Goal: Information Seeking & Learning: Learn about a topic

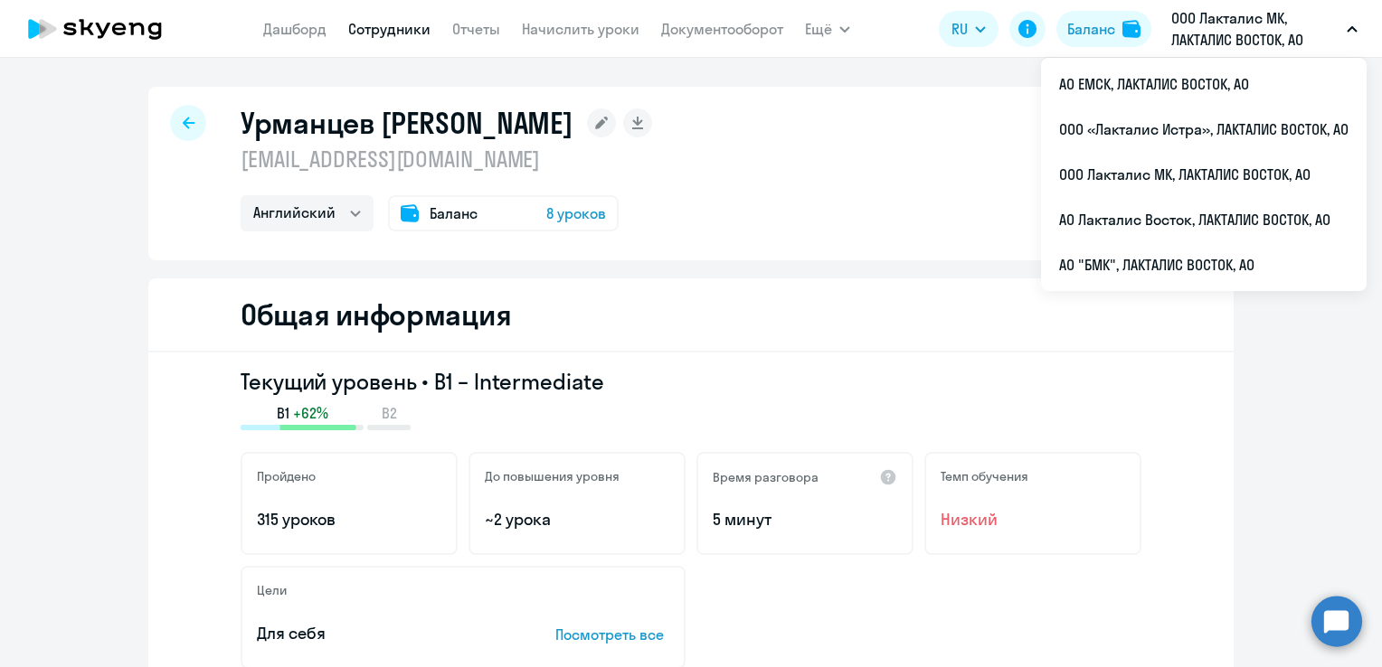
select select "english"
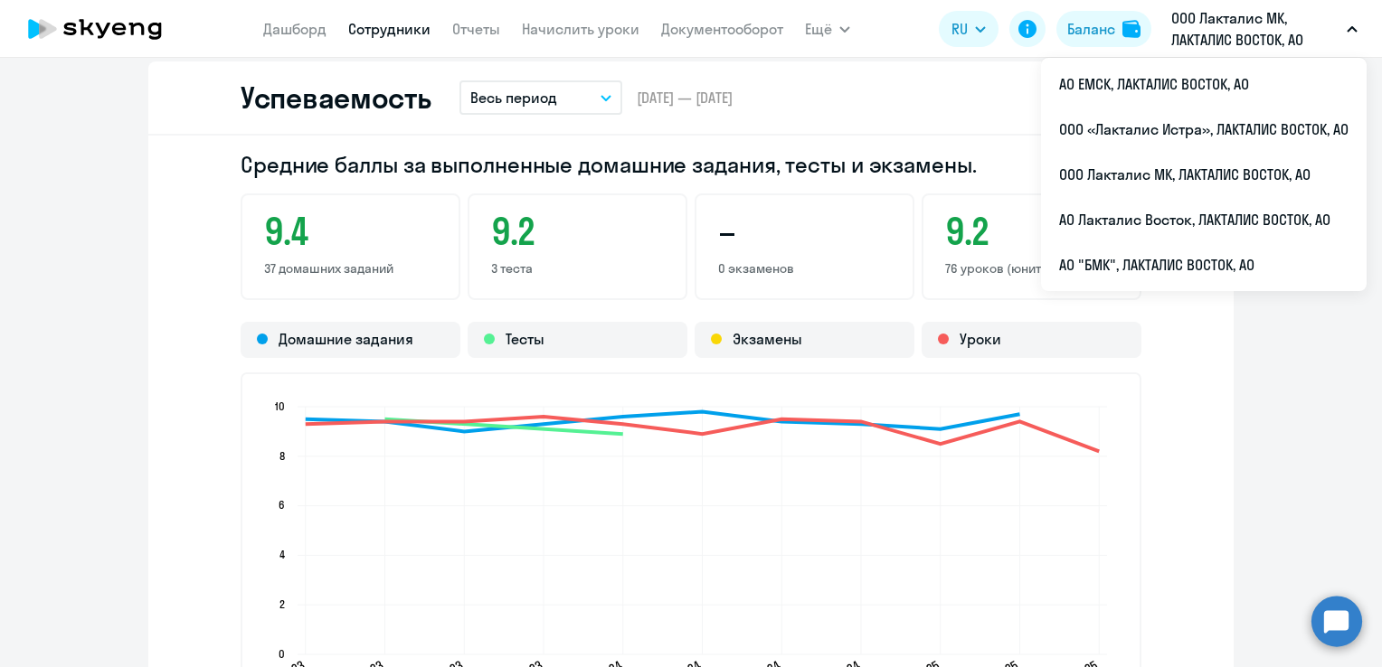
scroll to position [1627, 0]
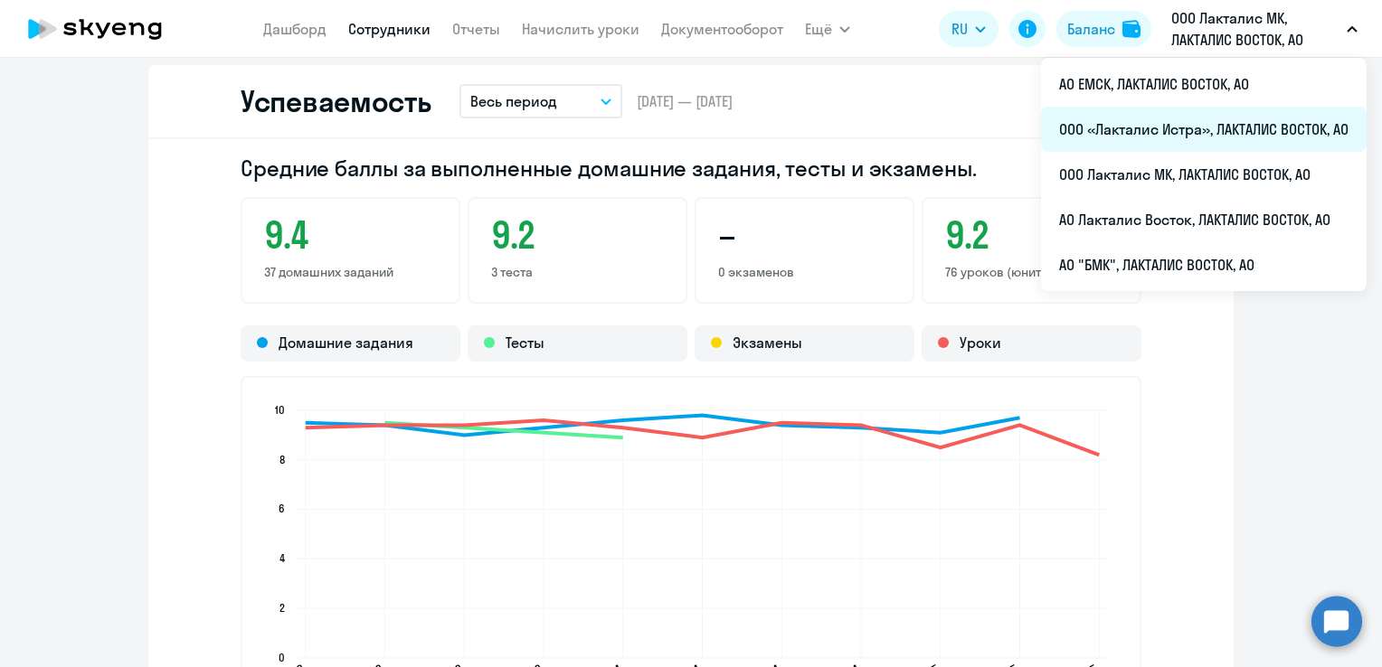
click at [1219, 123] on li "ООО «Лакталис Истра», ЛАКТАЛИС ВОСТОК, АО" at bounding box center [1203, 129] width 325 height 45
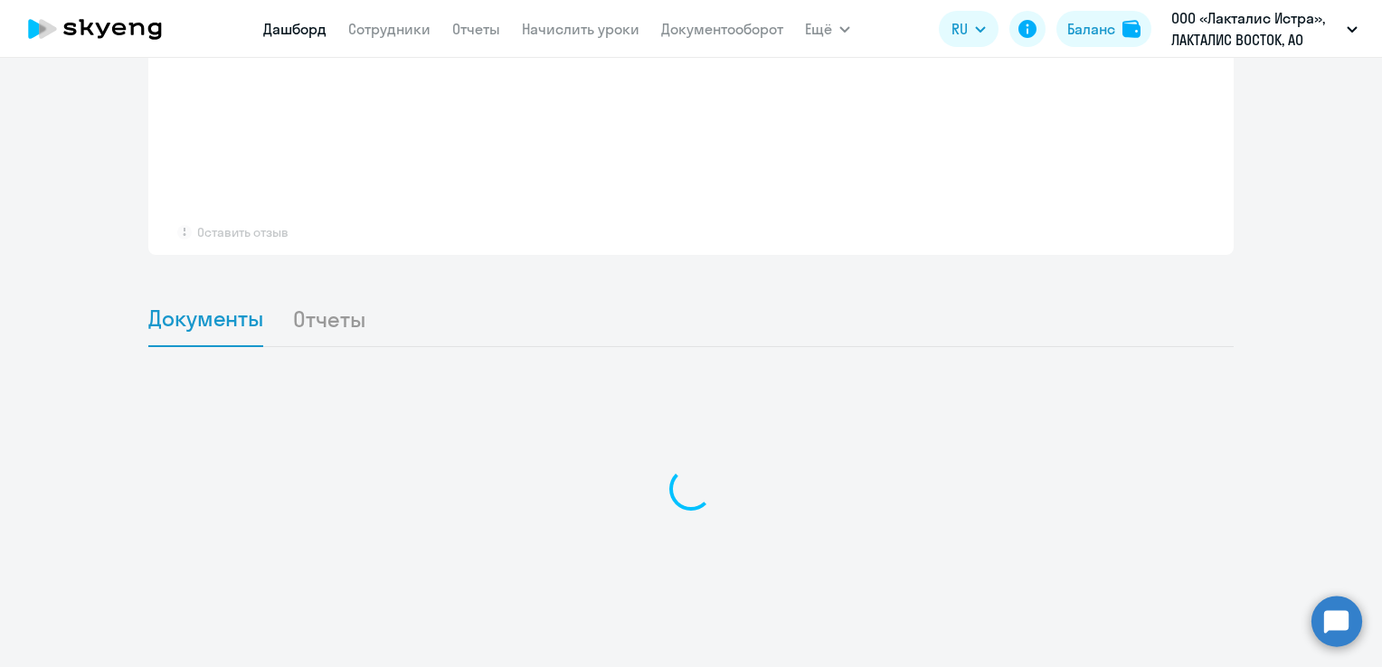
scroll to position [1457, 0]
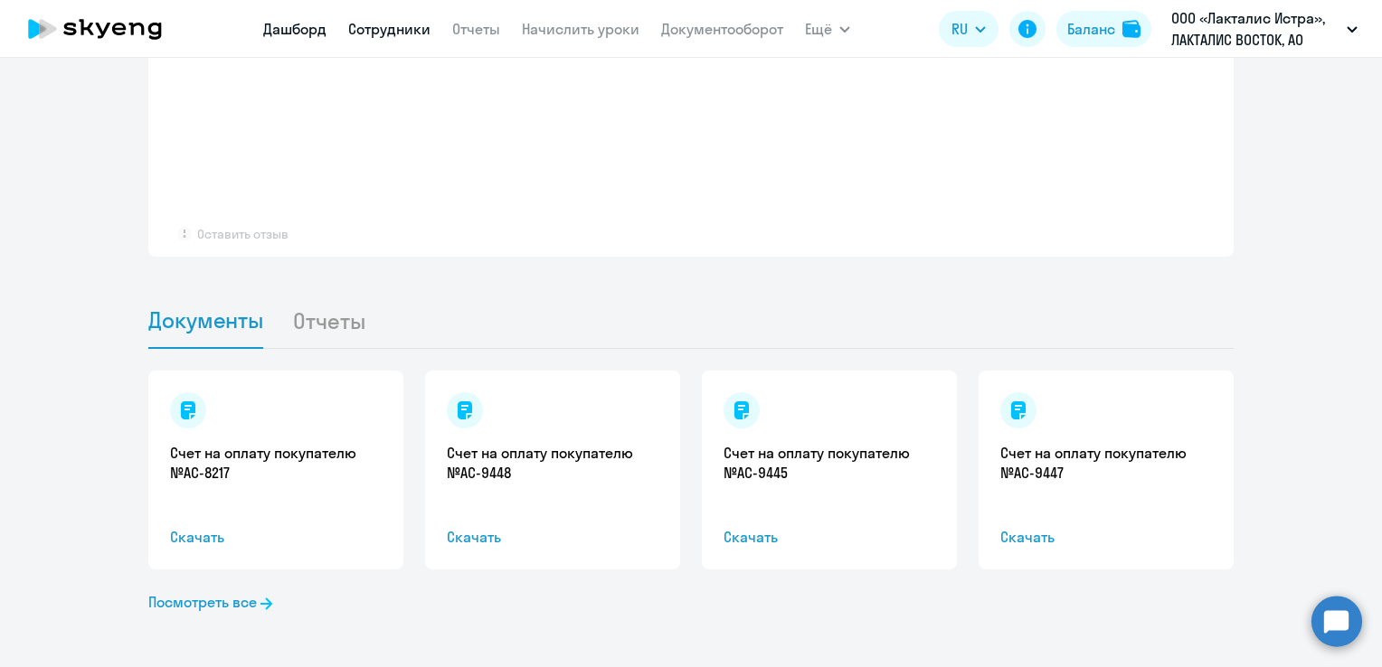
click at [397, 34] on link "Сотрудники" at bounding box center [389, 29] width 82 height 18
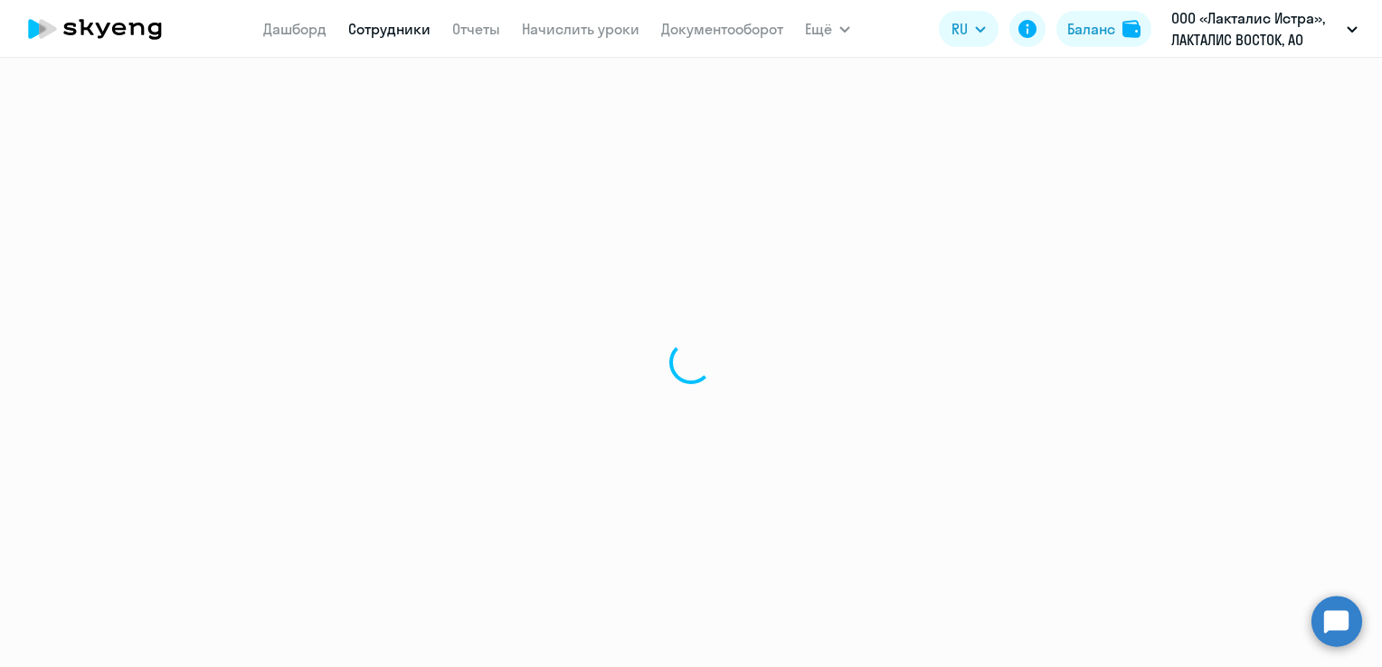
select select "30"
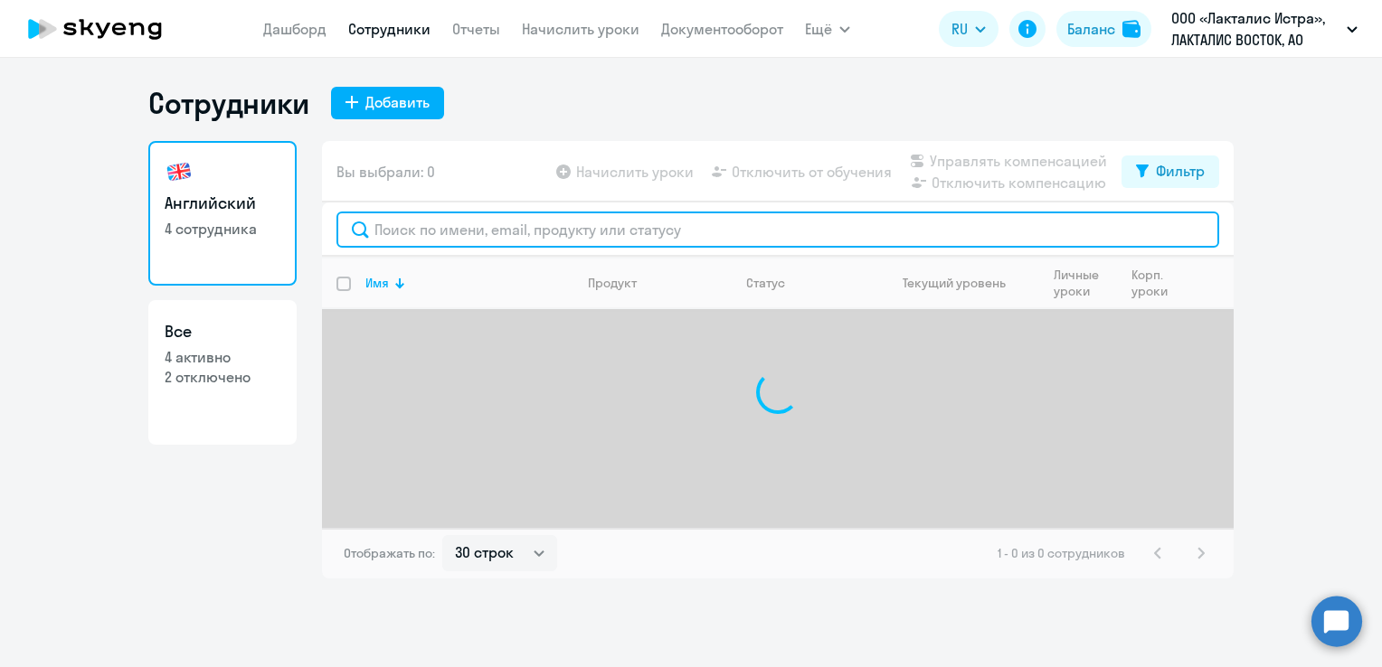
click at [411, 223] on input "text" at bounding box center [777, 230] width 882 height 36
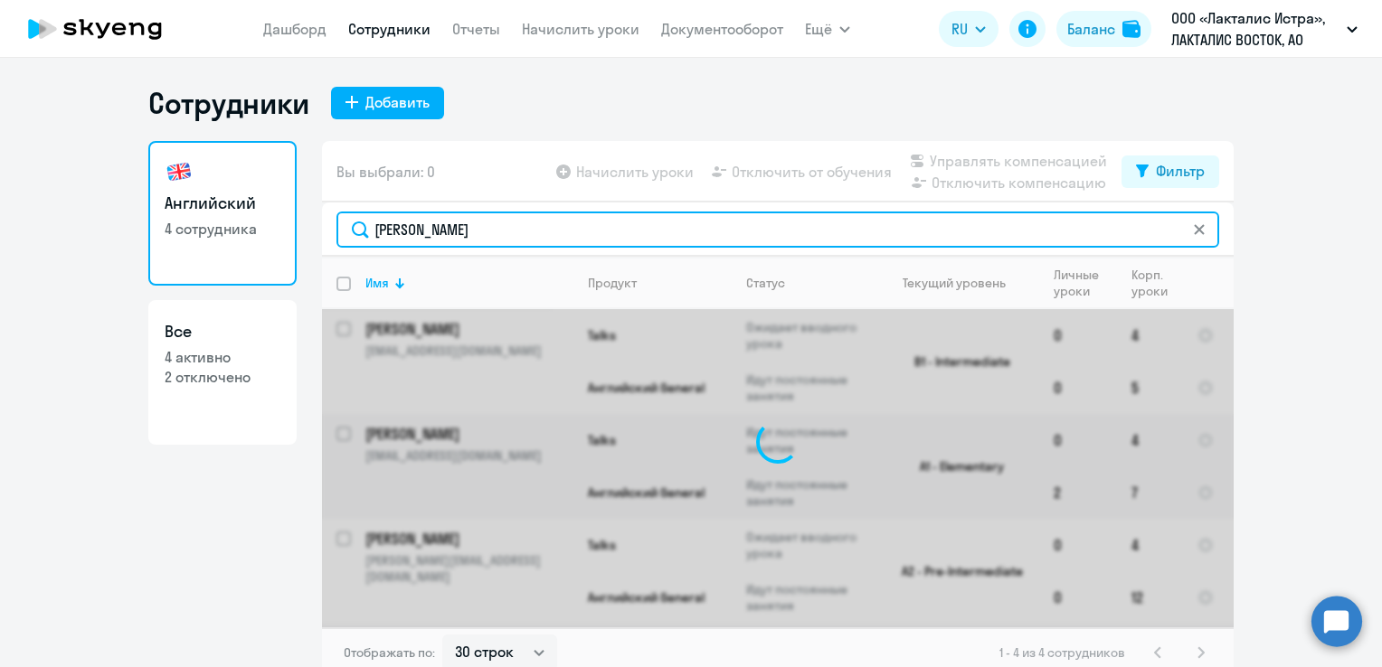
type input "[PERSON_NAME]"
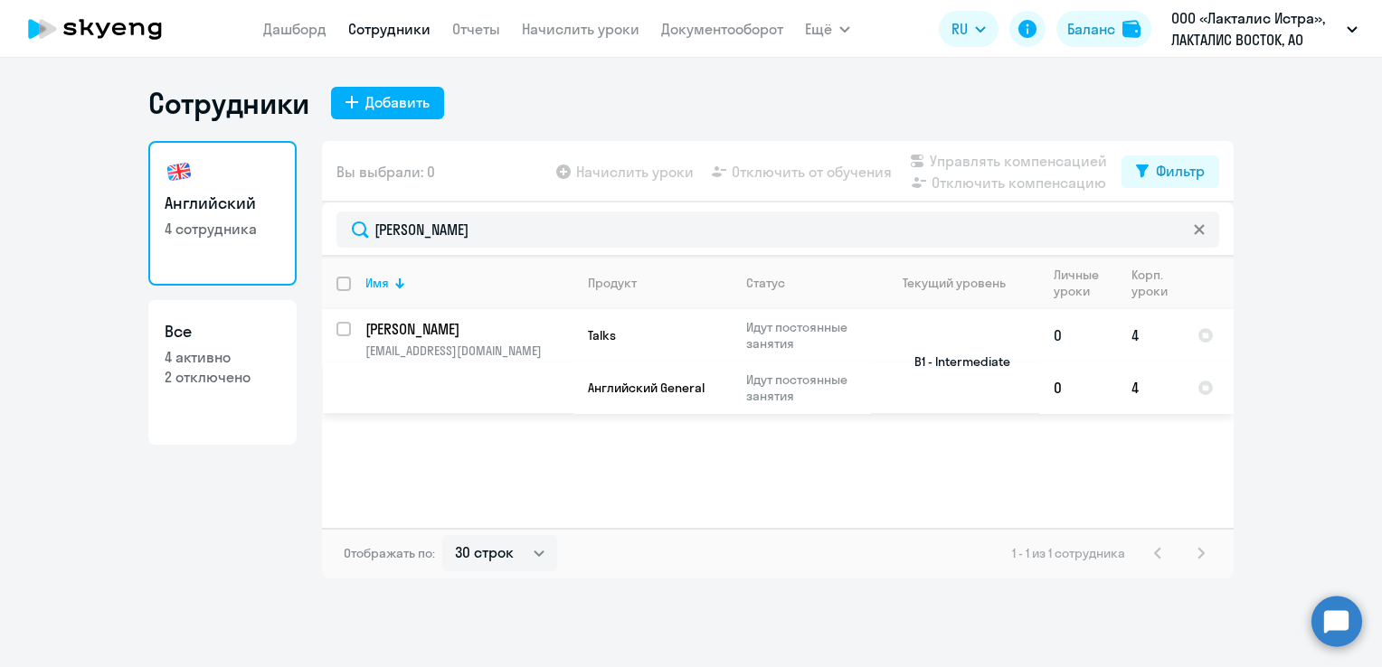
click at [432, 332] on p "[PERSON_NAME]" at bounding box center [467, 329] width 204 height 20
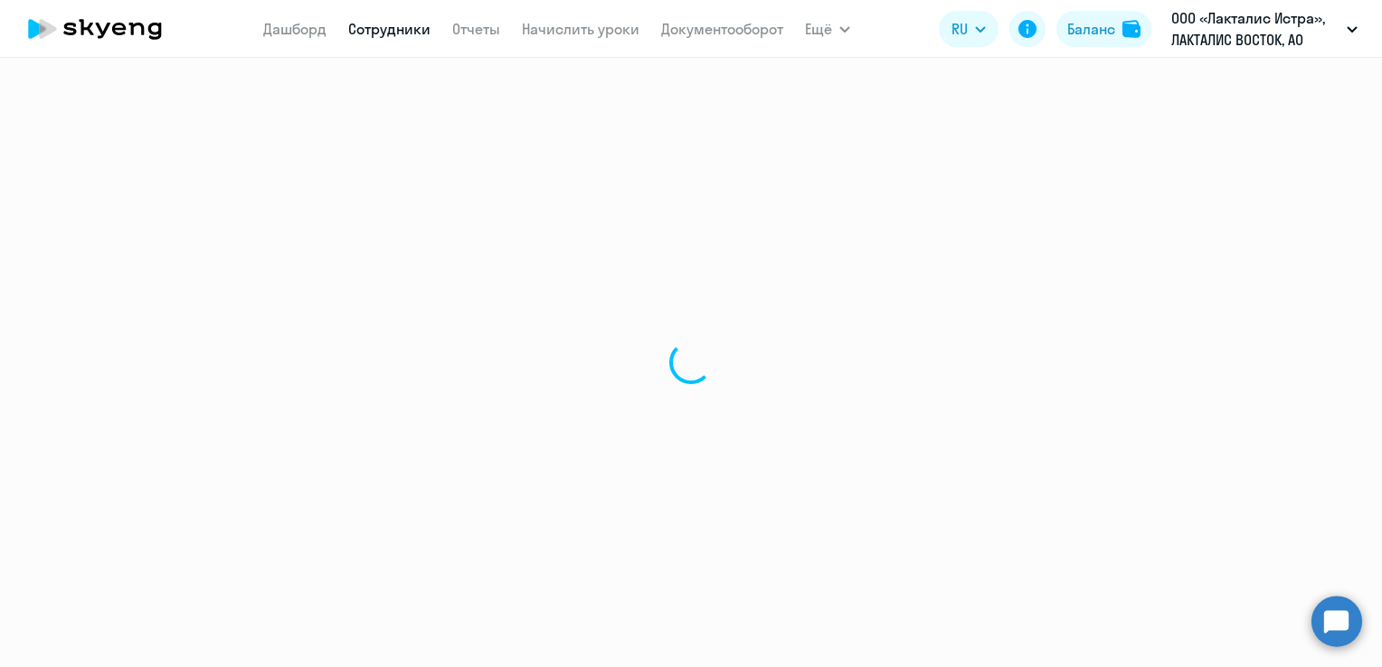
select select "english"
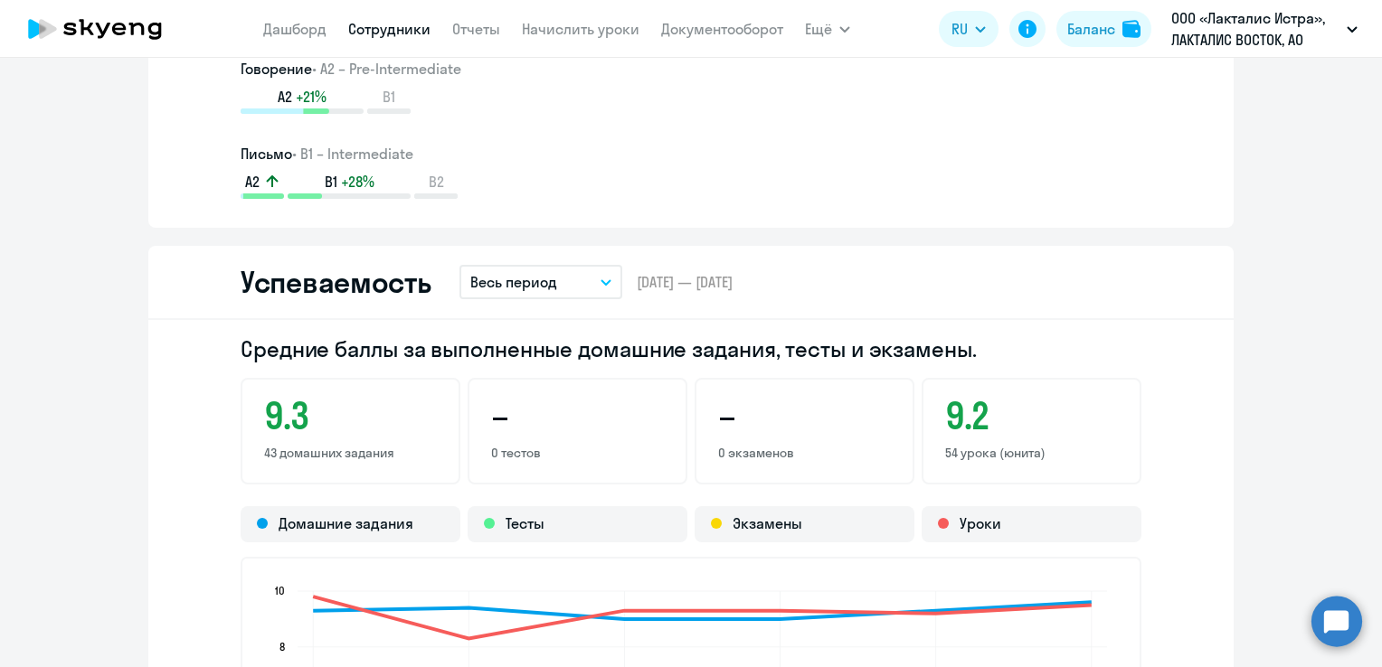
scroll to position [1989, 0]
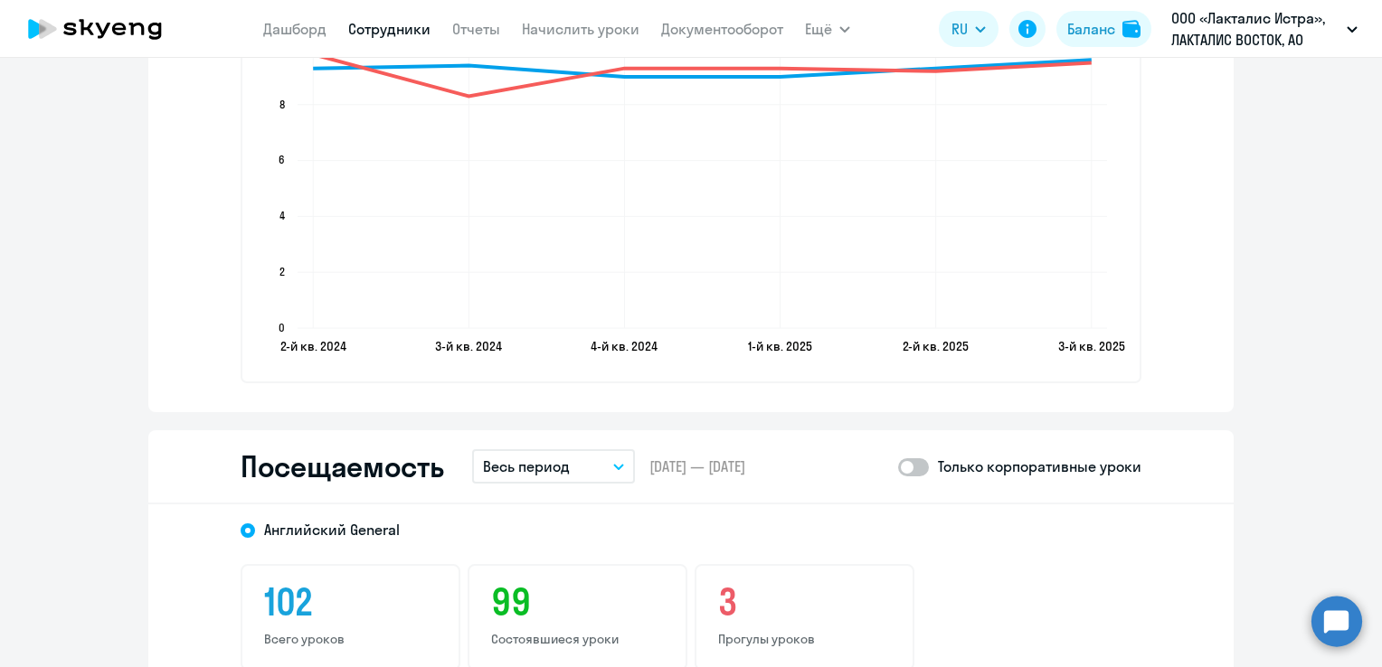
click at [610, 459] on button "Весь период" at bounding box center [553, 466] width 163 height 34
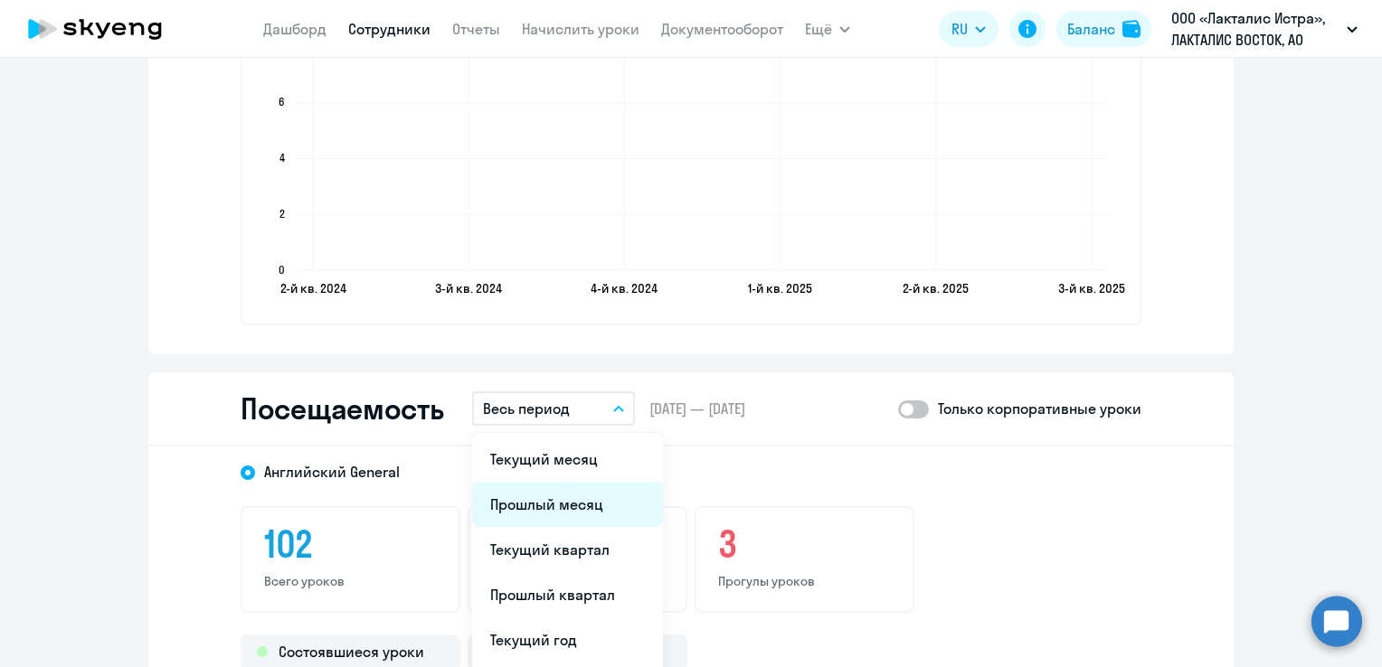
scroll to position [2079, 0]
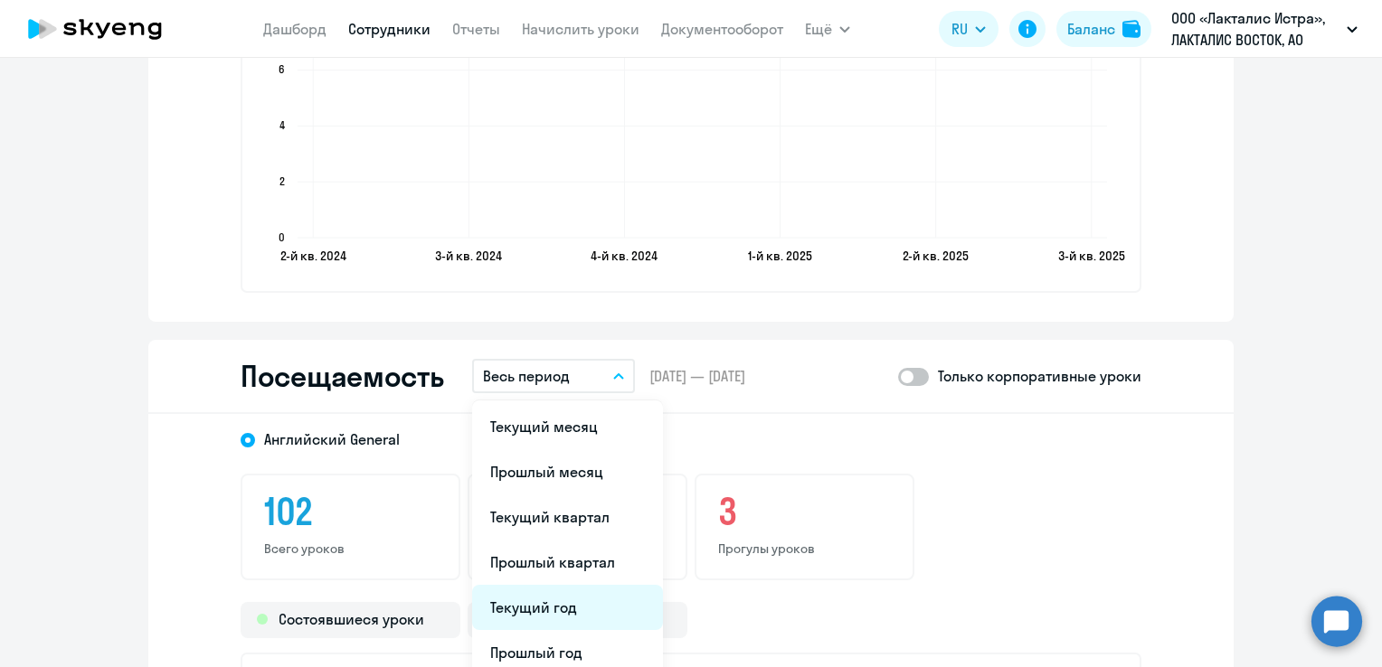
click at [557, 614] on li "Текущий год" at bounding box center [567, 607] width 191 height 45
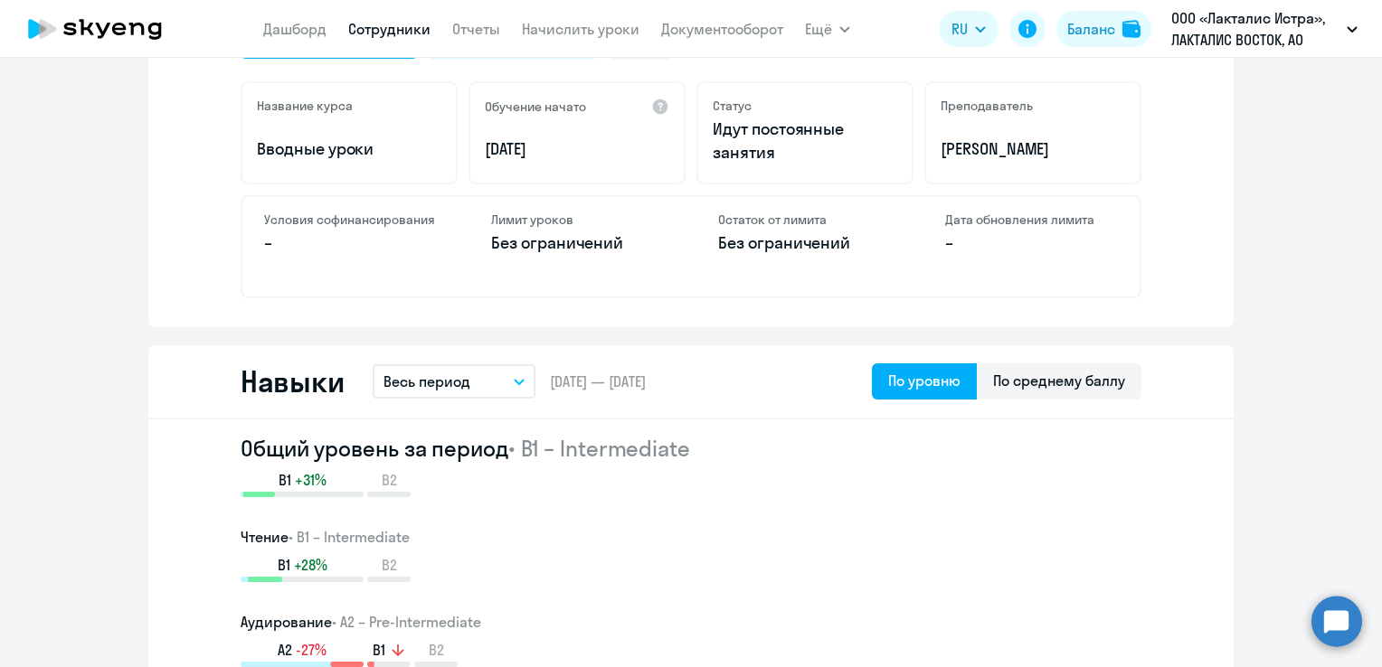
scroll to position [0, 0]
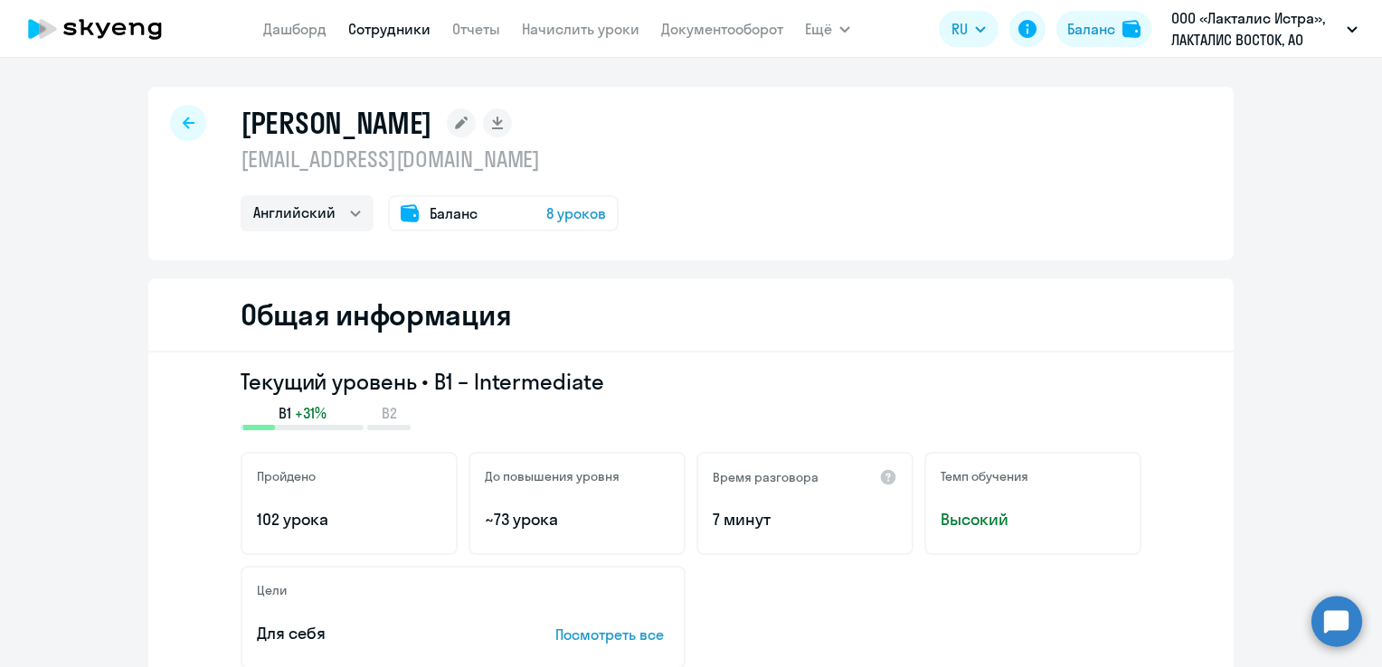
select select "30"
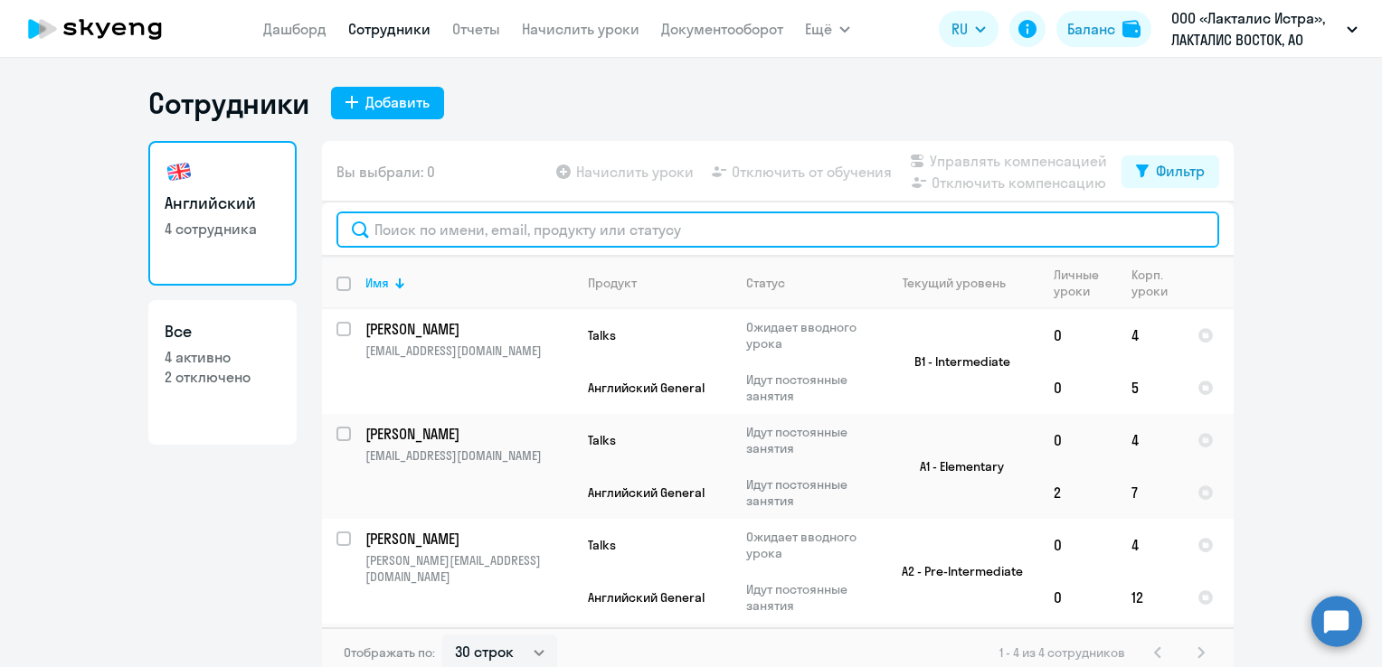
click at [425, 238] on input "text" at bounding box center [777, 230] width 882 height 36
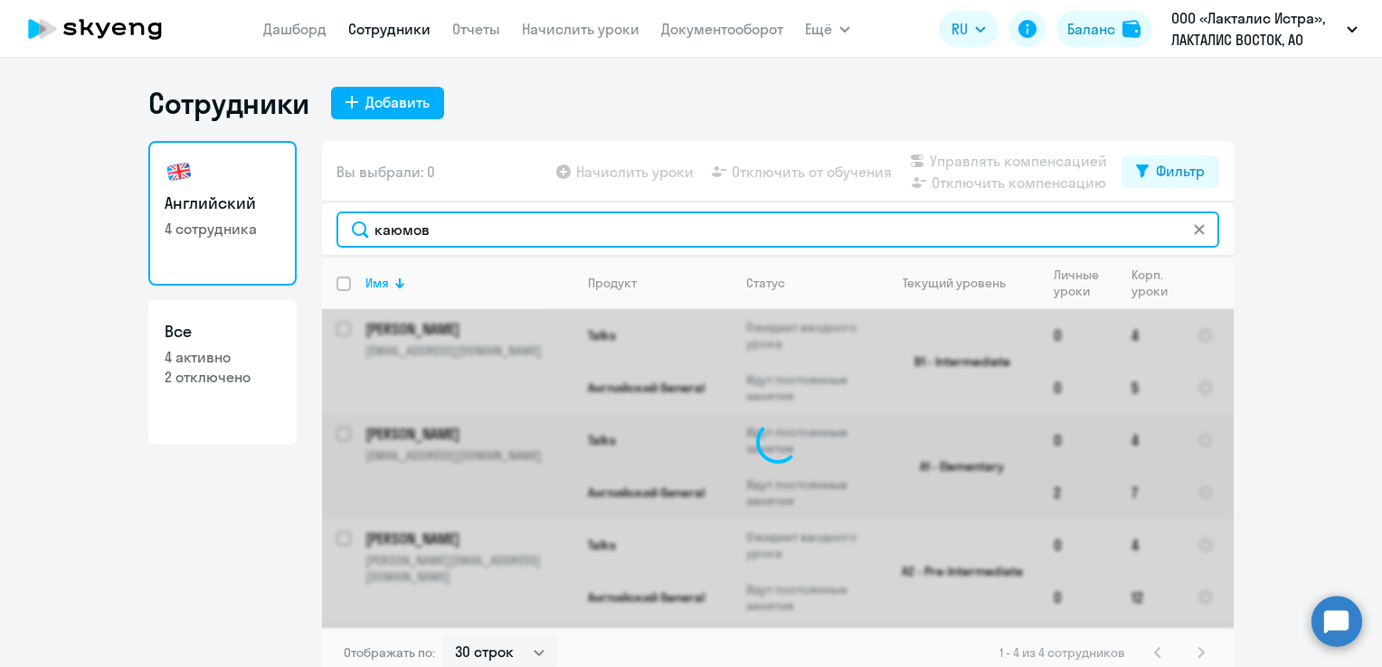
type input "[PERSON_NAME]"
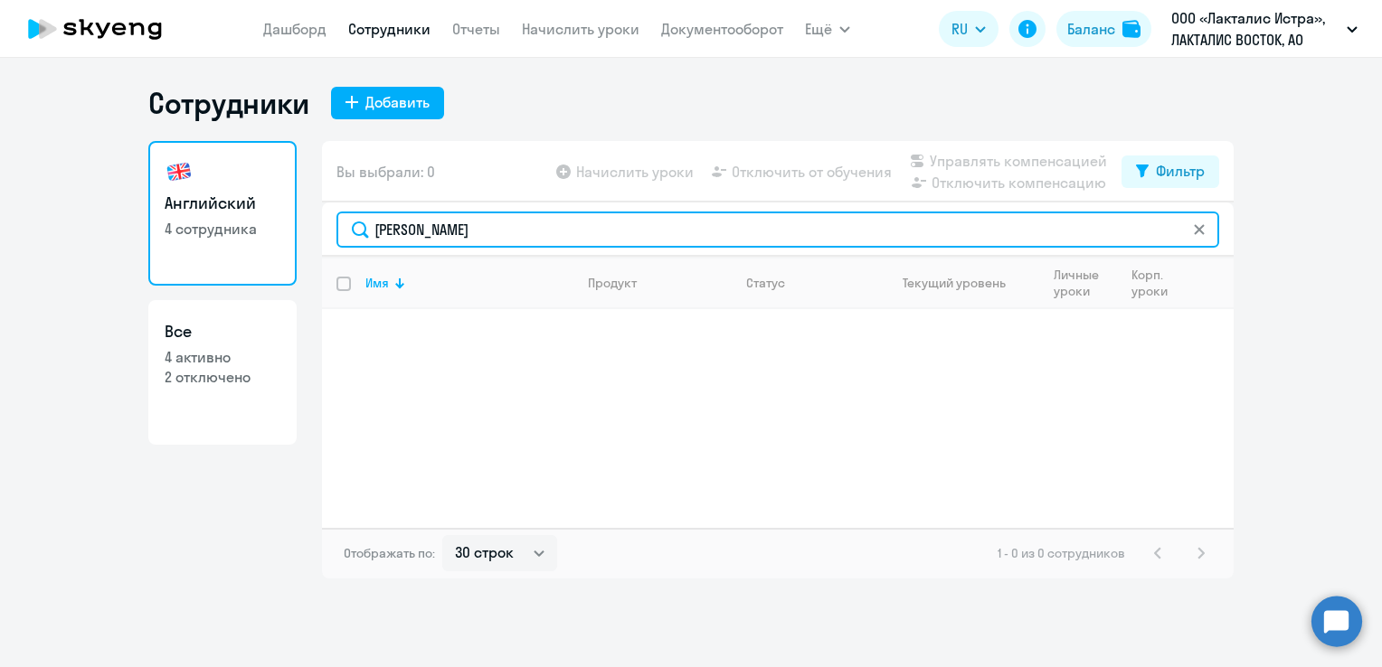
drag, startPoint x: 451, startPoint y: 228, endPoint x: 335, endPoint y: 227, distance: 116.6
click at [335, 227] on div "[PERSON_NAME]" at bounding box center [777, 230] width 911 height 54
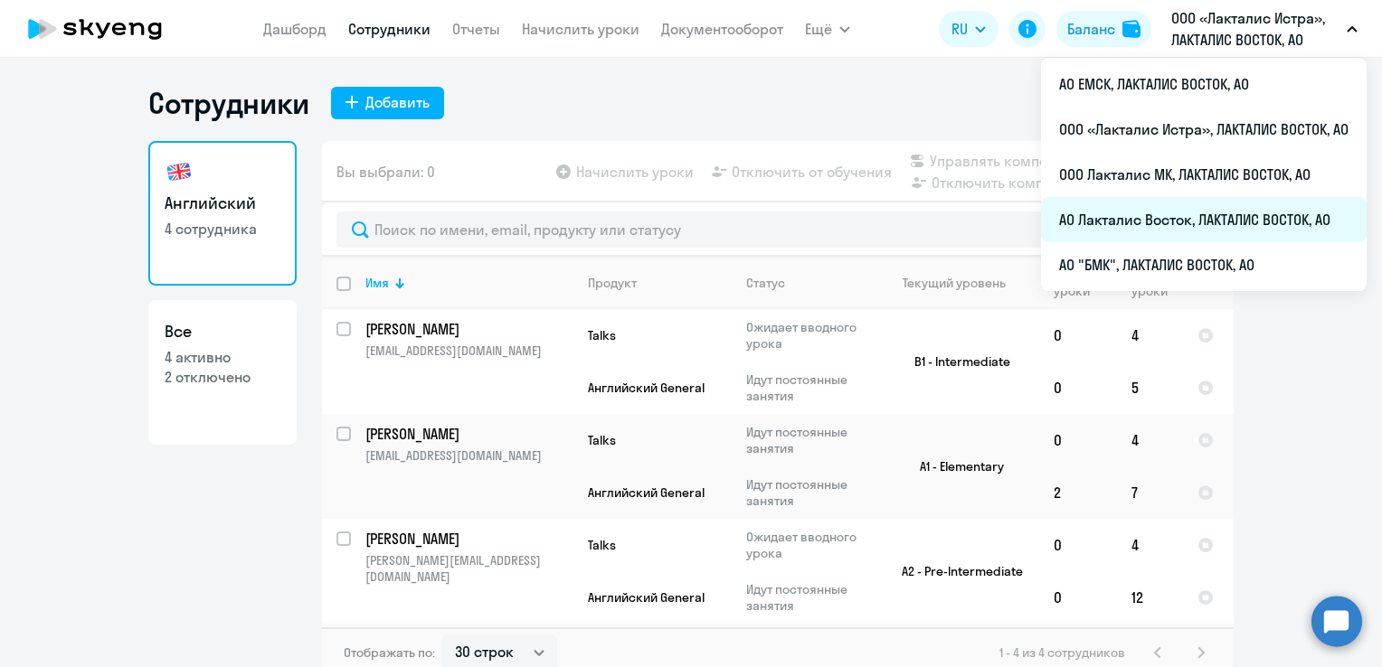
click at [1177, 210] on li "АО Лакталис Восток, ЛАКТАЛИС ВОСТОК, АО" at bounding box center [1203, 219] width 325 height 45
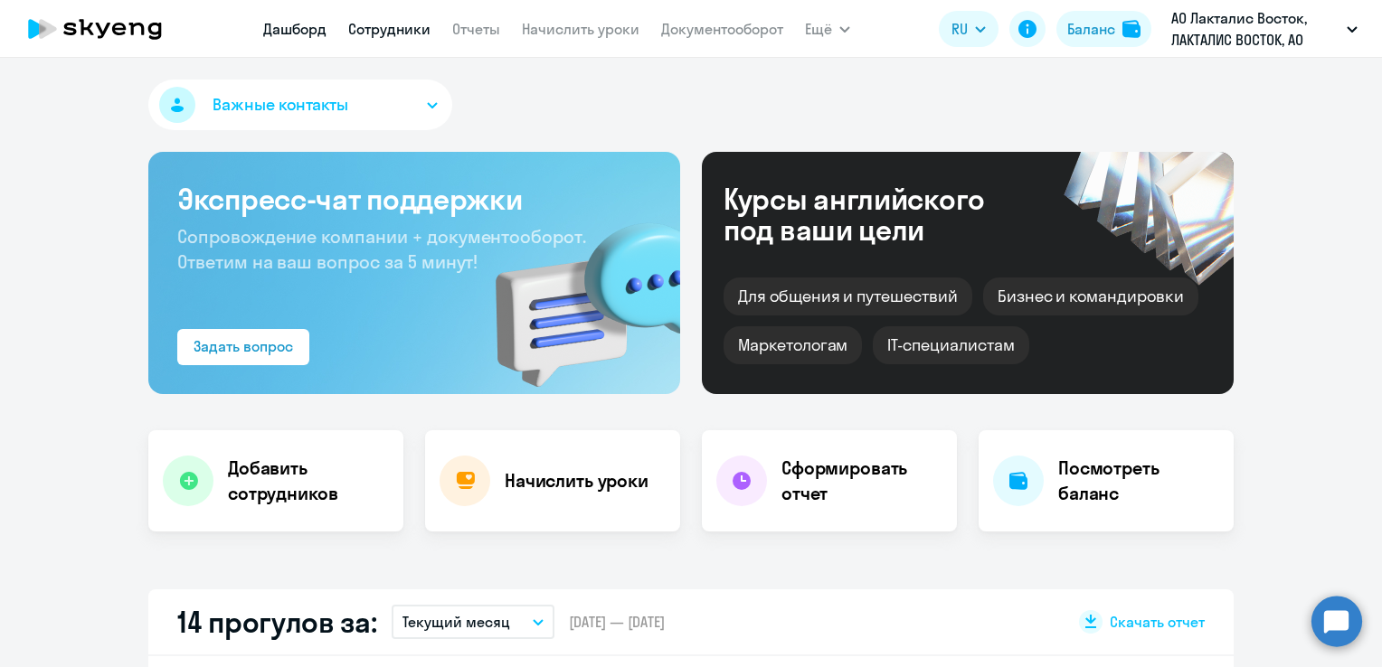
click at [425, 31] on link "Сотрудники" at bounding box center [389, 29] width 82 height 18
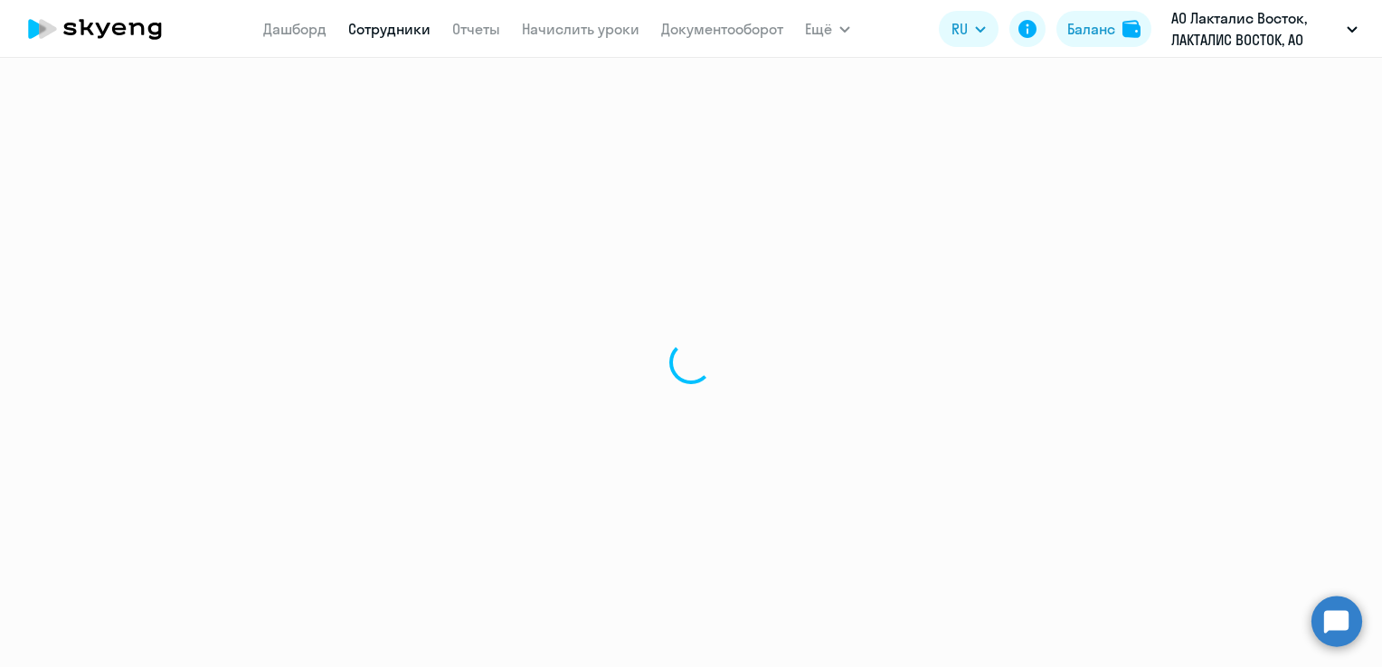
select select "30"
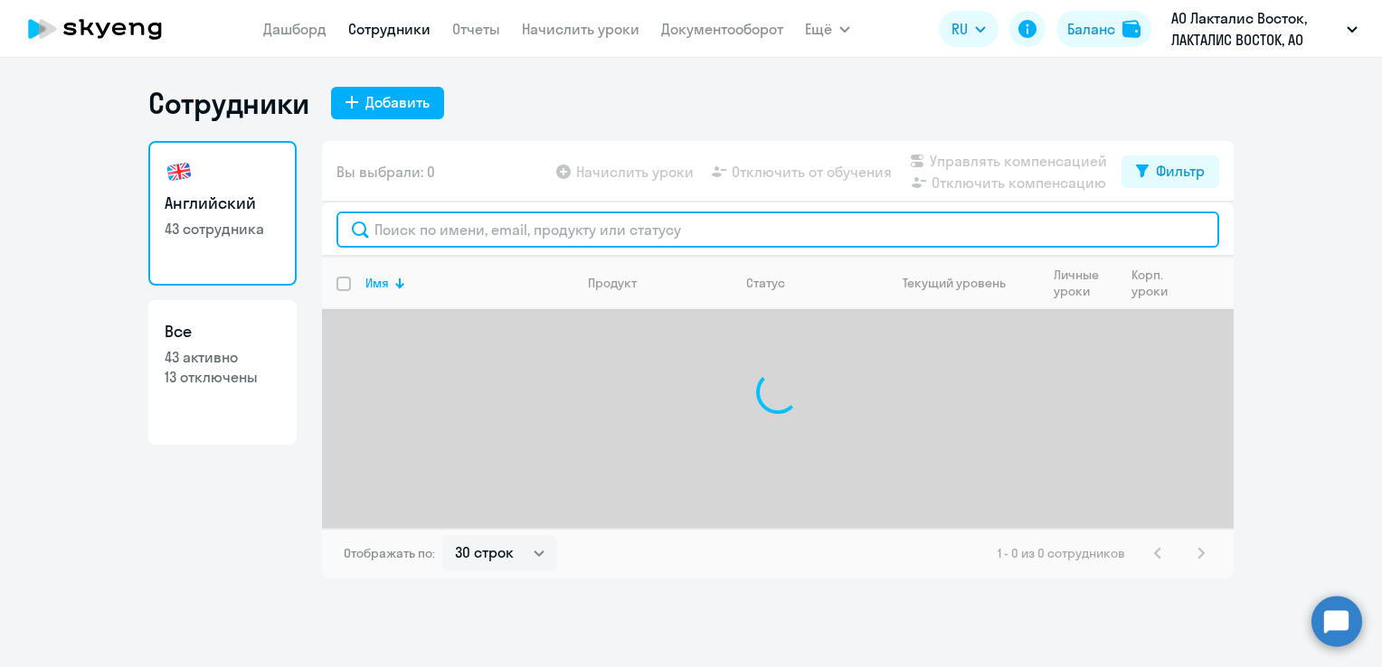
click at [419, 236] on input "text" at bounding box center [777, 230] width 882 height 36
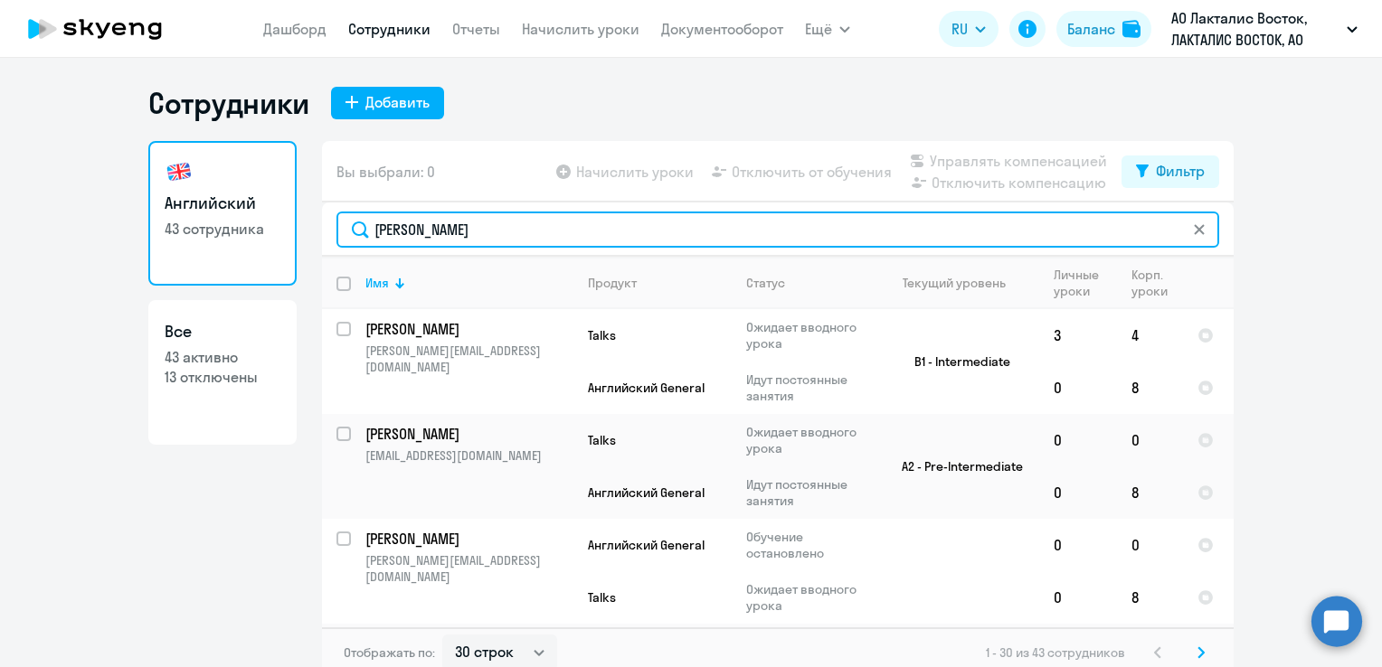
type input "[PERSON_NAME]"
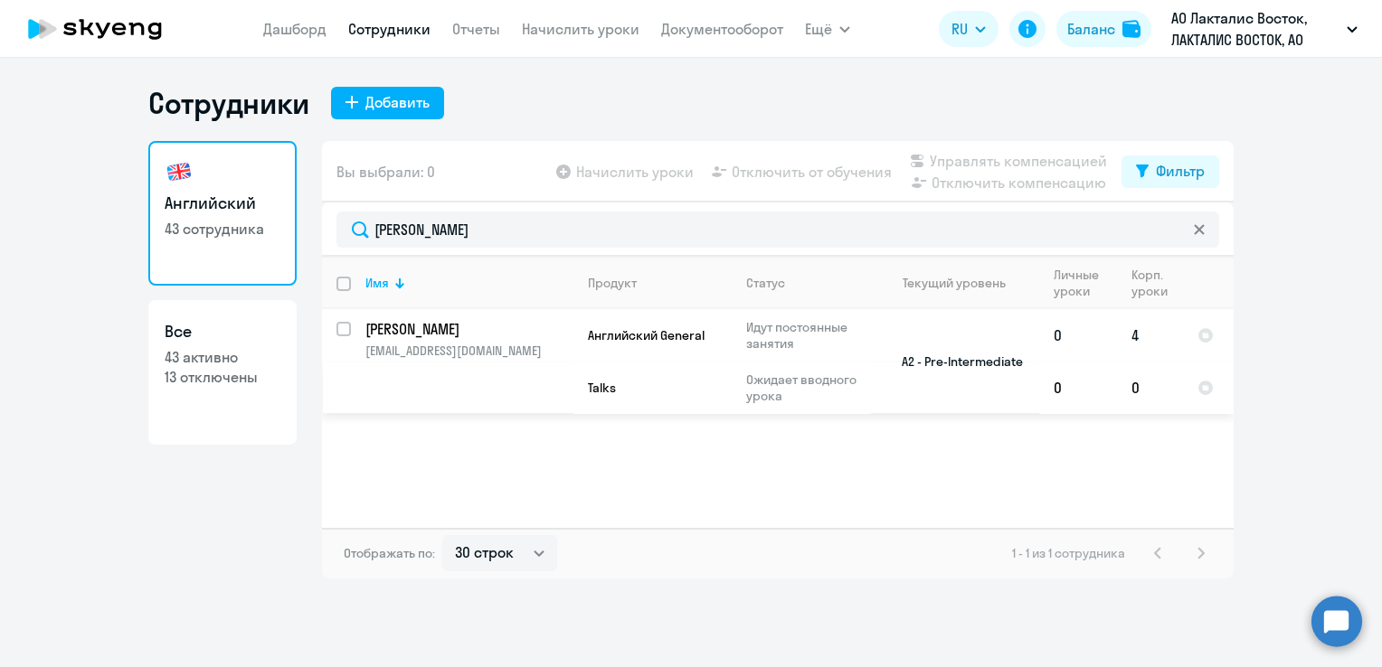
click at [429, 347] on p "[EMAIL_ADDRESS][DOMAIN_NAME]" at bounding box center [468, 351] width 207 height 16
select select "english"
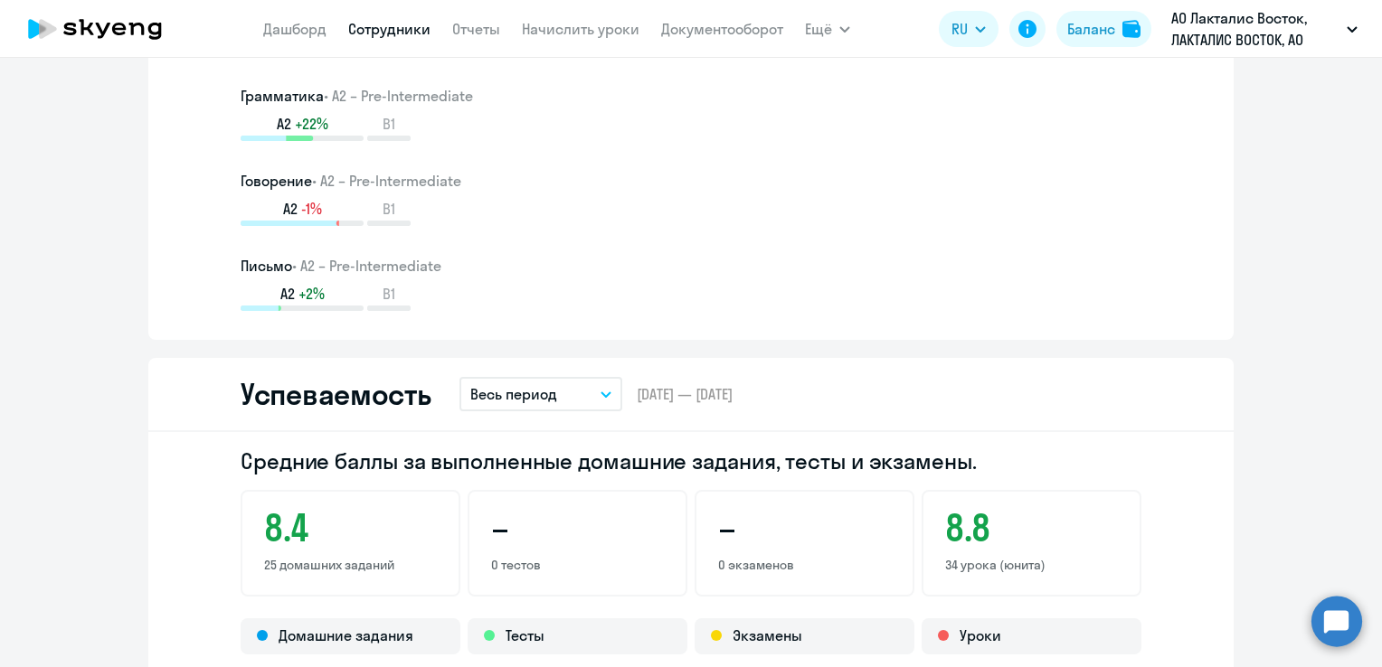
scroll to position [1447, 0]
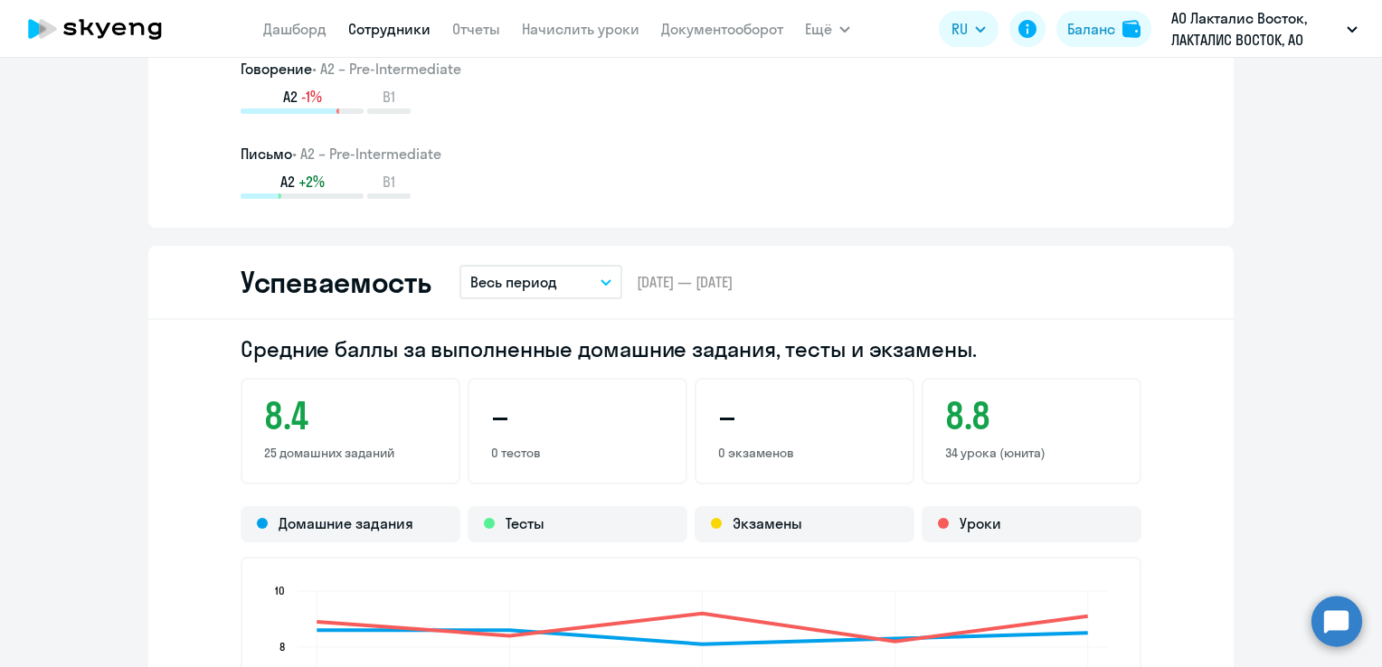
click at [589, 279] on button "Весь период" at bounding box center [540, 282] width 163 height 34
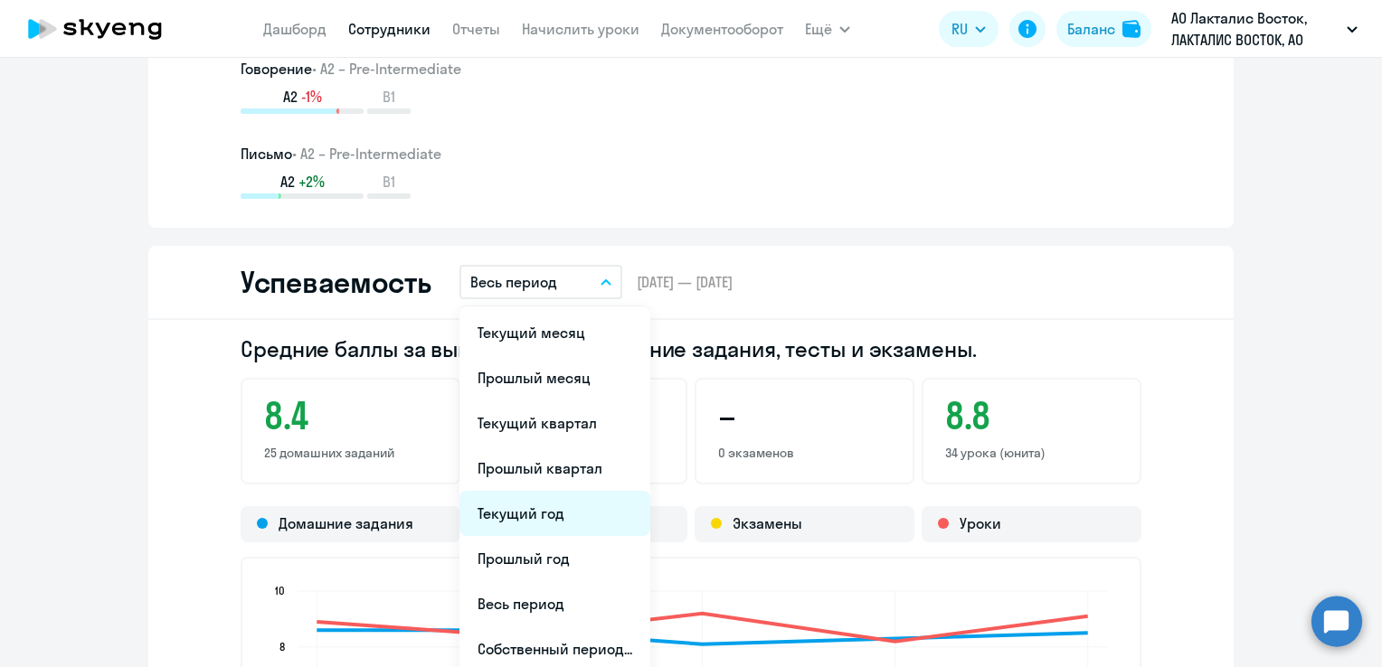
click at [524, 519] on li "Текущий год" at bounding box center [554, 513] width 191 height 45
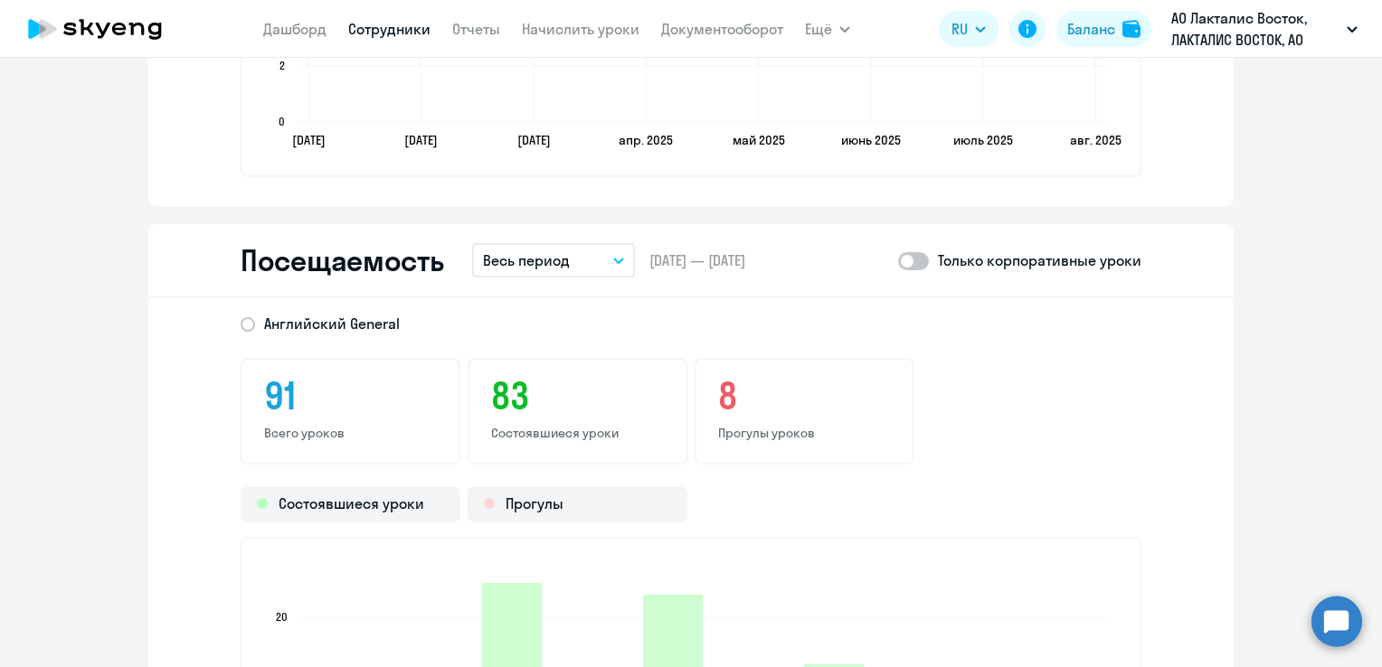
scroll to position [2351, 0]
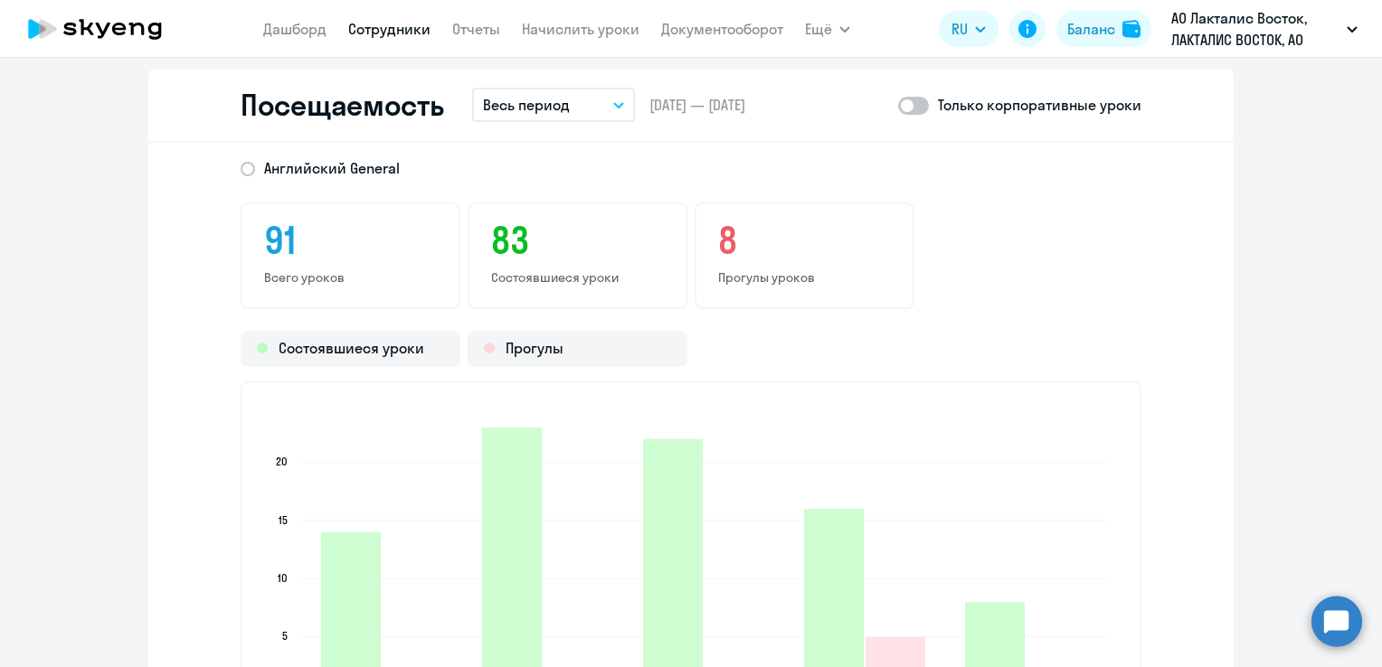
click at [605, 94] on button "Весь период" at bounding box center [553, 105] width 163 height 34
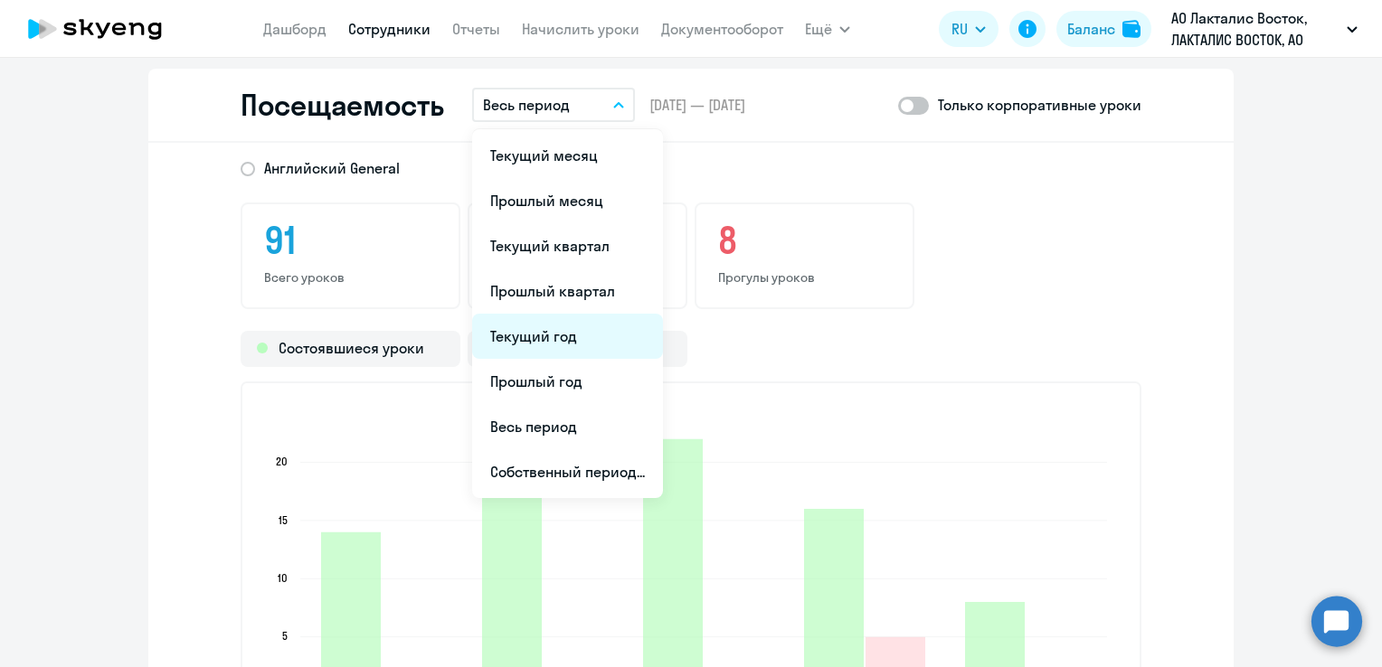
click at [571, 331] on li "Текущий год" at bounding box center [567, 336] width 191 height 45
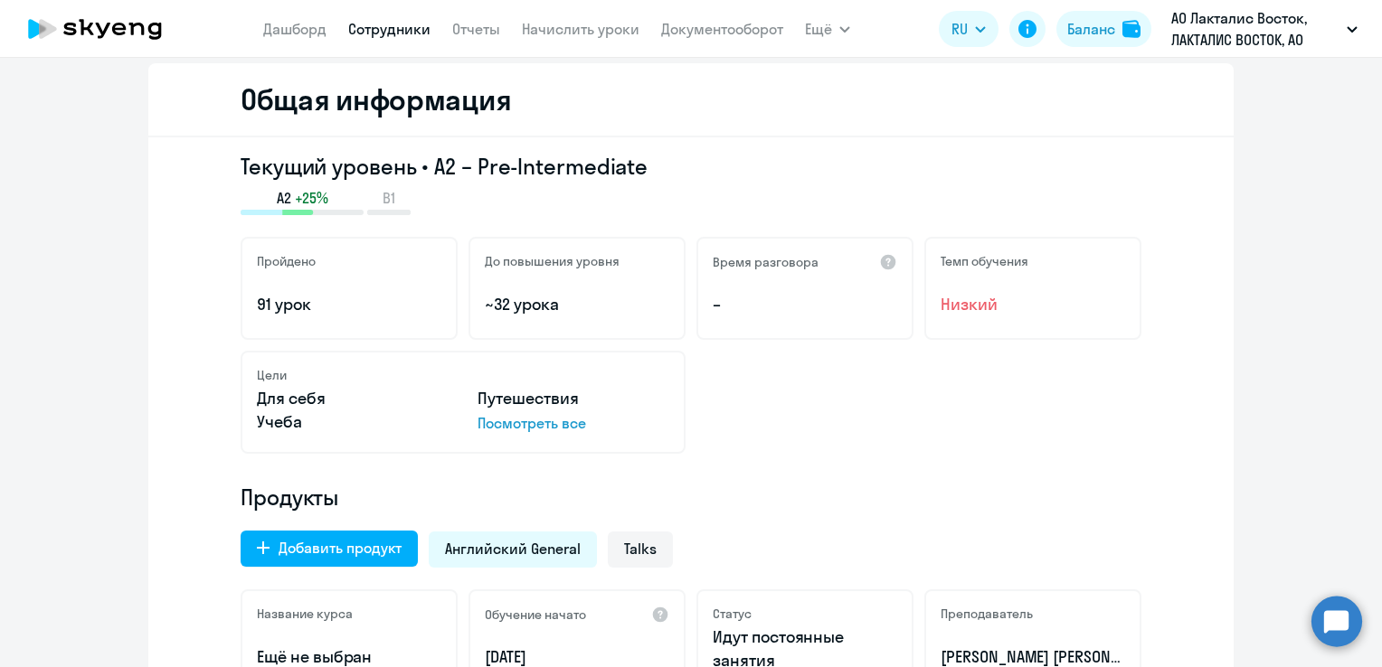
scroll to position [0, 0]
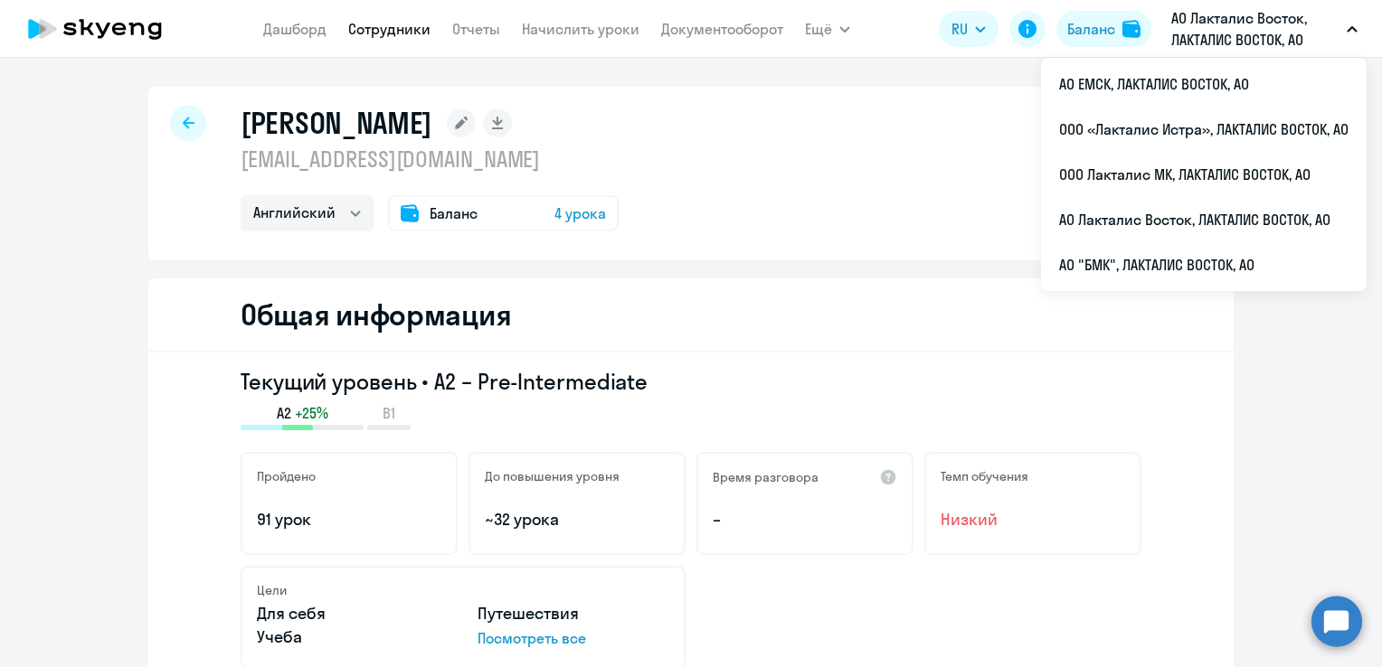
select select "30"
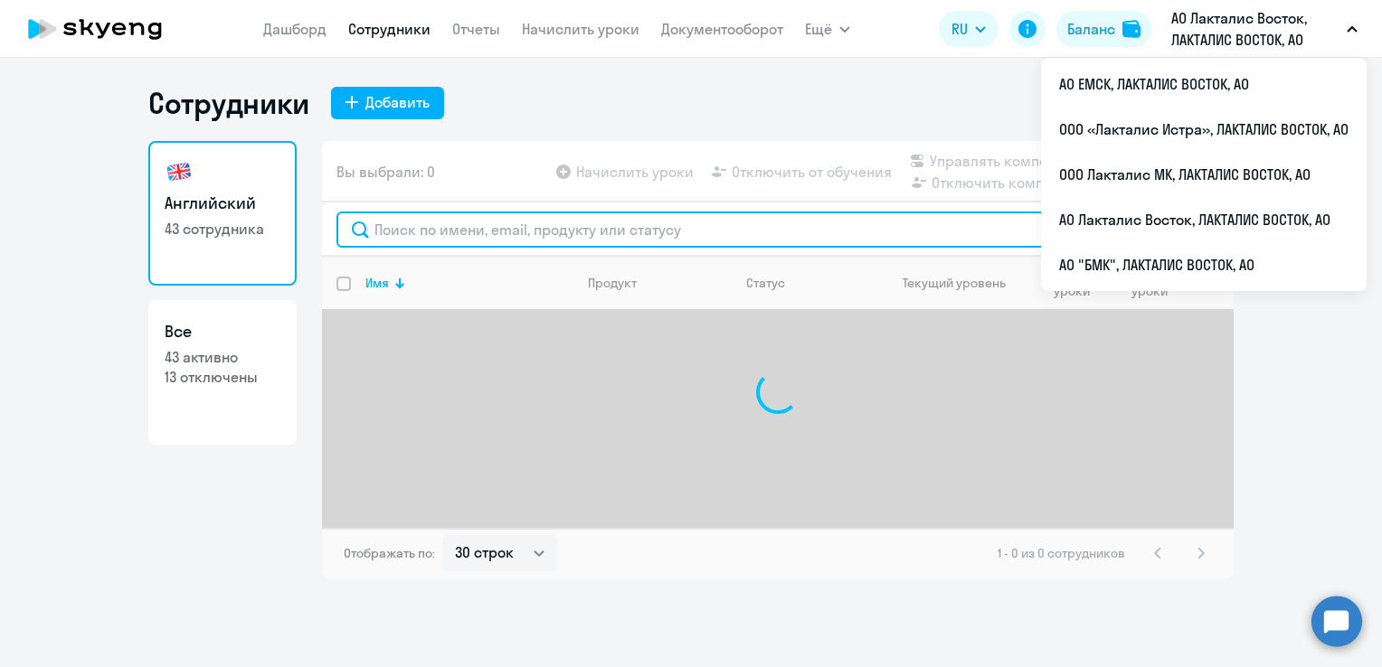
click at [446, 231] on input "text" at bounding box center [777, 230] width 882 height 36
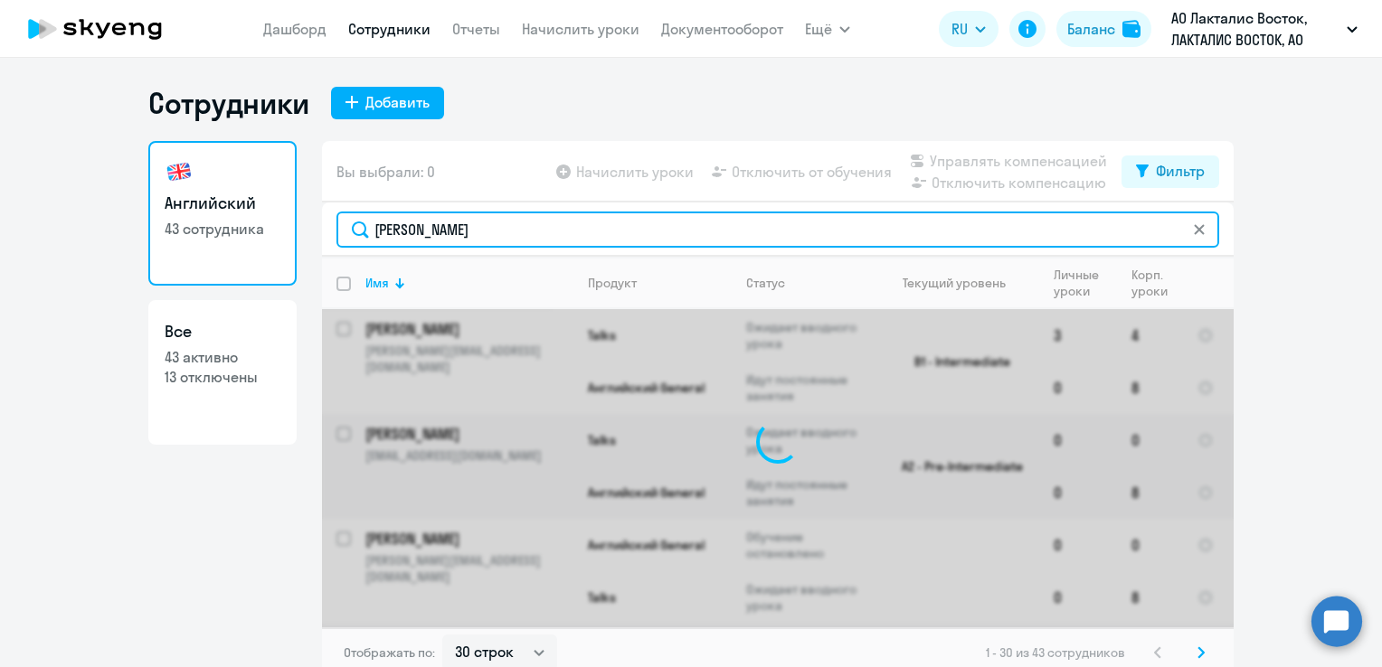
type input "[PERSON_NAME]"
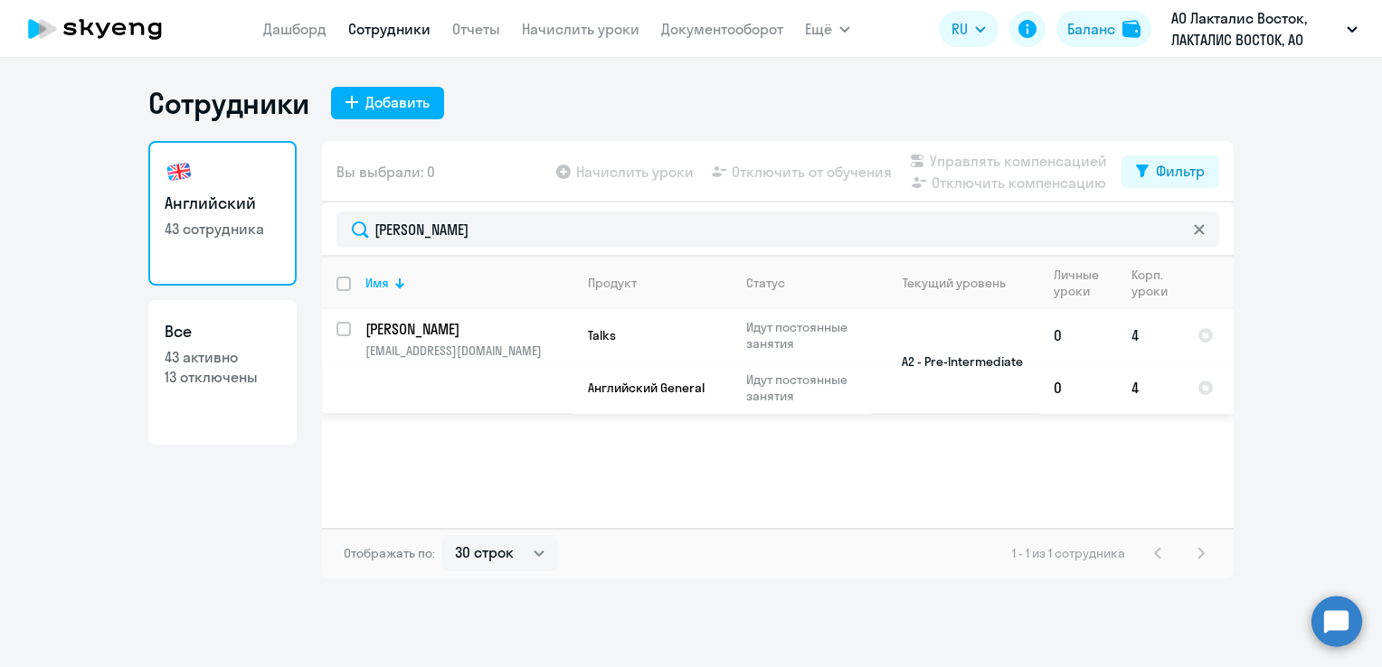
click at [427, 344] on p "[EMAIL_ADDRESS][DOMAIN_NAME]" at bounding box center [468, 351] width 207 height 16
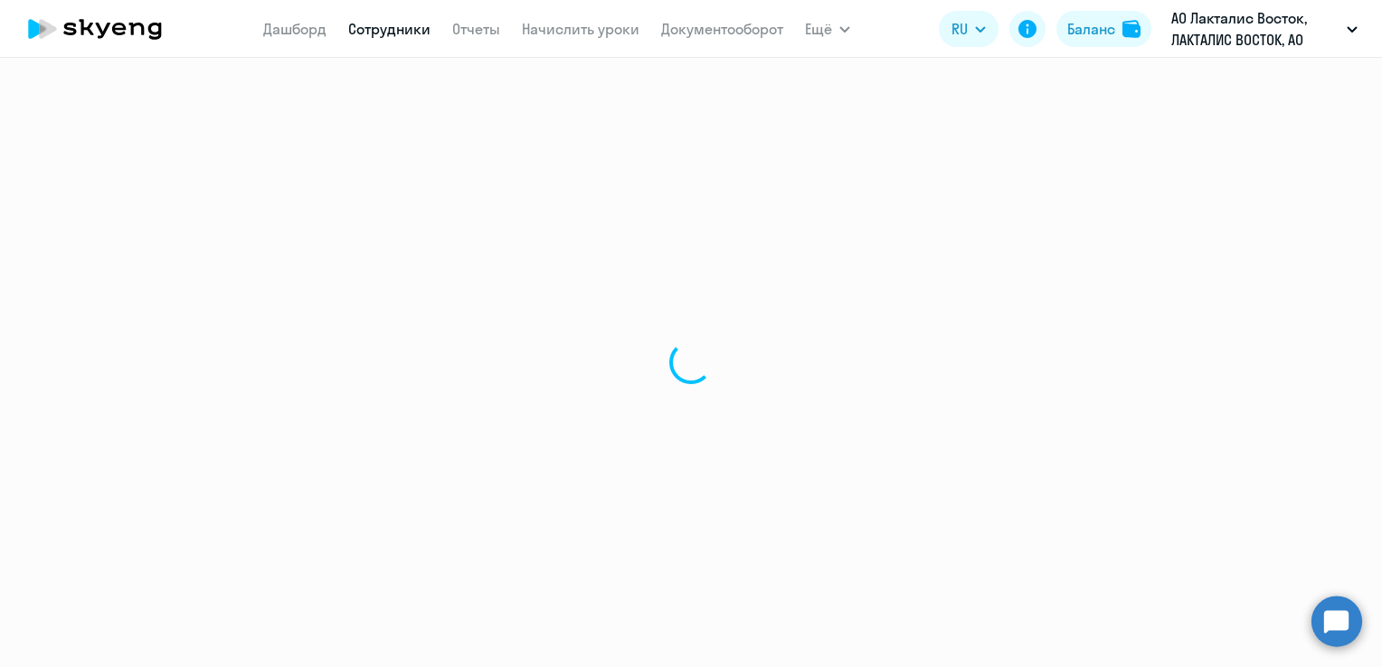
select select "english"
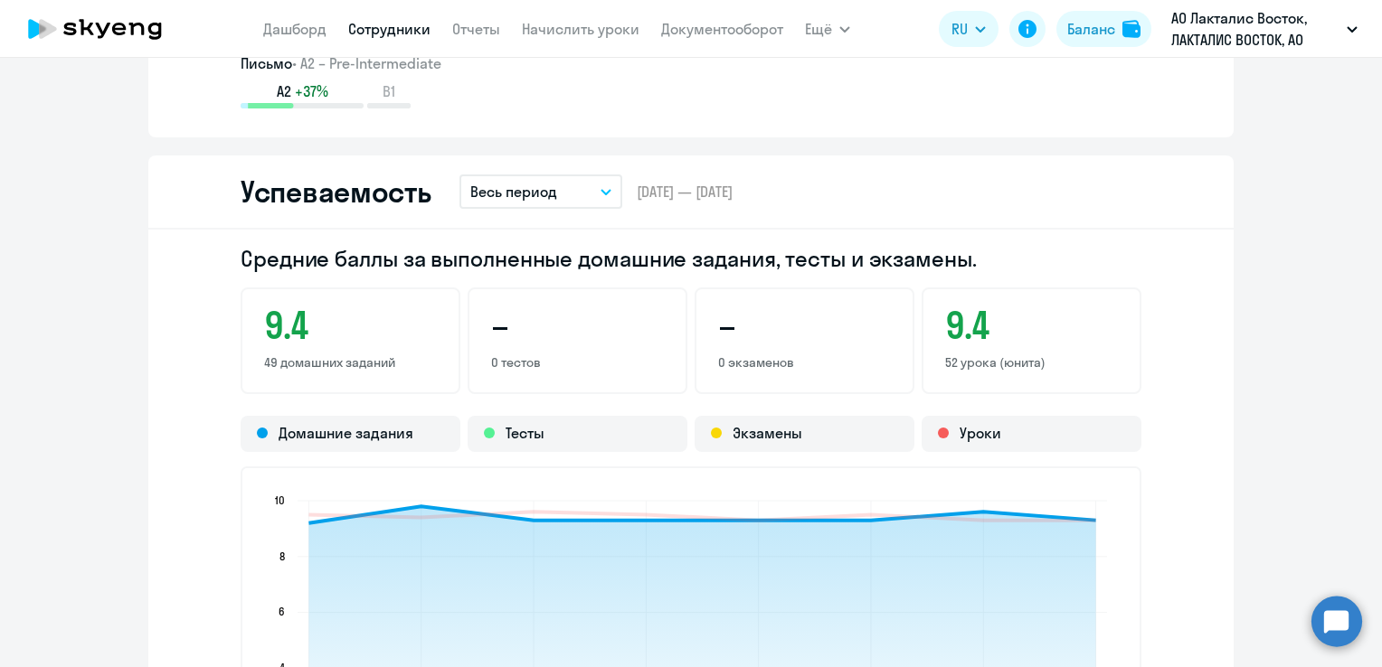
scroll to position [2079, 0]
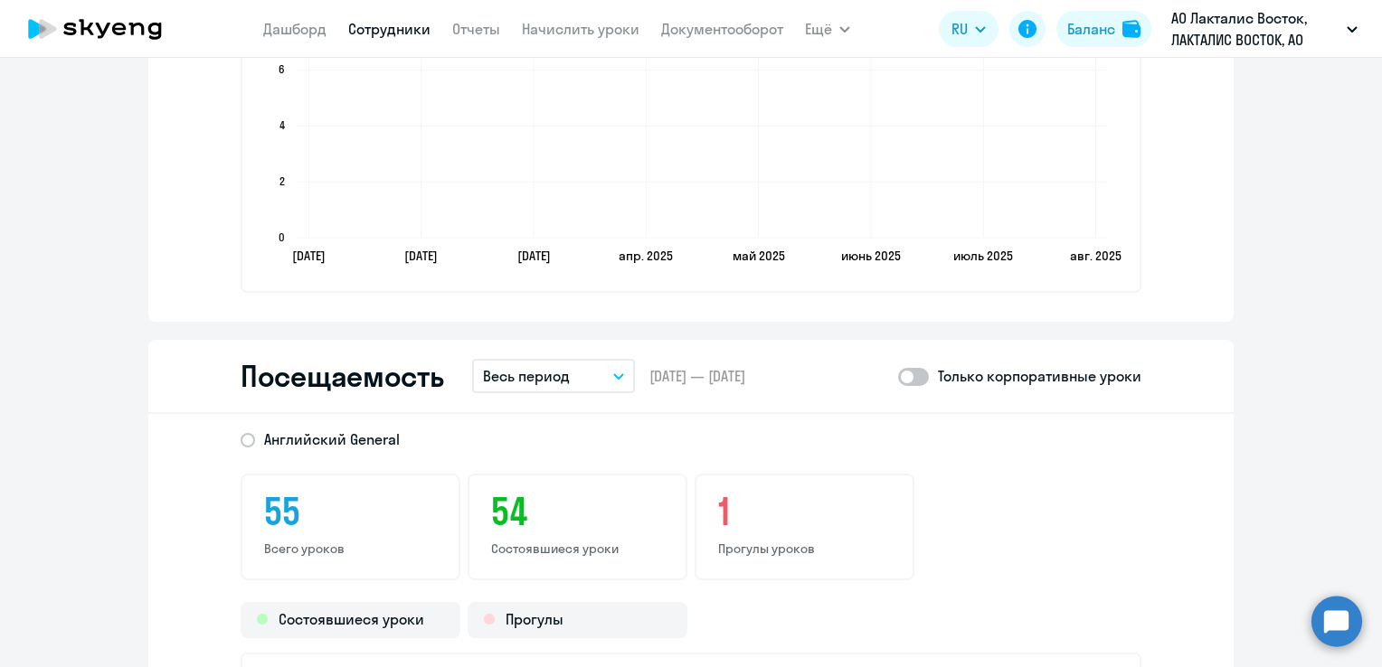
click at [601, 377] on button "Весь период" at bounding box center [553, 376] width 163 height 34
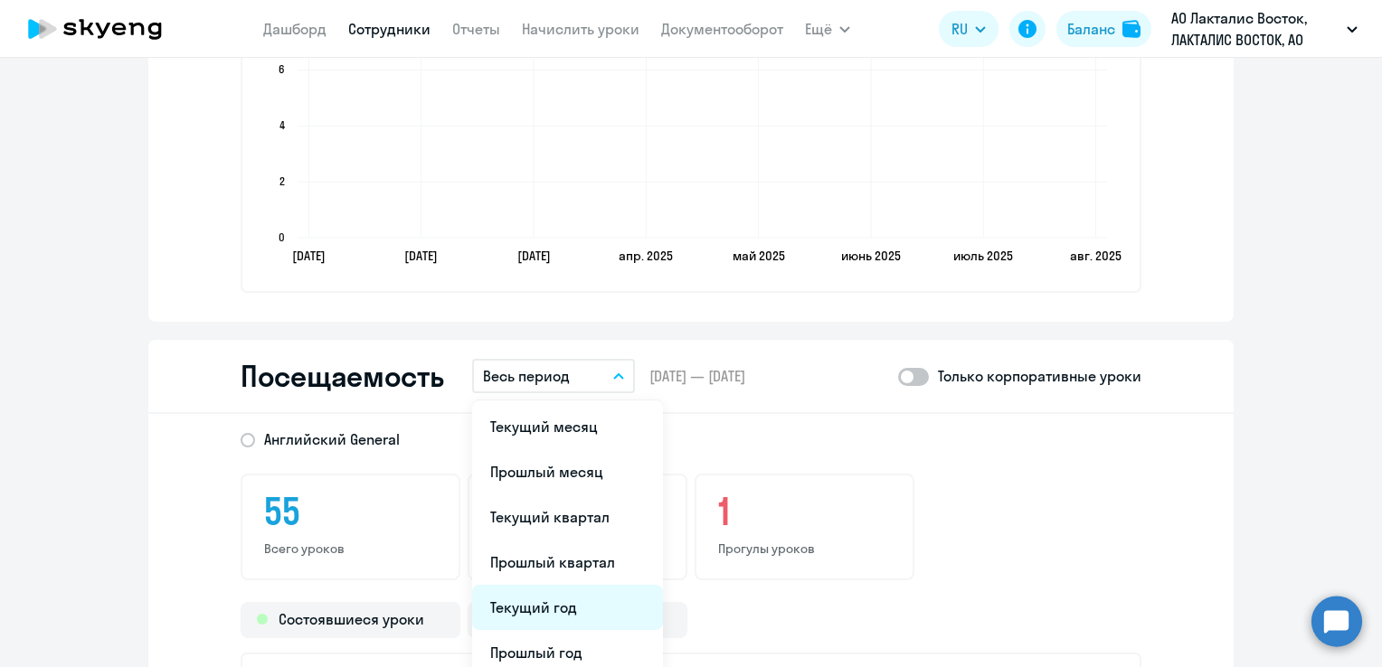
click at [512, 591] on li "Текущий год" at bounding box center [567, 607] width 191 height 45
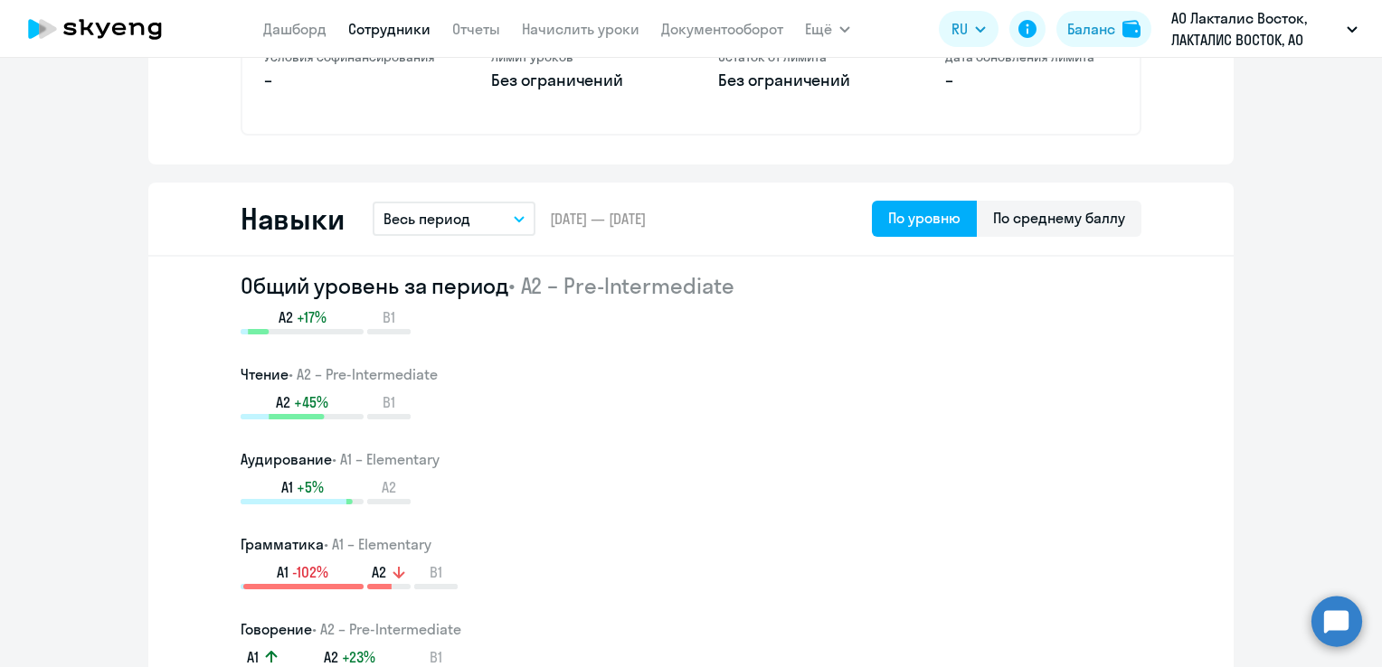
scroll to position [723, 0]
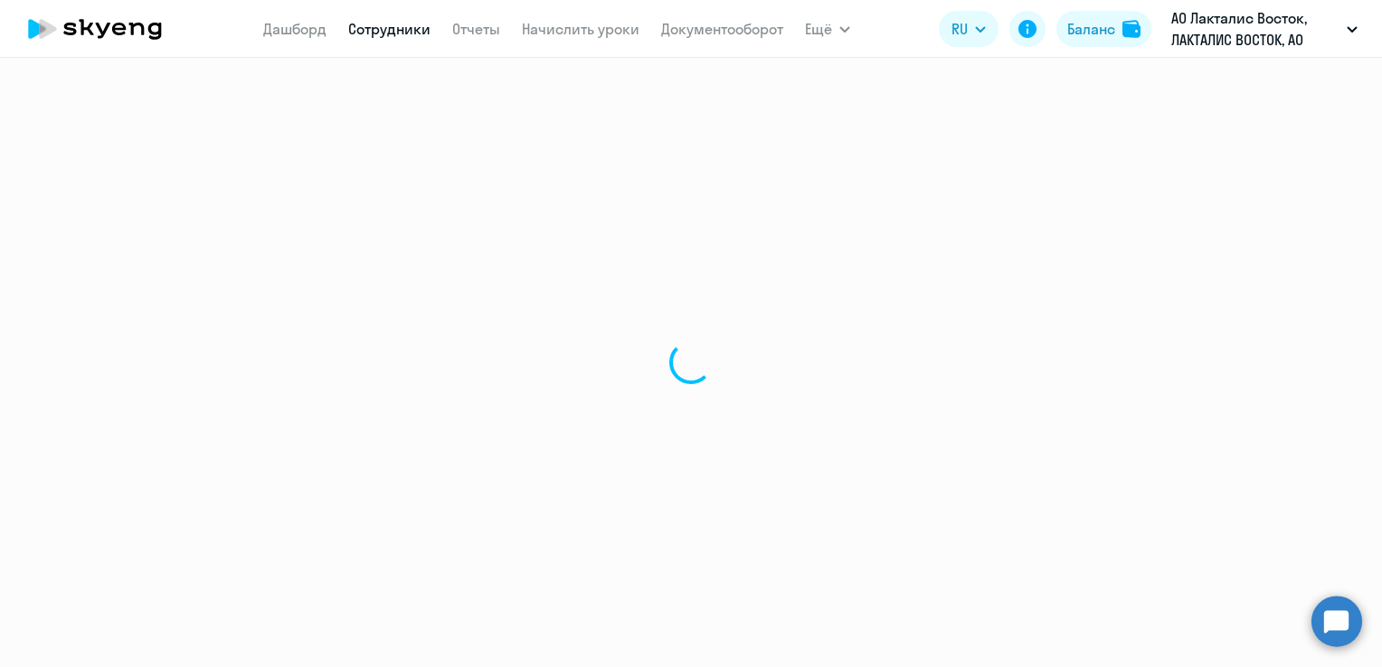
select select "30"
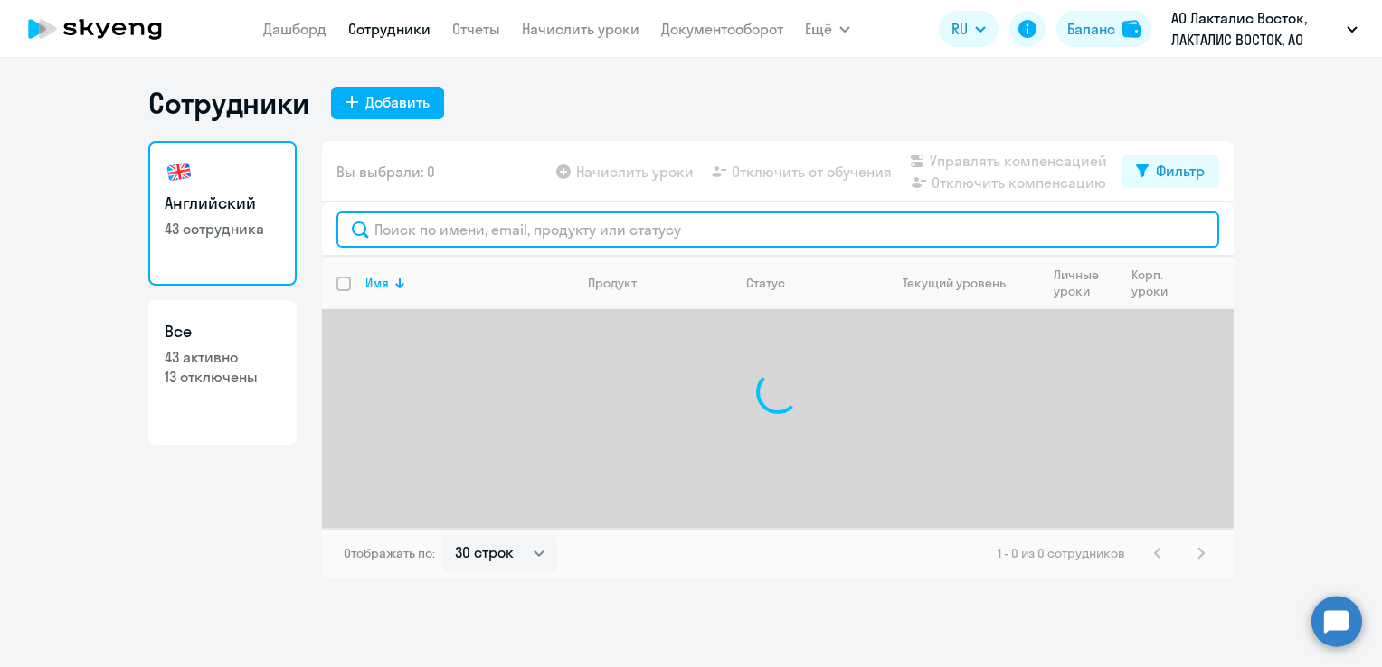
click at [454, 233] on input "text" at bounding box center [777, 230] width 882 height 36
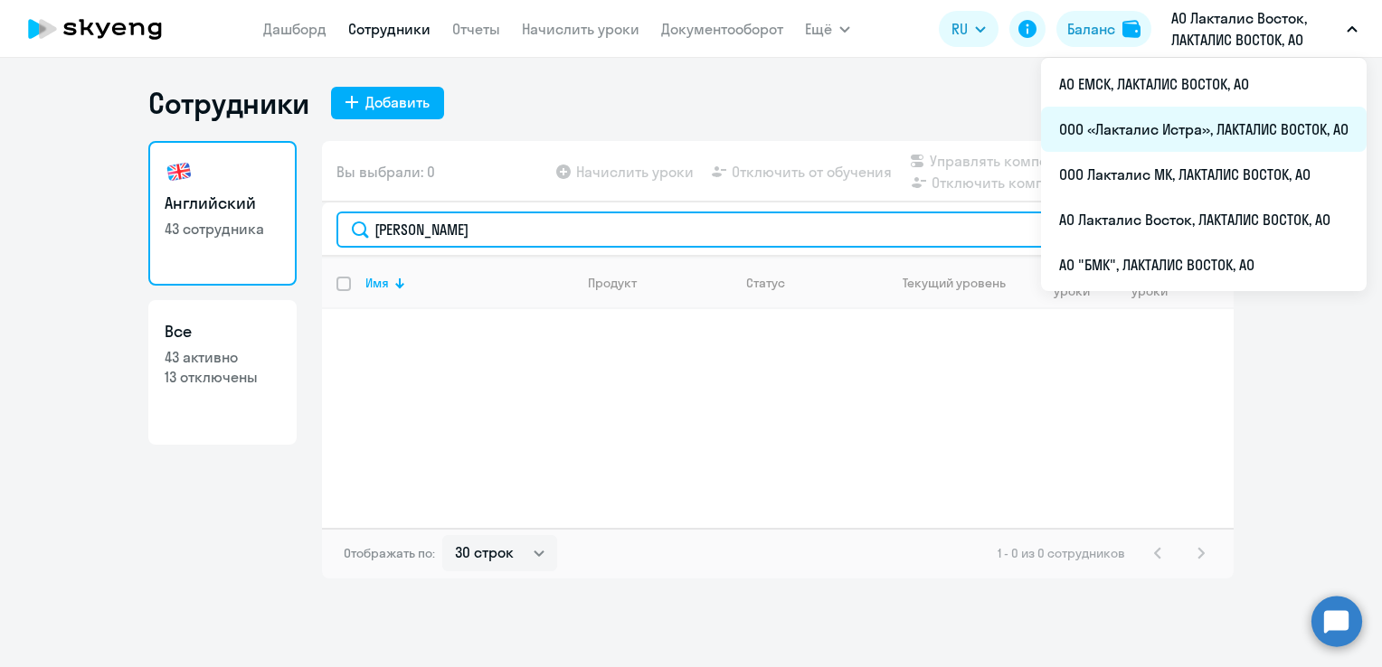
type input "[PERSON_NAME]"
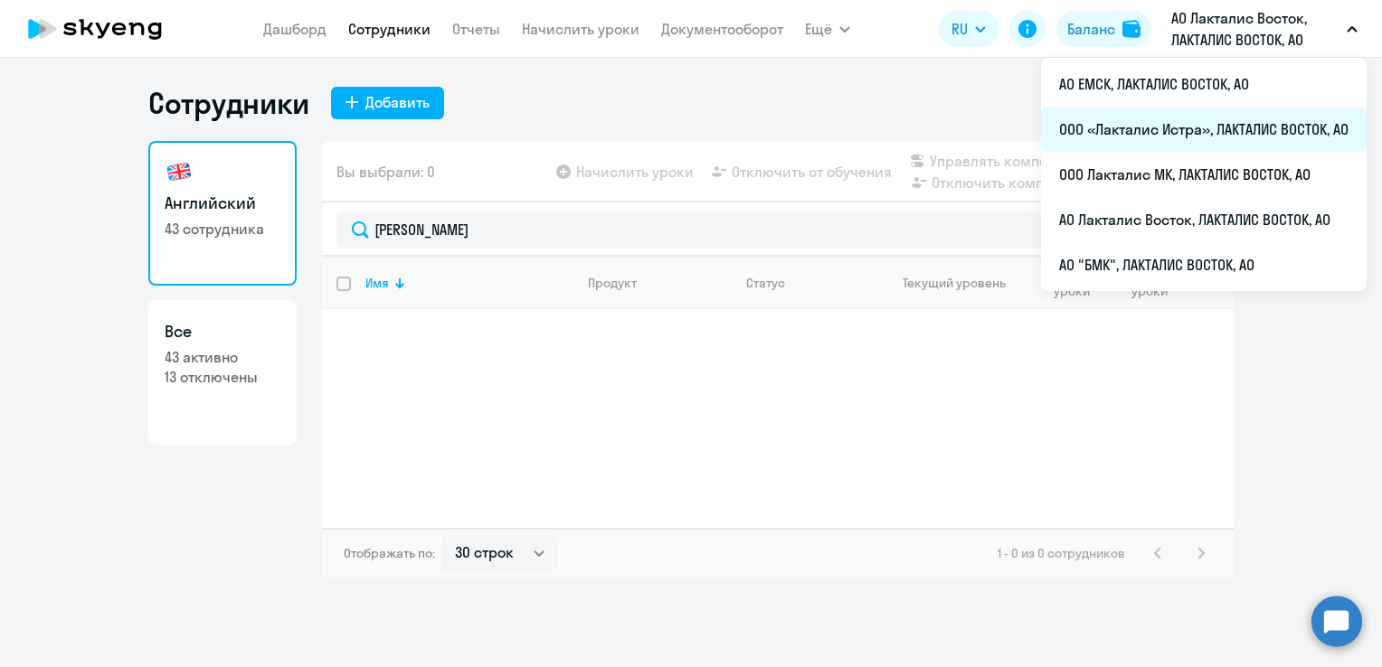
click at [1152, 137] on li "ООО «Лакталис Истра», ЛАКТАЛИС ВОСТОК, АО" at bounding box center [1203, 129] width 325 height 45
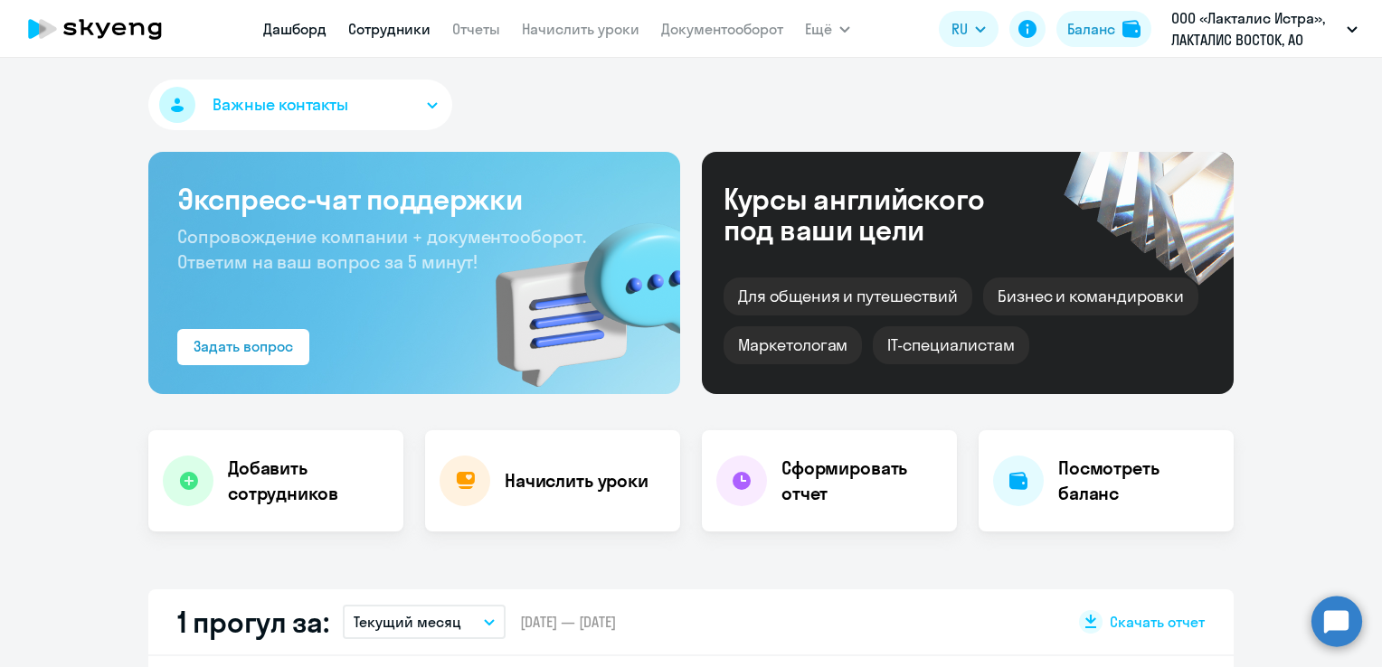
click at [392, 31] on link "Сотрудники" at bounding box center [389, 29] width 82 height 18
select select "30"
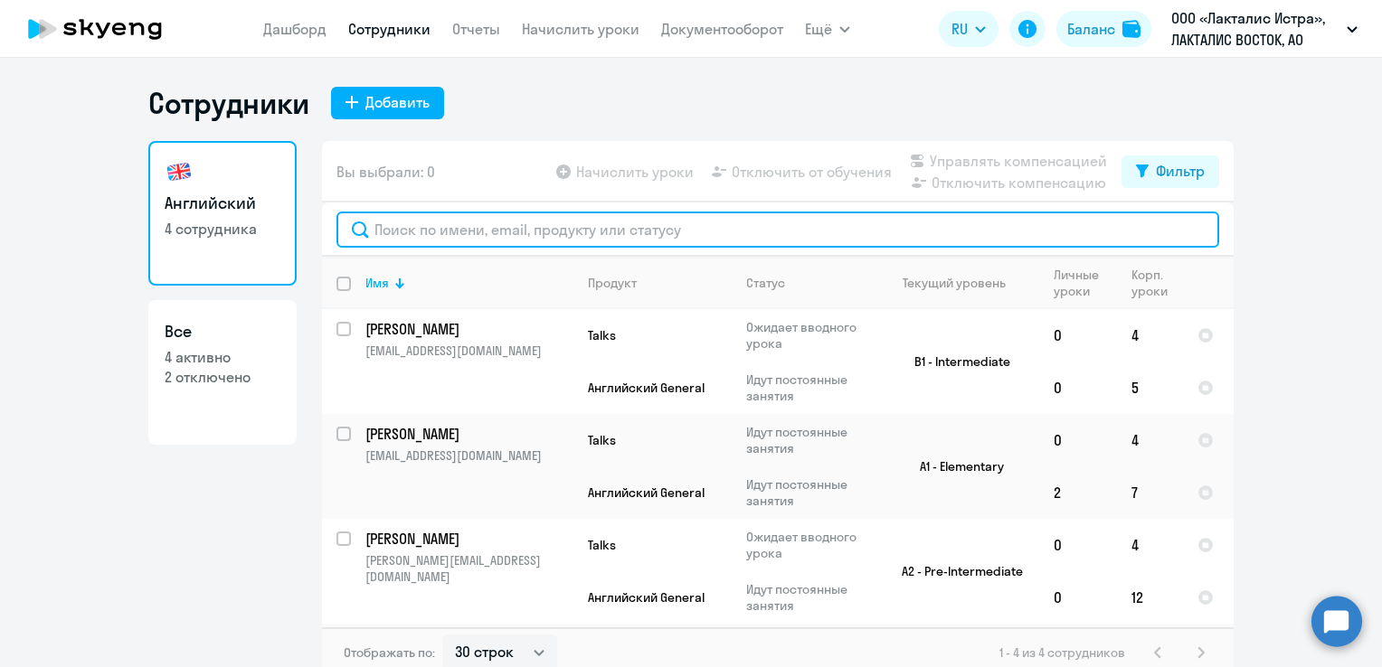
click at [406, 235] on input "text" at bounding box center [777, 230] width 882 height 36
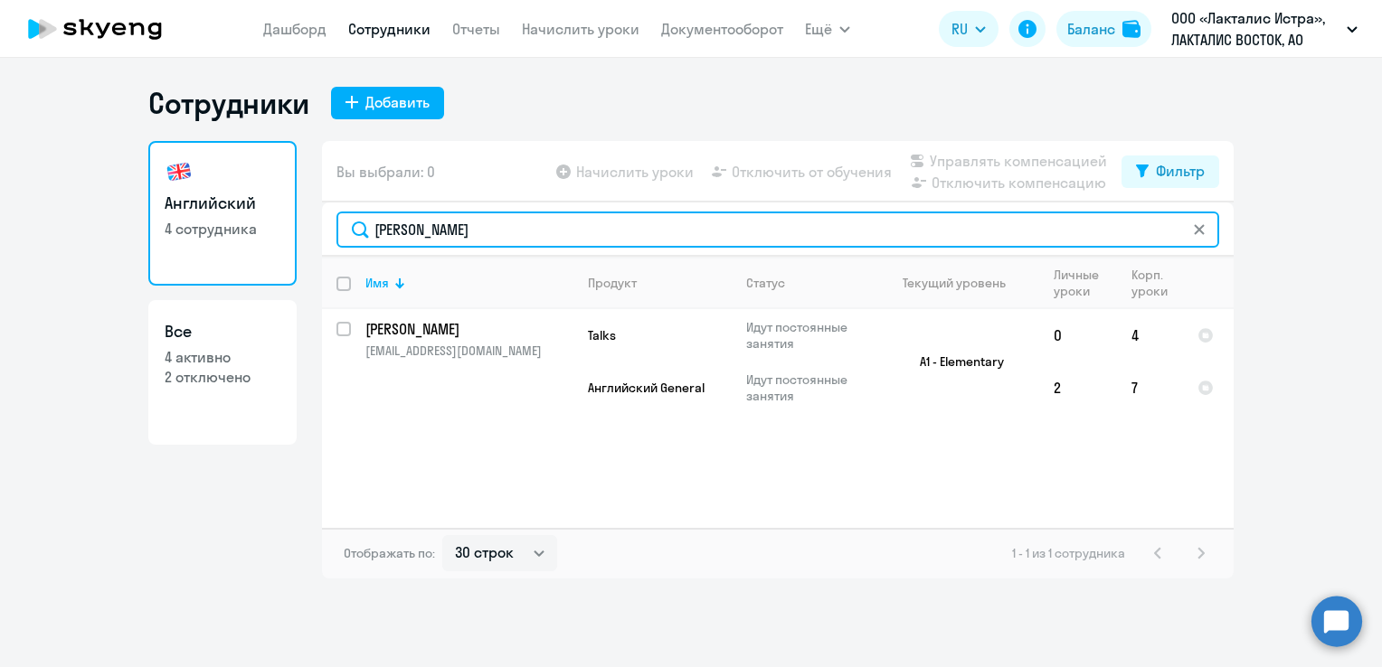
type input "[PERSON_NAME]"
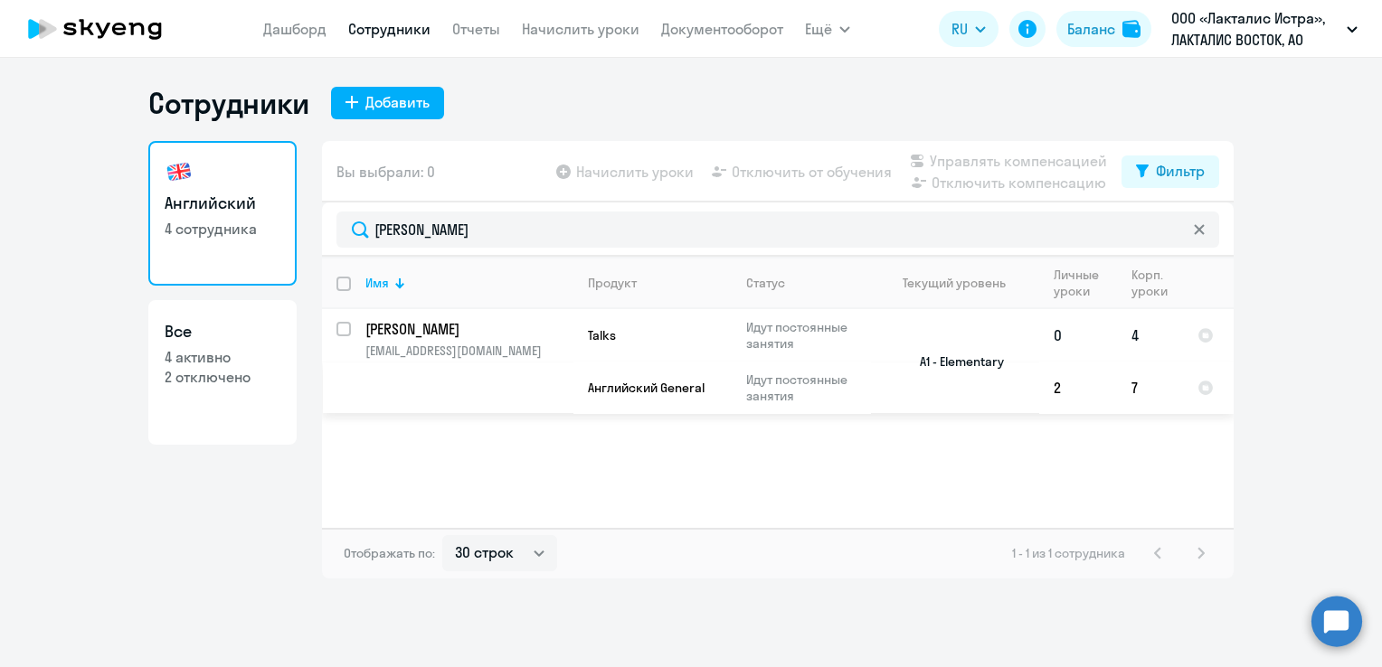
click at [506, 342] on td "[PERSON_NAME] [EMAIL_ADDRESS][DOMAIN_NAME]" at bounding box center [462, 361] width 222 height 105
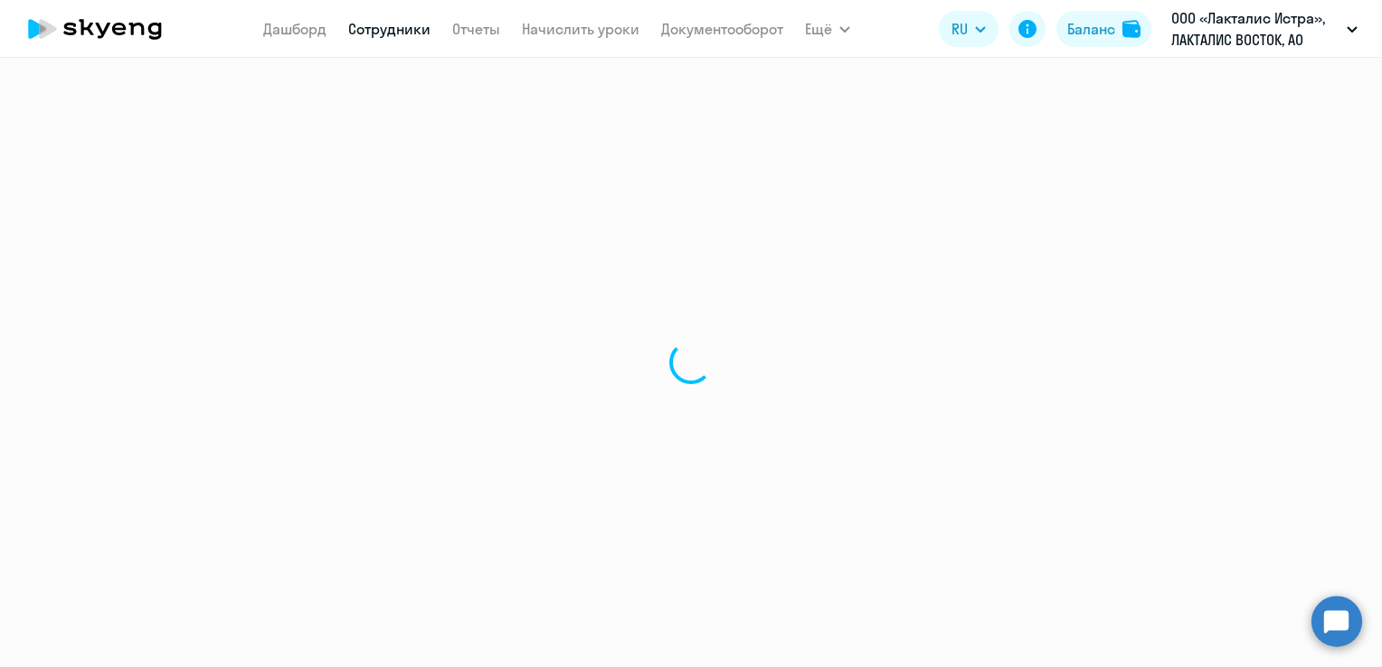
select select "english"
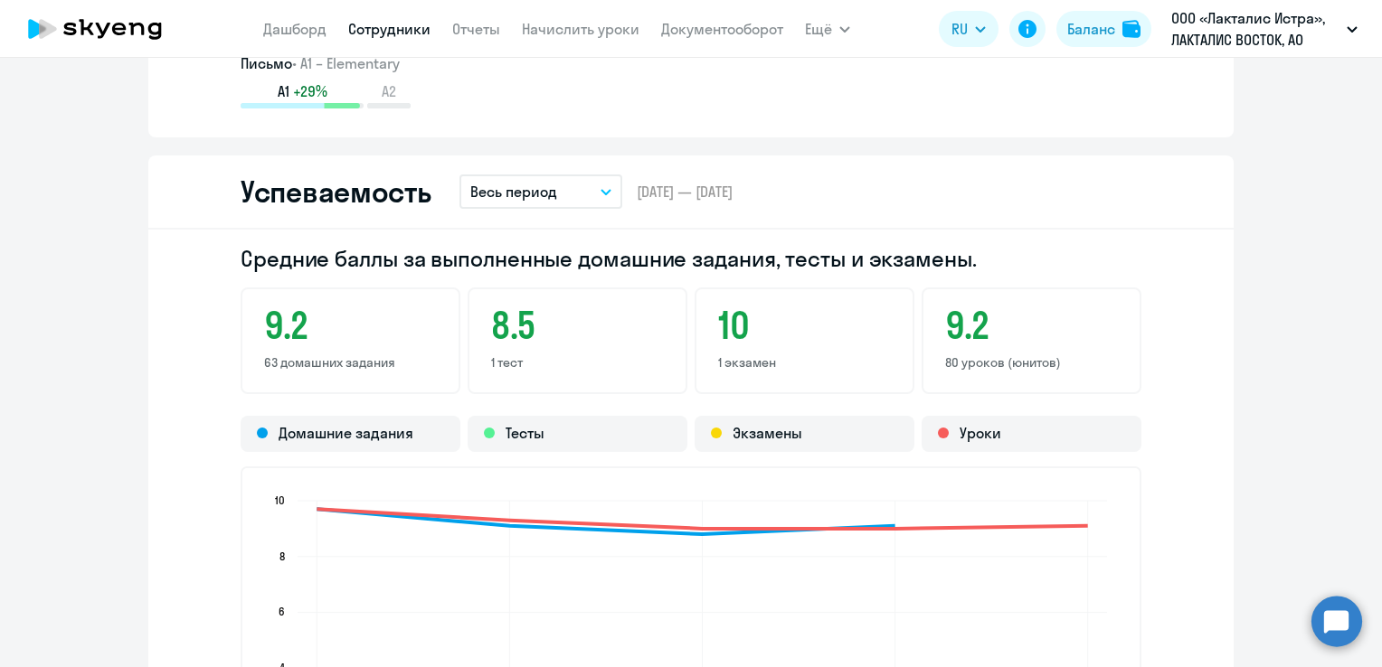
scroll to position [2079, 0]
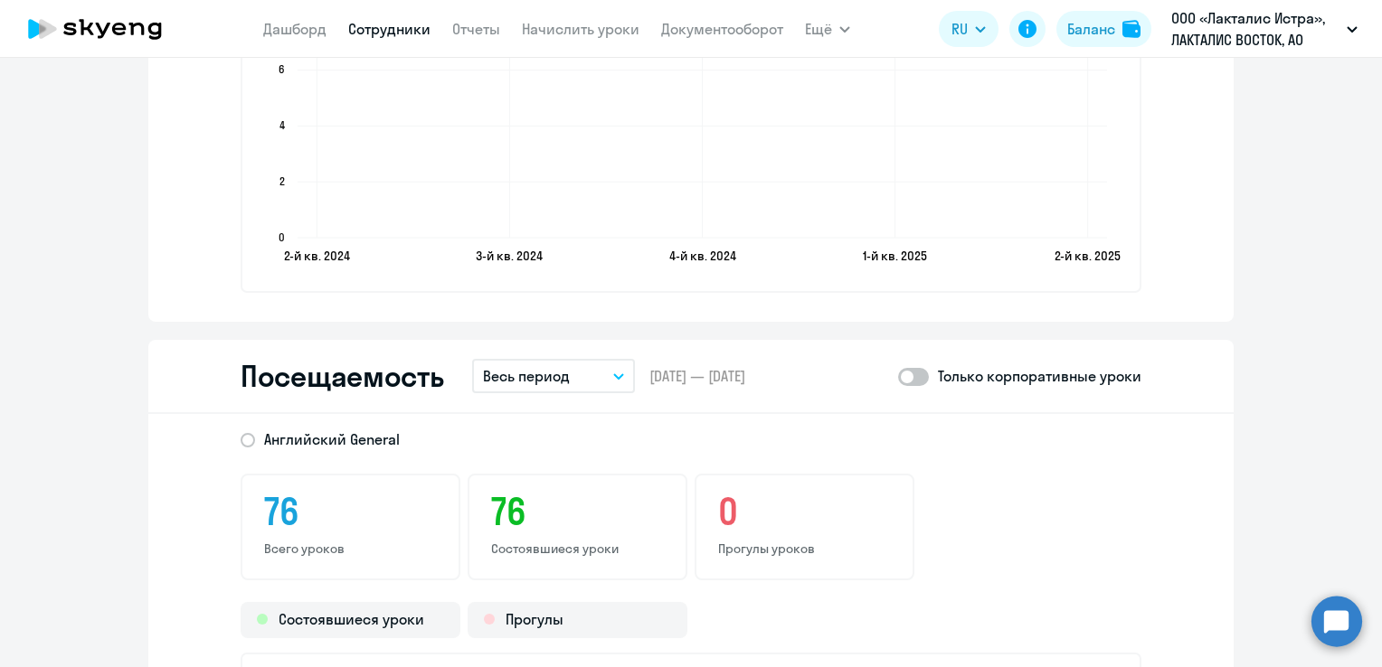
click at [552, 369] on p "Весь период" at bounding box center [526, 376] width 87 height 22
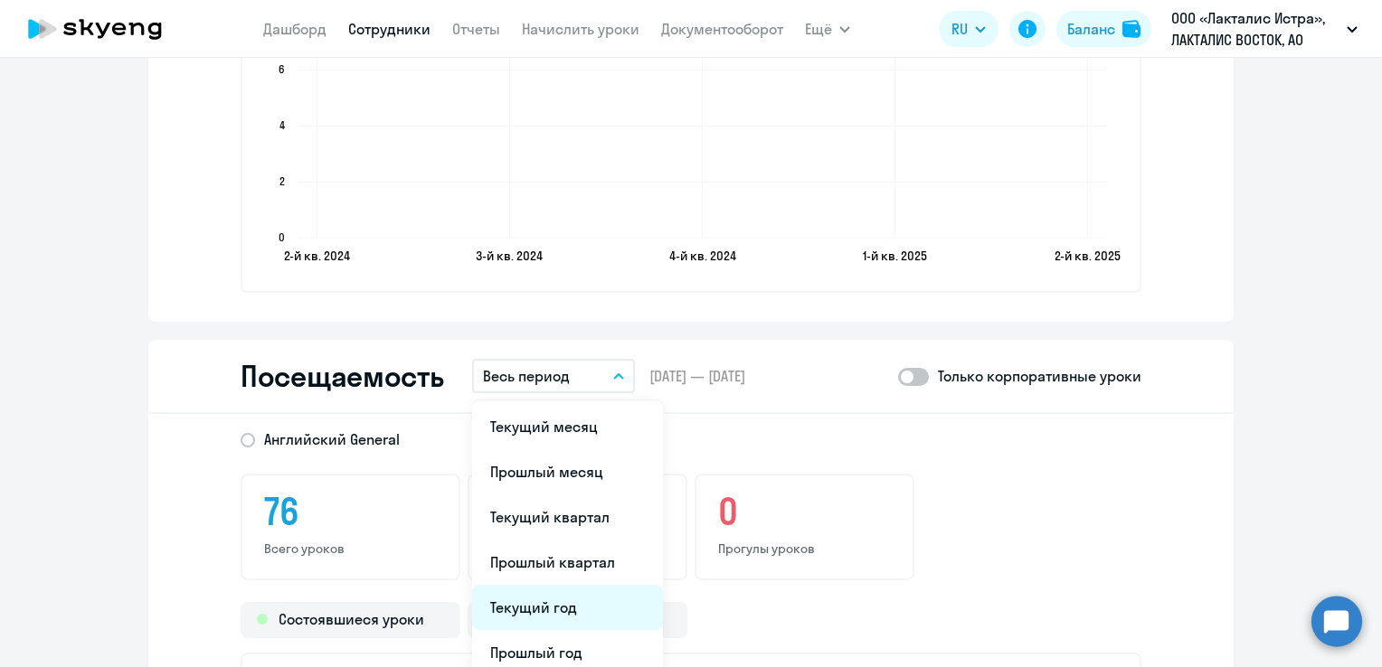
click at [523, 603] on li "Текущий год" at bounding box center [567, 607] width 191 height 45
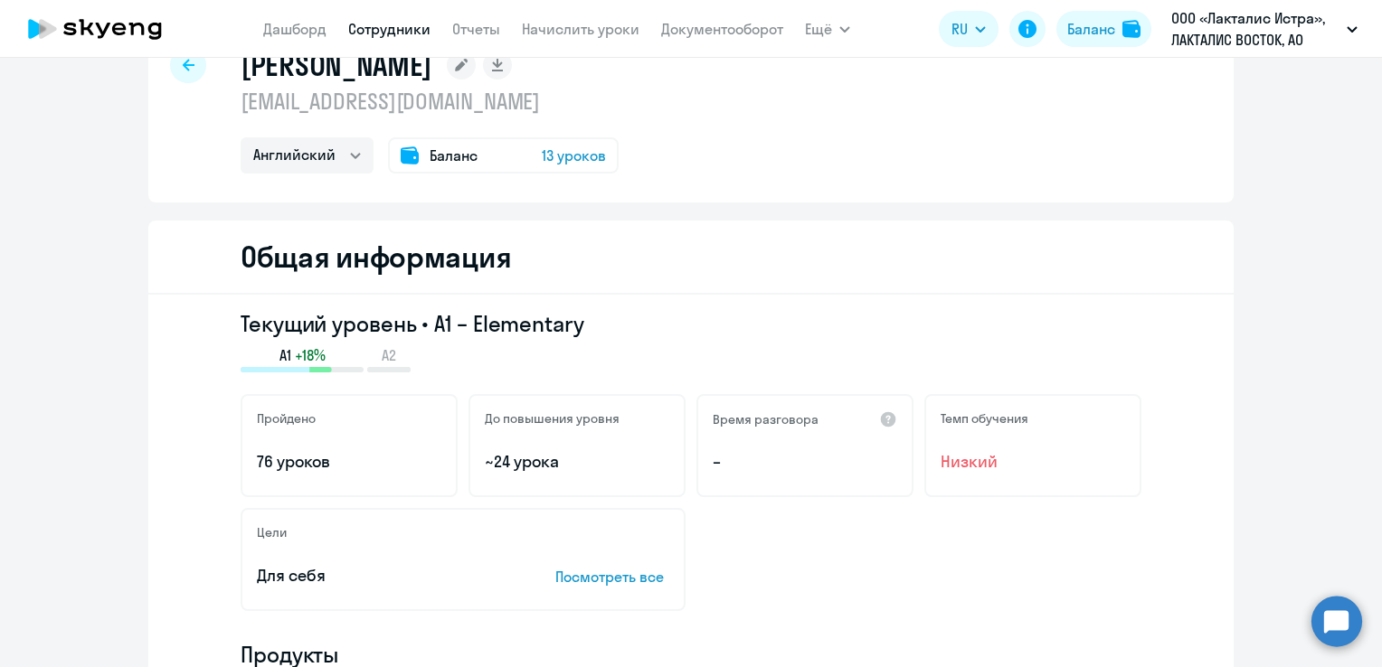
scroll to position [0, 0]
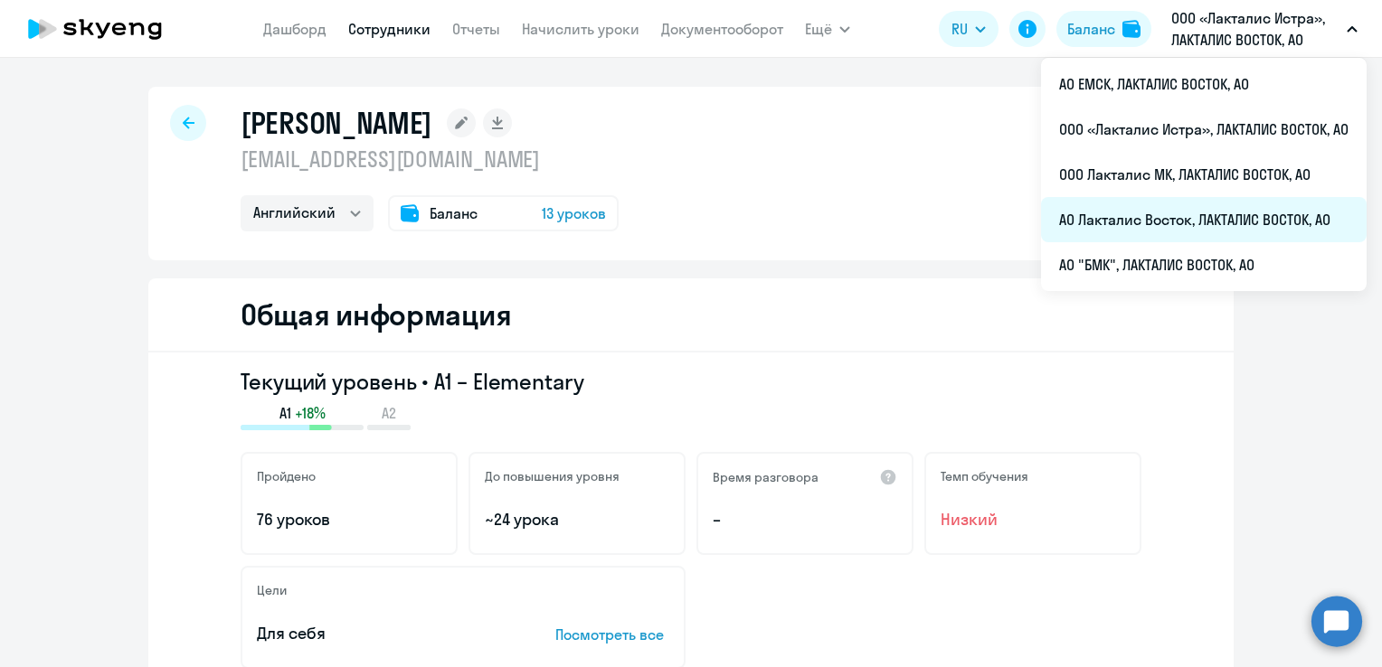
click at [1168, 209] on li "АО Лакталис Восток, ЛАКТАЛИС ВОСТОК, АО" at bounding box center [1203, 219] width 325 height 45
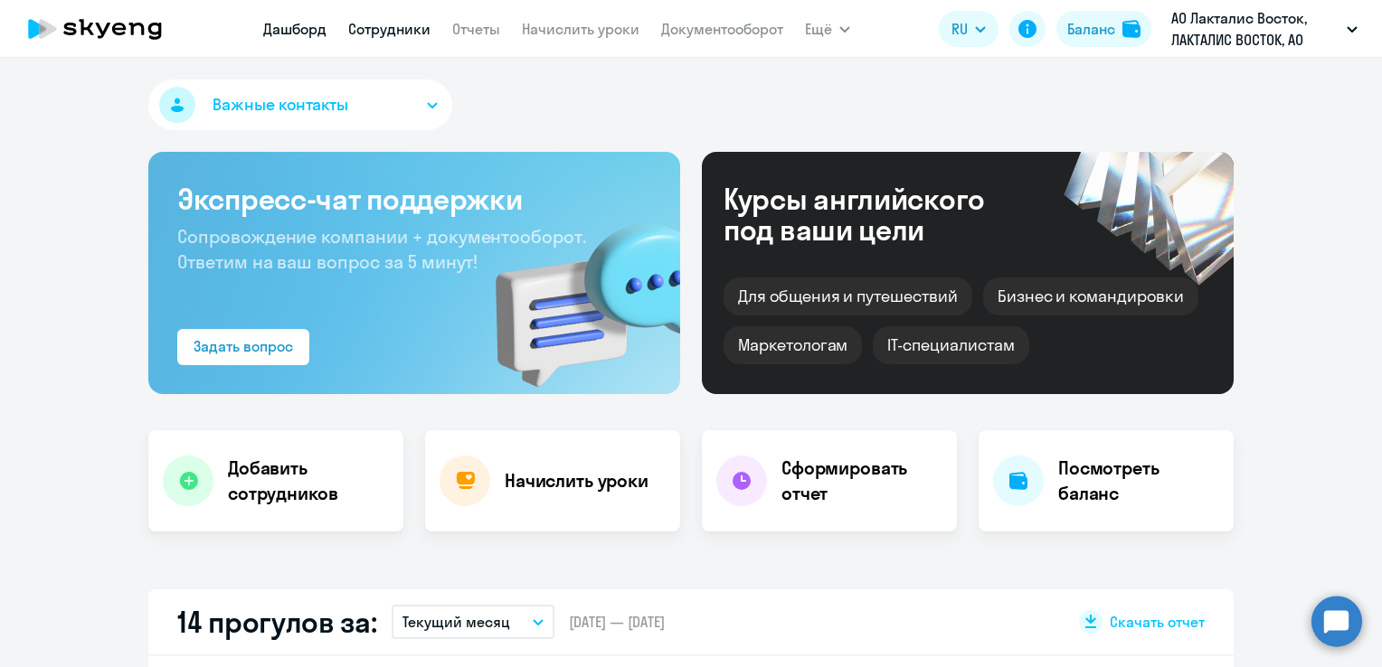
click at [404, 24] on link "Сотрудники" at bounding box center [389, 29] width 82 height 18
select select "30"
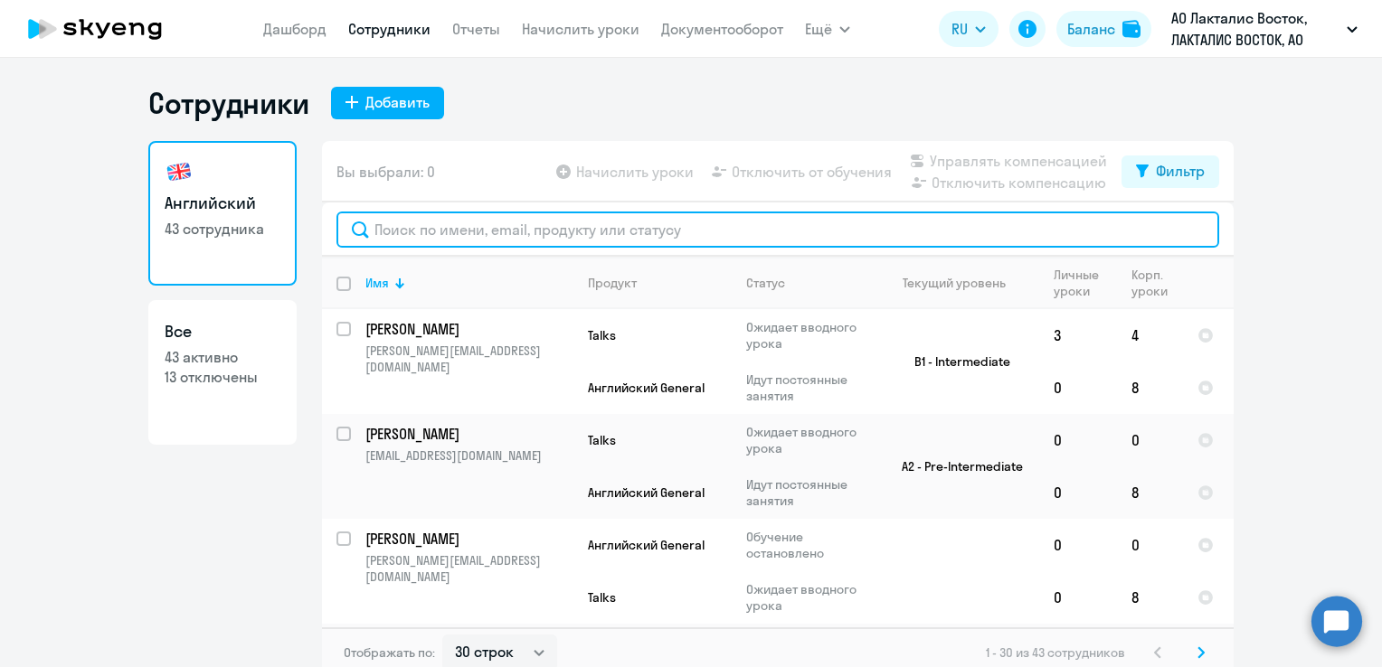
click at [455, 229] on input "text" at bounding box center [777, 230] width 882 height 36
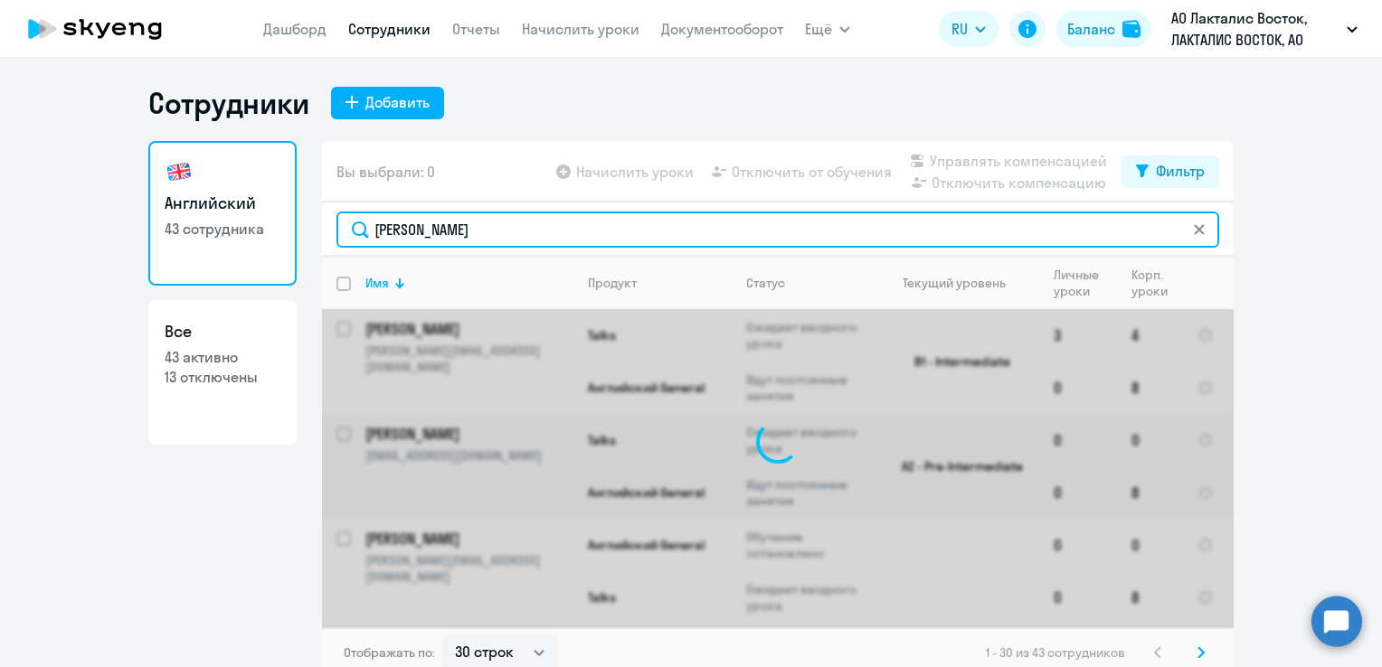
type input "[PERSON_NAME]"
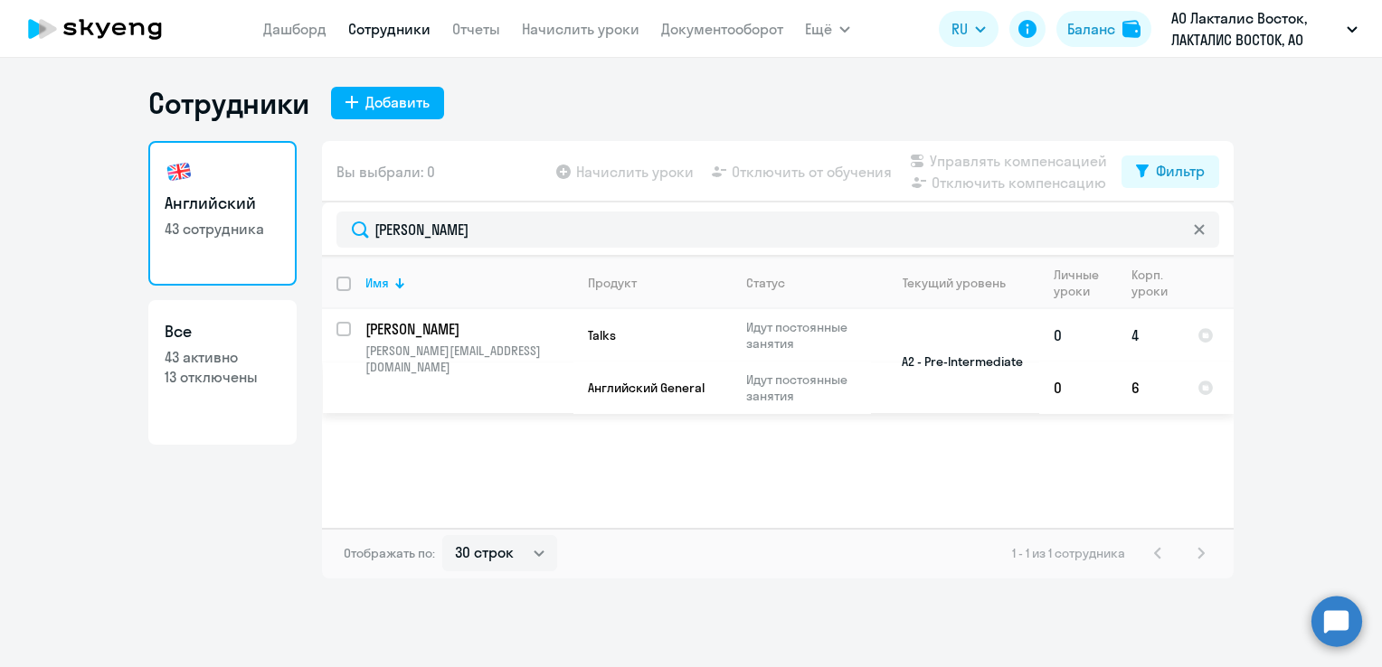
click at [432, 324] on p "[PERSON_NAME]" at bounding box center [467, 329] width 204 height 20
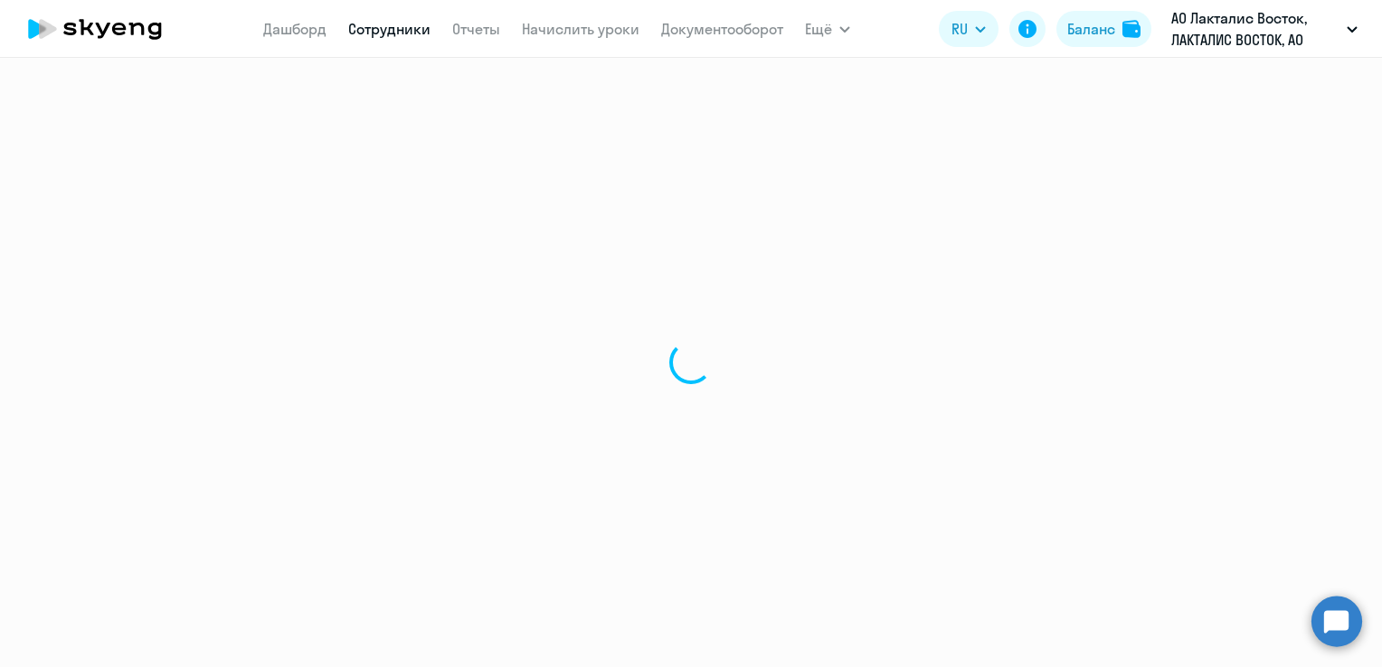
select select "english"
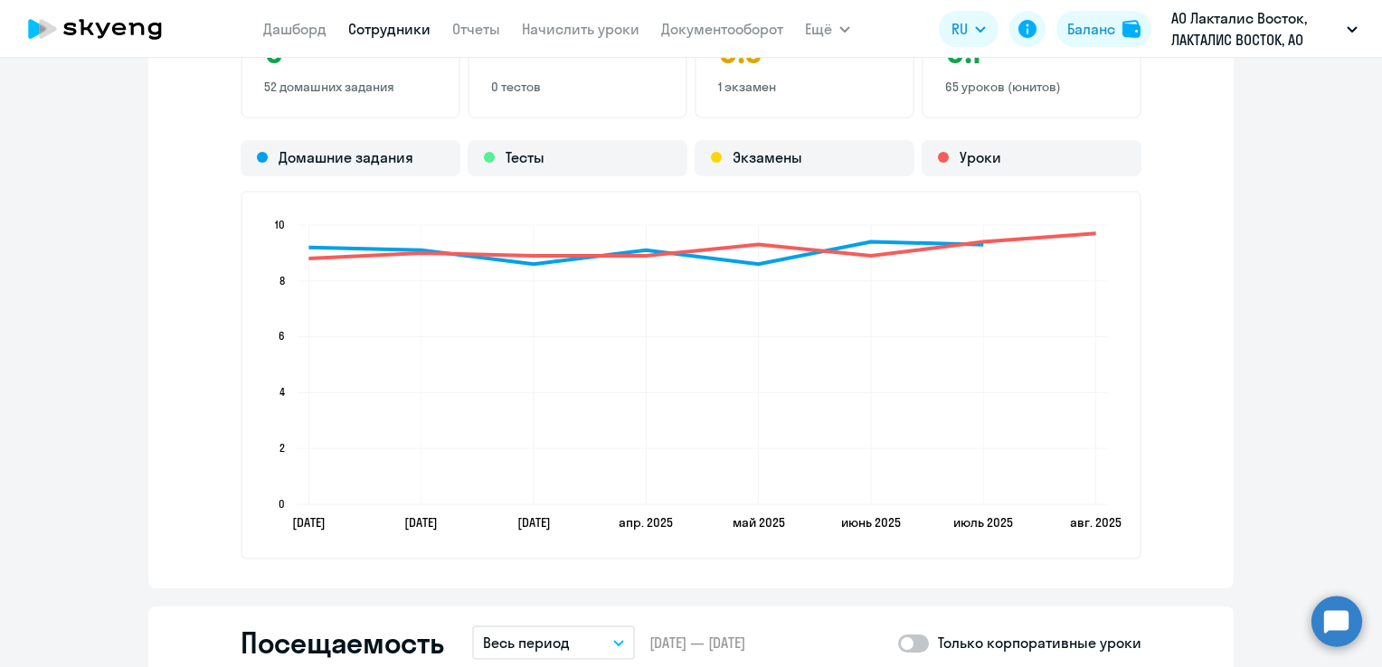
scroll to position [2260, 0]
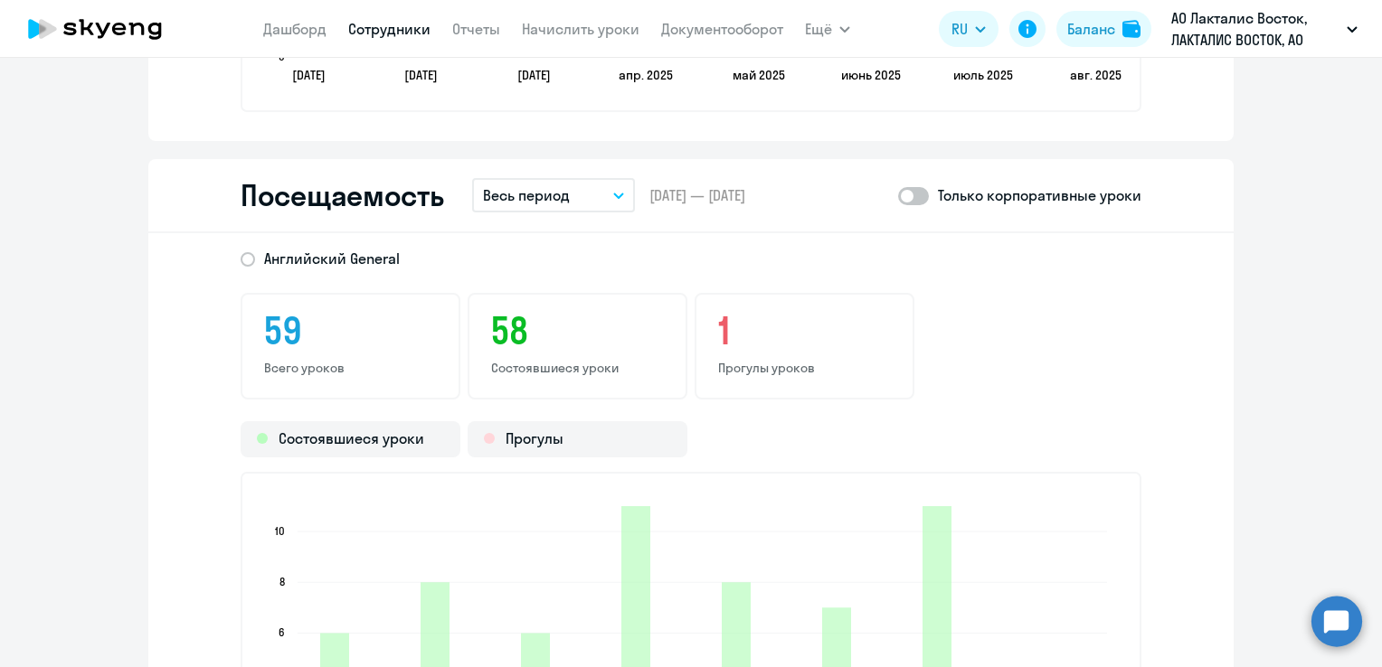
click at [608, 183] on button "Весь период" at bounding box center [553, 195] width 163 height 34
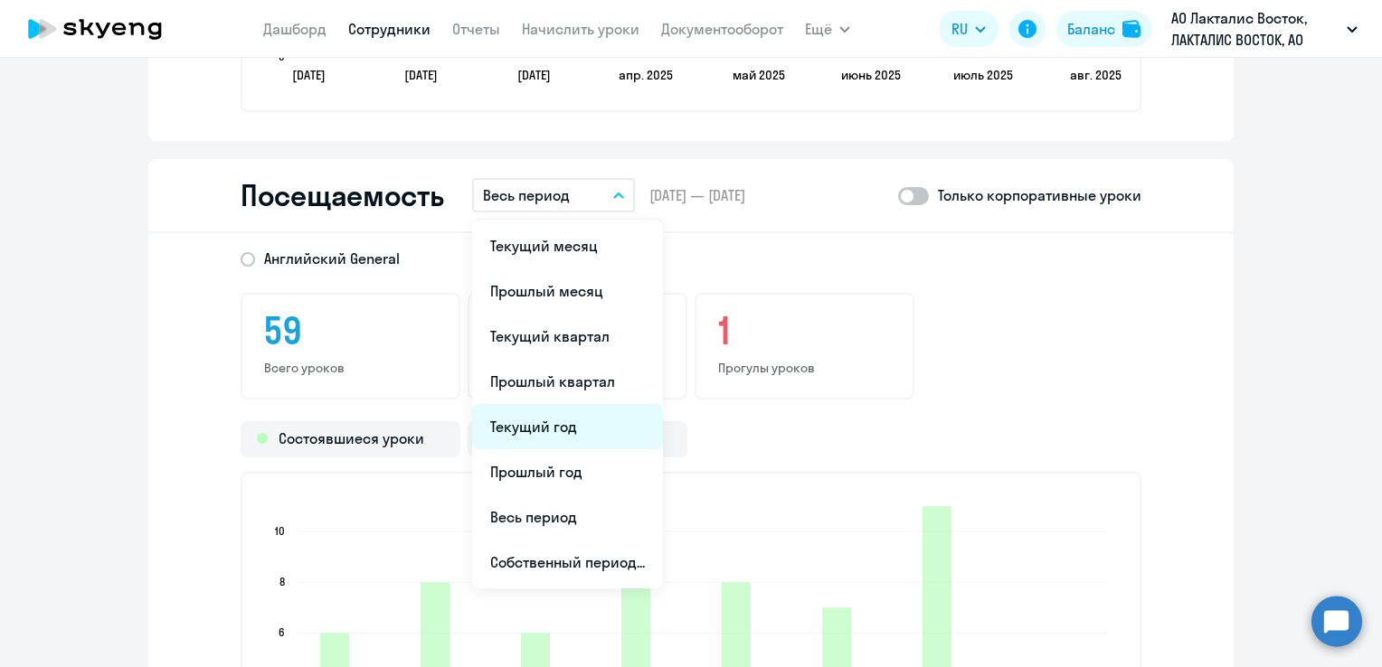
click at [555, 418] on li "Текущий год" at bounding box center [567, 426] width 191 height 45
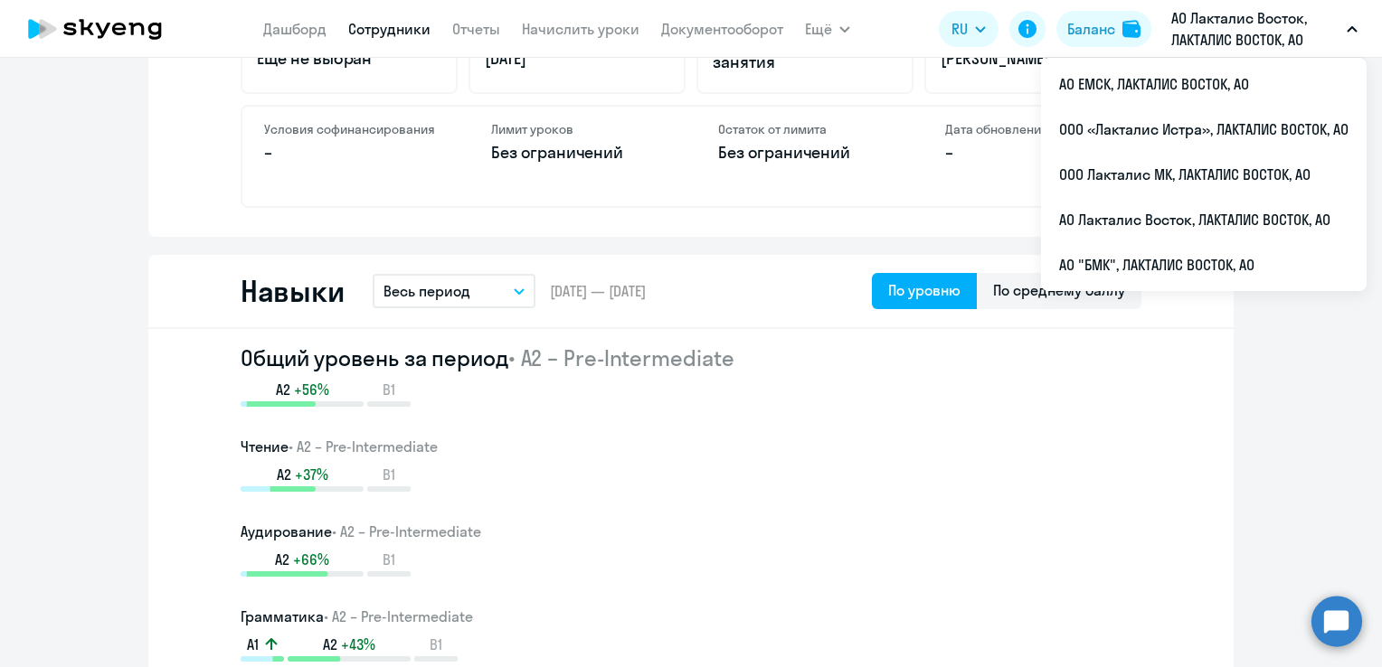
scroll to position [181, 0]
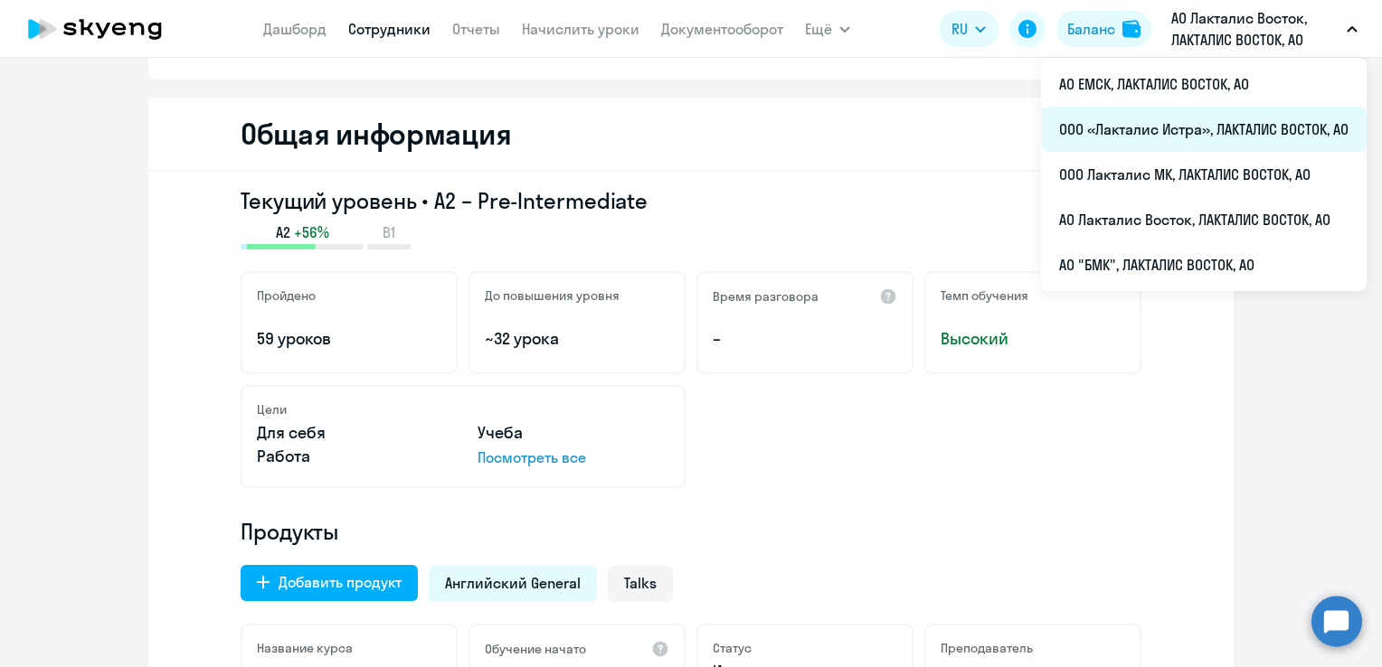
click at [1144, 123] on li "ООО «Лакталис Истра», ЛАКТАЛИС ВОСТОК, АО" at bounding box center [1203, 129] width 325 height 45
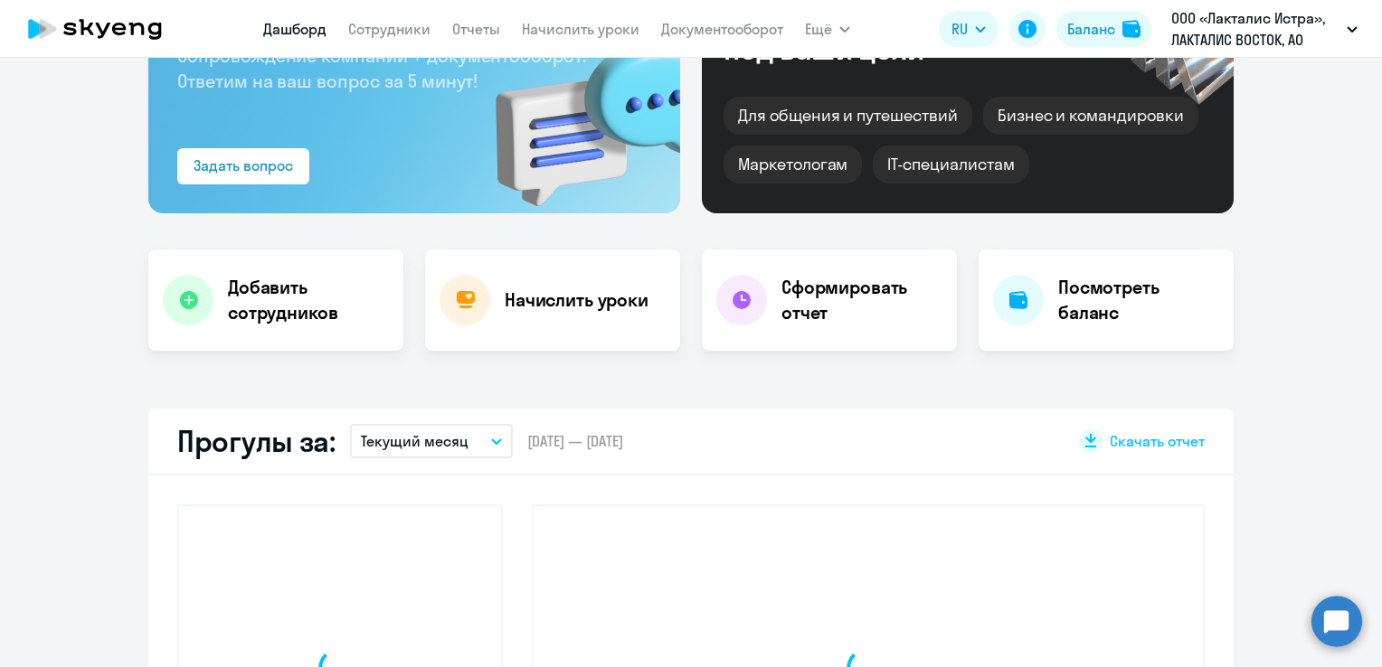
scroll to position [344, 0]
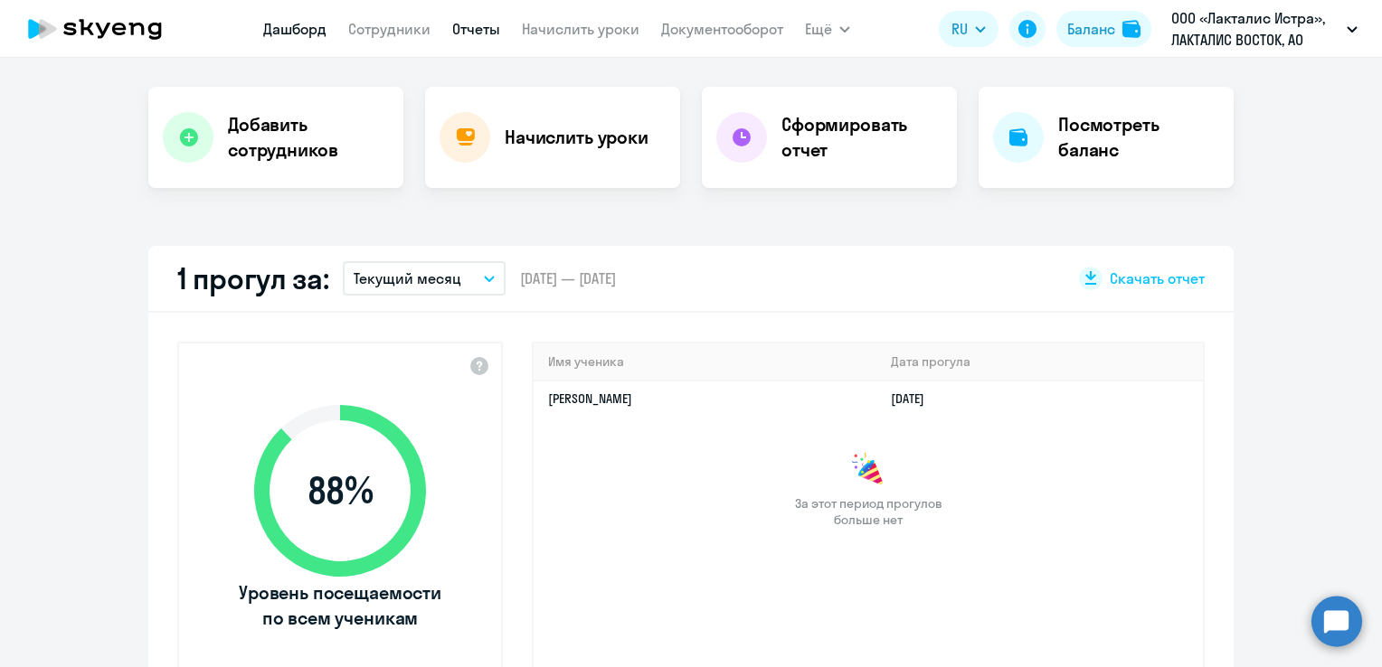
select select "30"
drag, startPoint x: 382, startPoint y: 36, endPoint x: 365, endPoint y: 40, distance: 16.7
click at [382, 36] on link "Сотрудники" at bounding box center [389, 29] width 82 height 18
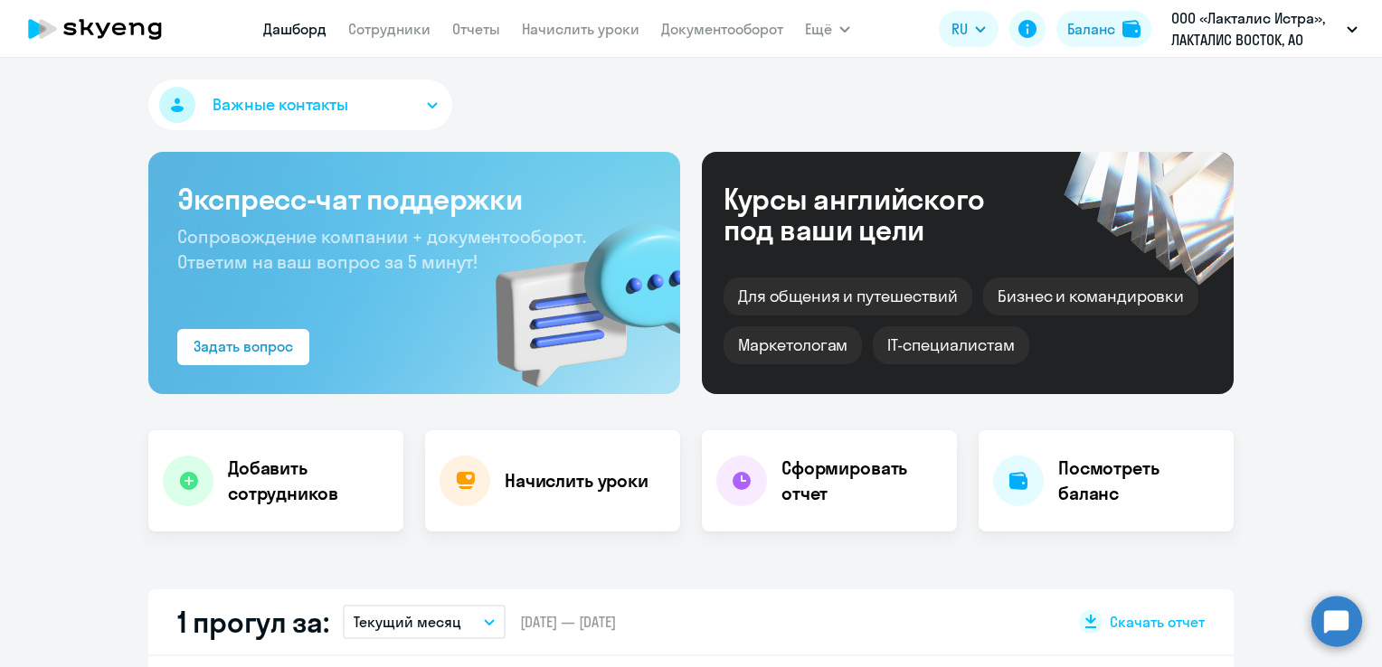
select select "30"
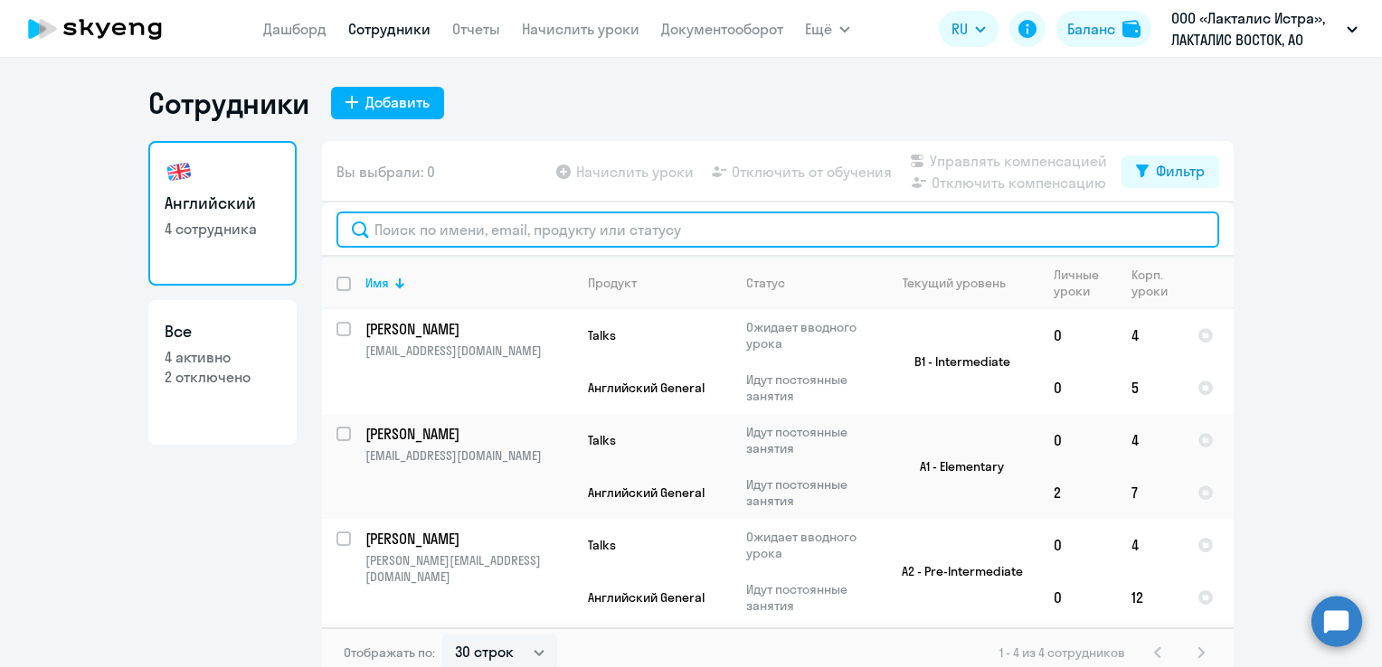
click at [443, 234] on input "text" at bounding box center [777, 230] width 882 height 36
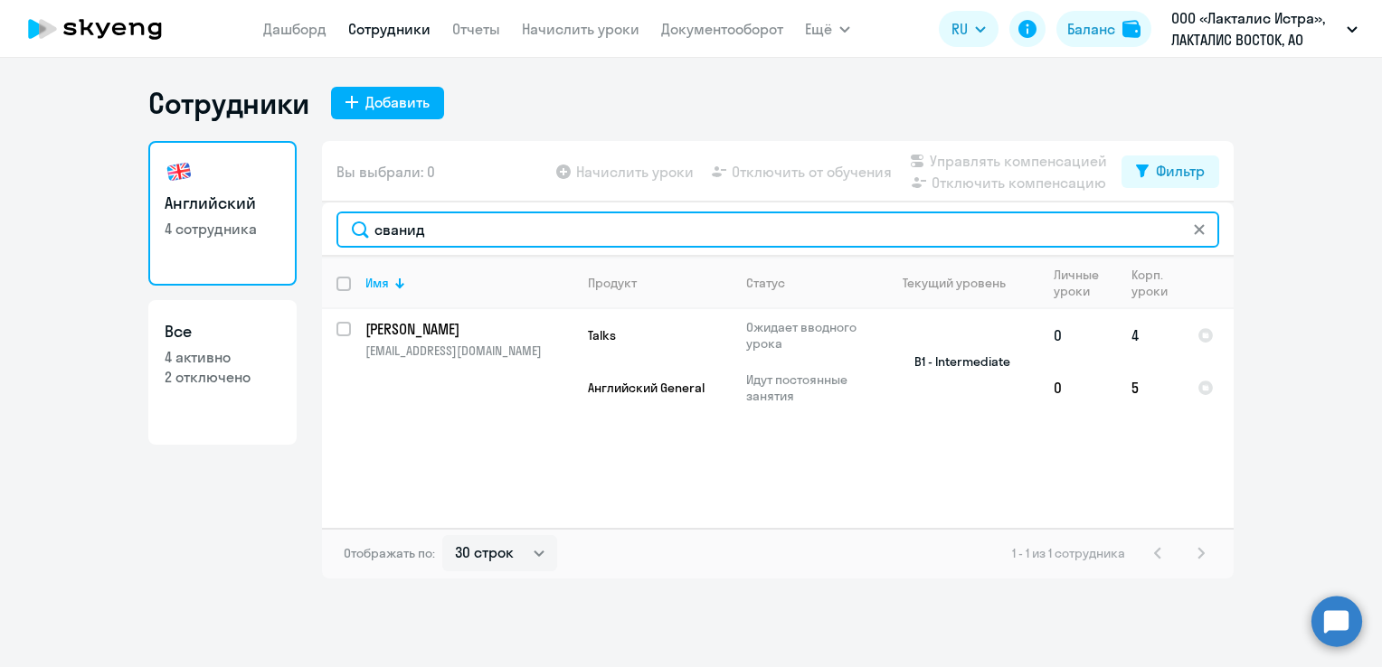
type input "сванид"
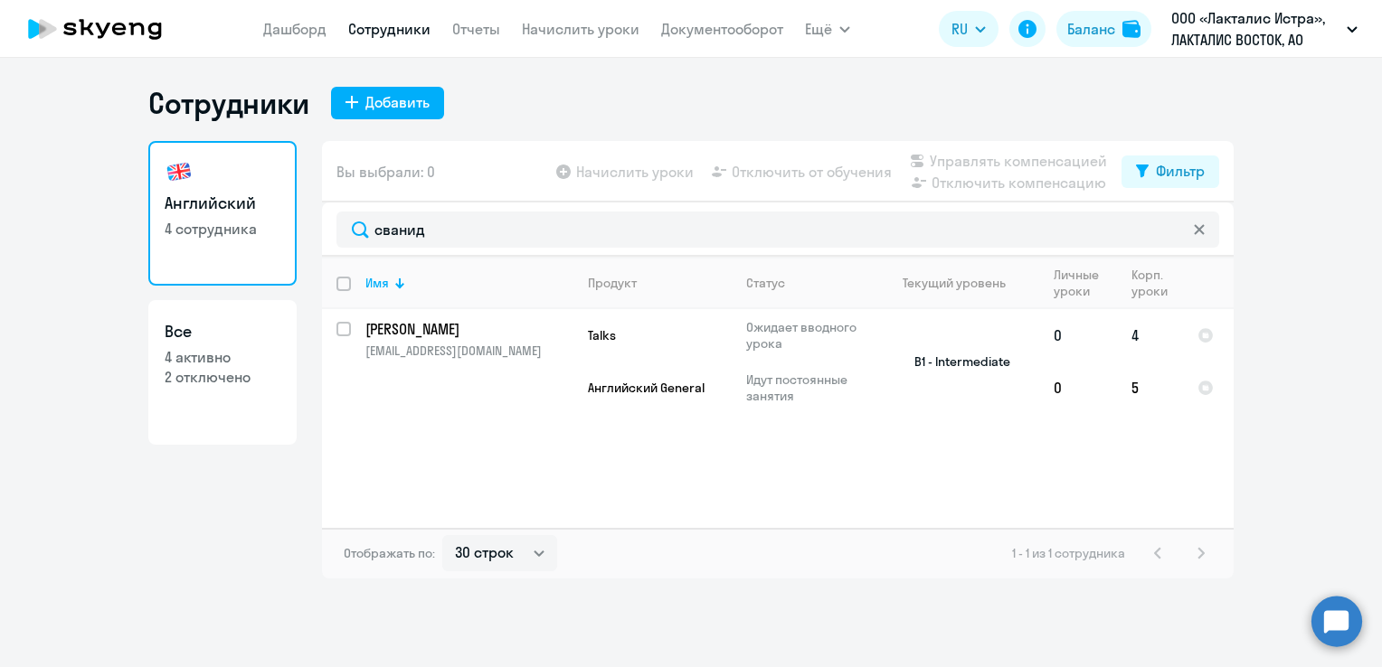
click at [429, 326] on p "[PERSON_NAME]" at bounding box center [467, 329] width 204 height 20
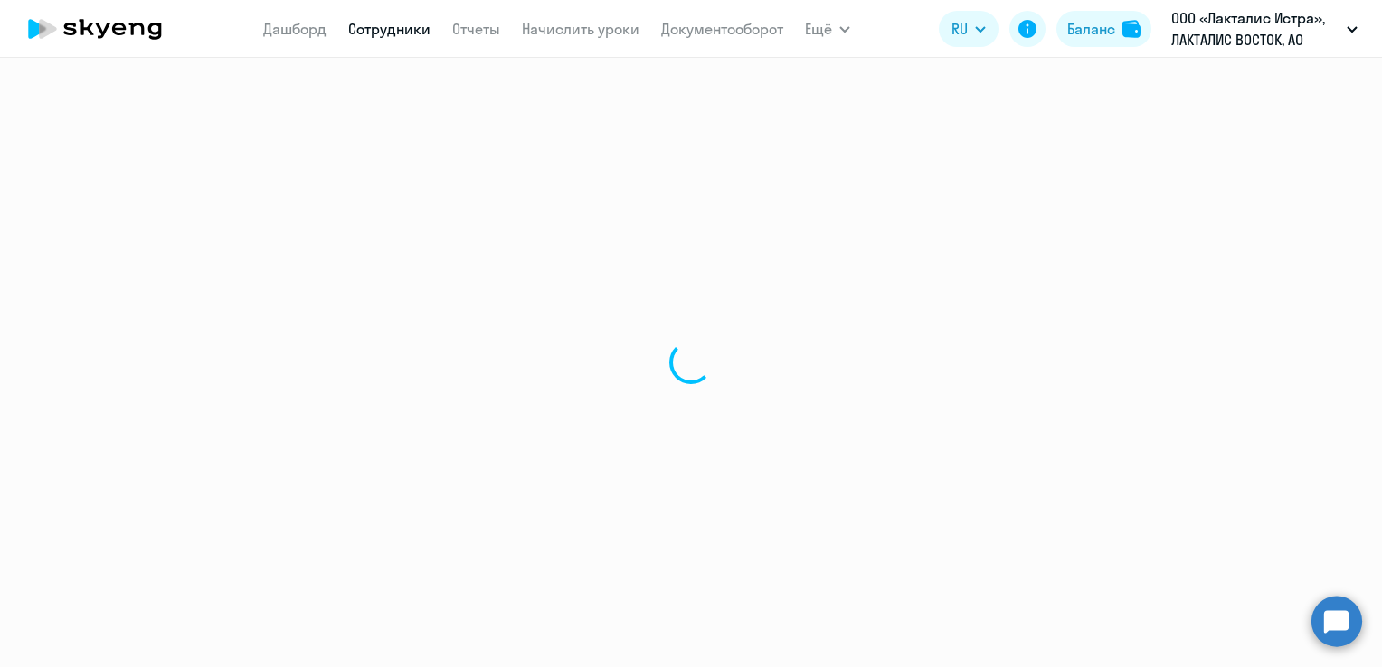
select select "english"
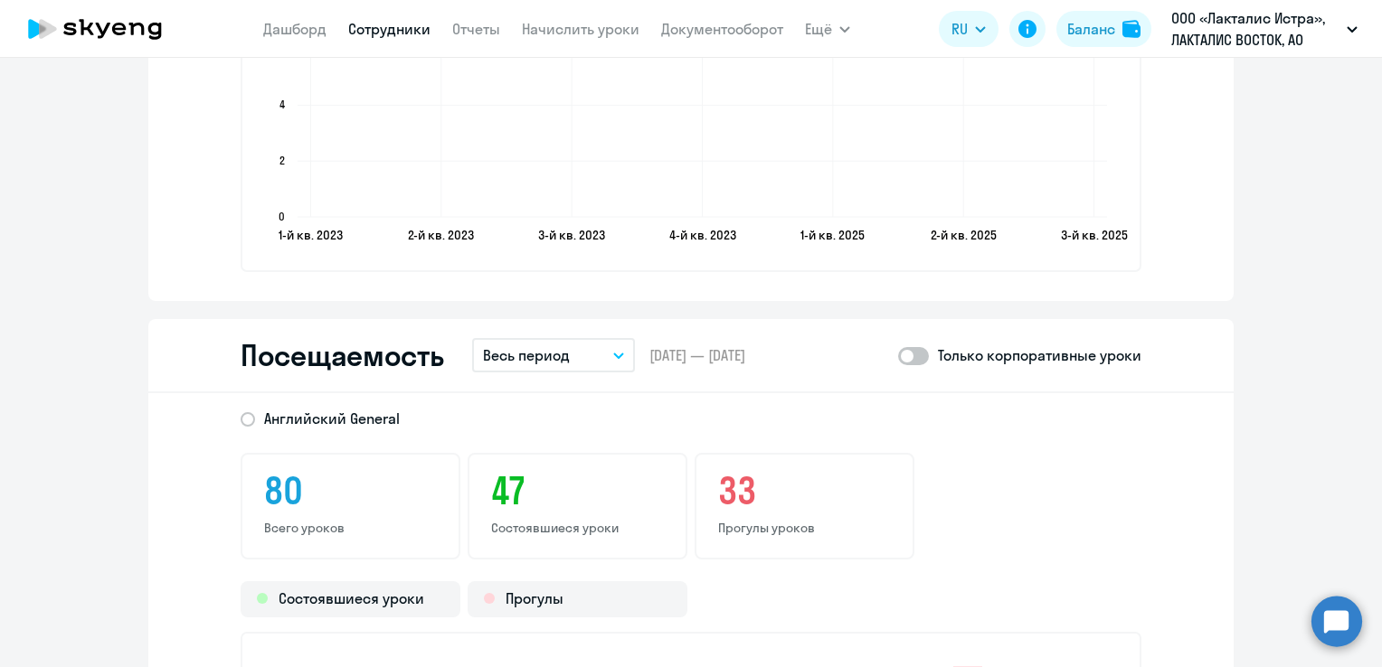
scroll to position [2249, 0]
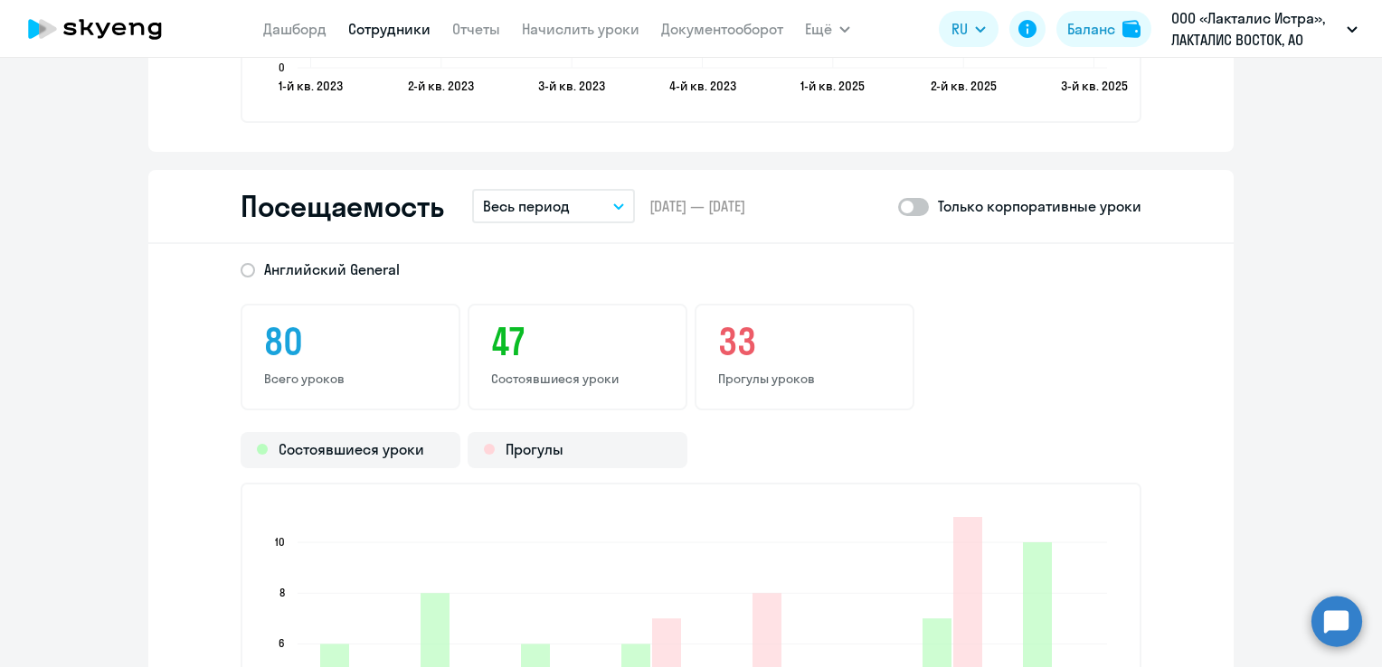
click at [595, 209] on button "Весь период" at bounding box center [553, 206] width 163 height 34
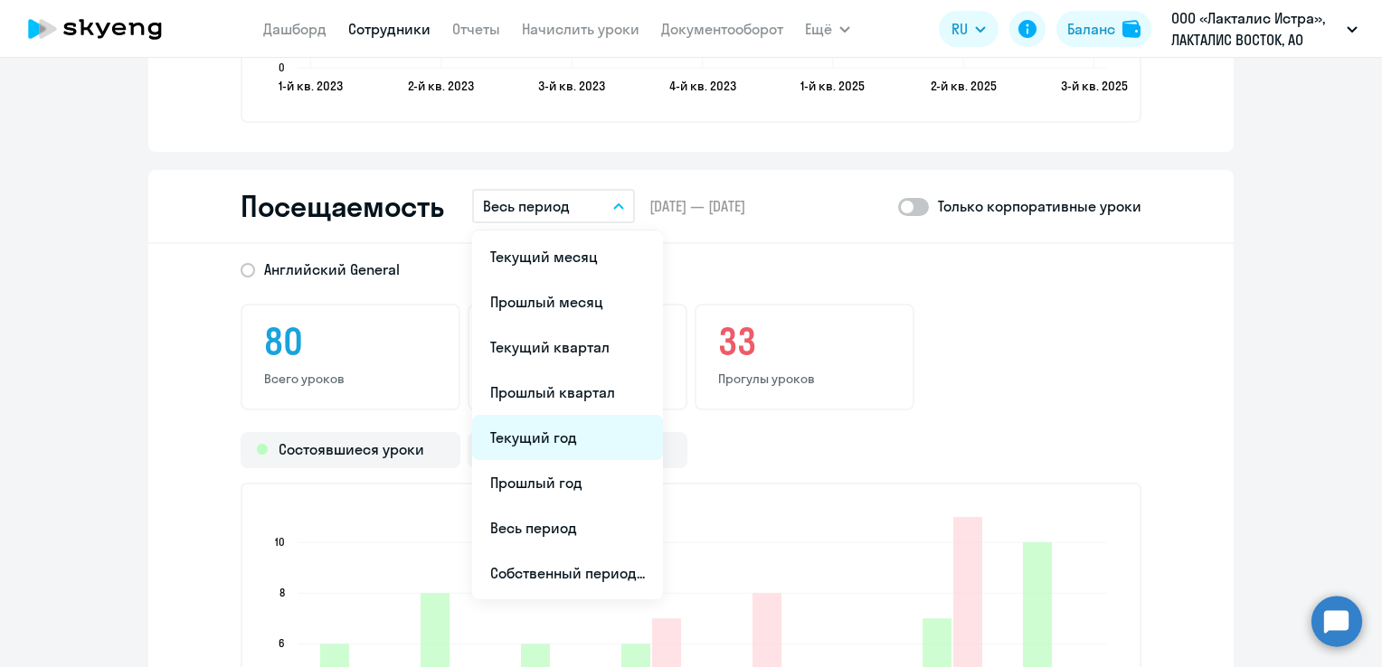
click at [550, 435] on li "Текущий год" at bounding box center [567, 437] width 191 height 45
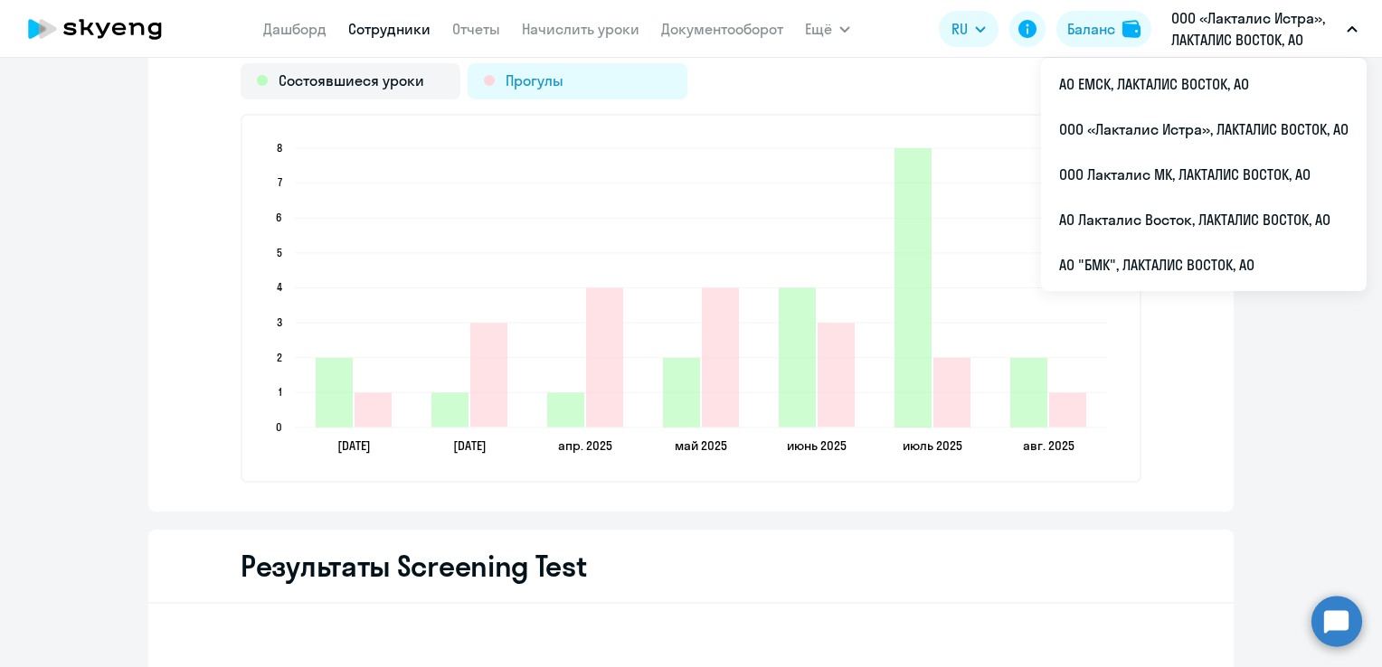
scroll to position [2521, 0]
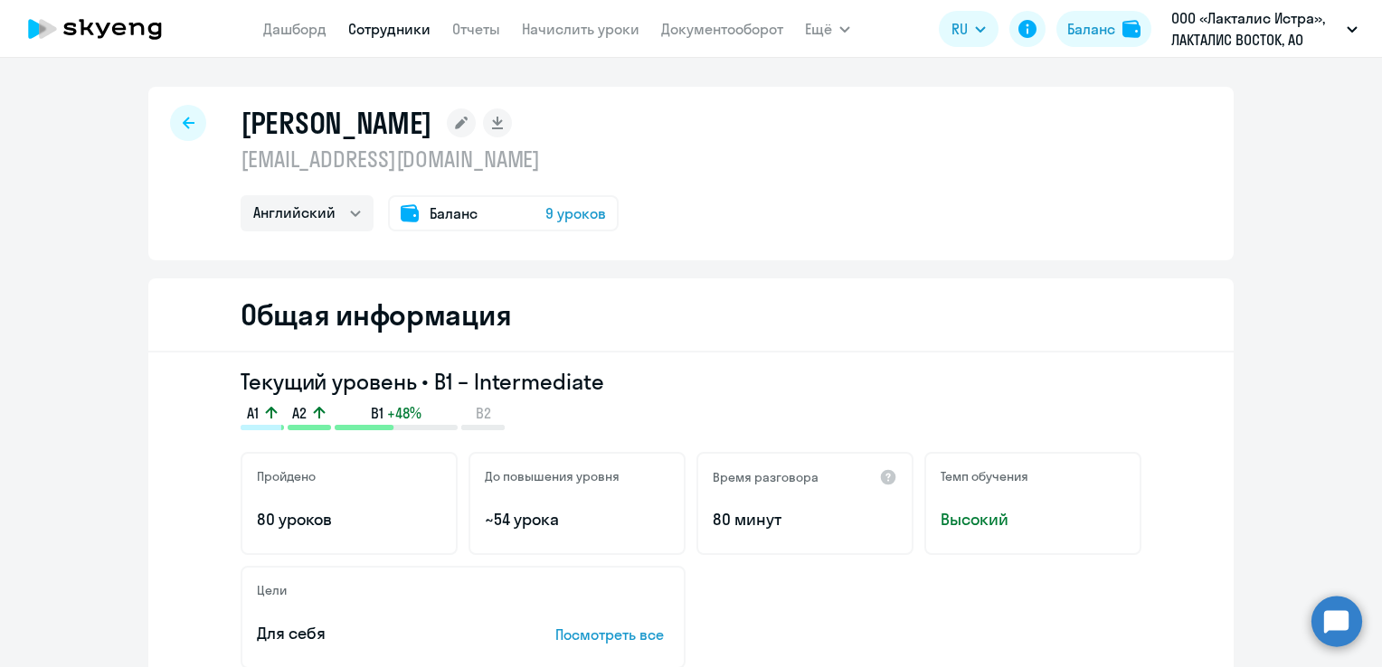
select select "english"
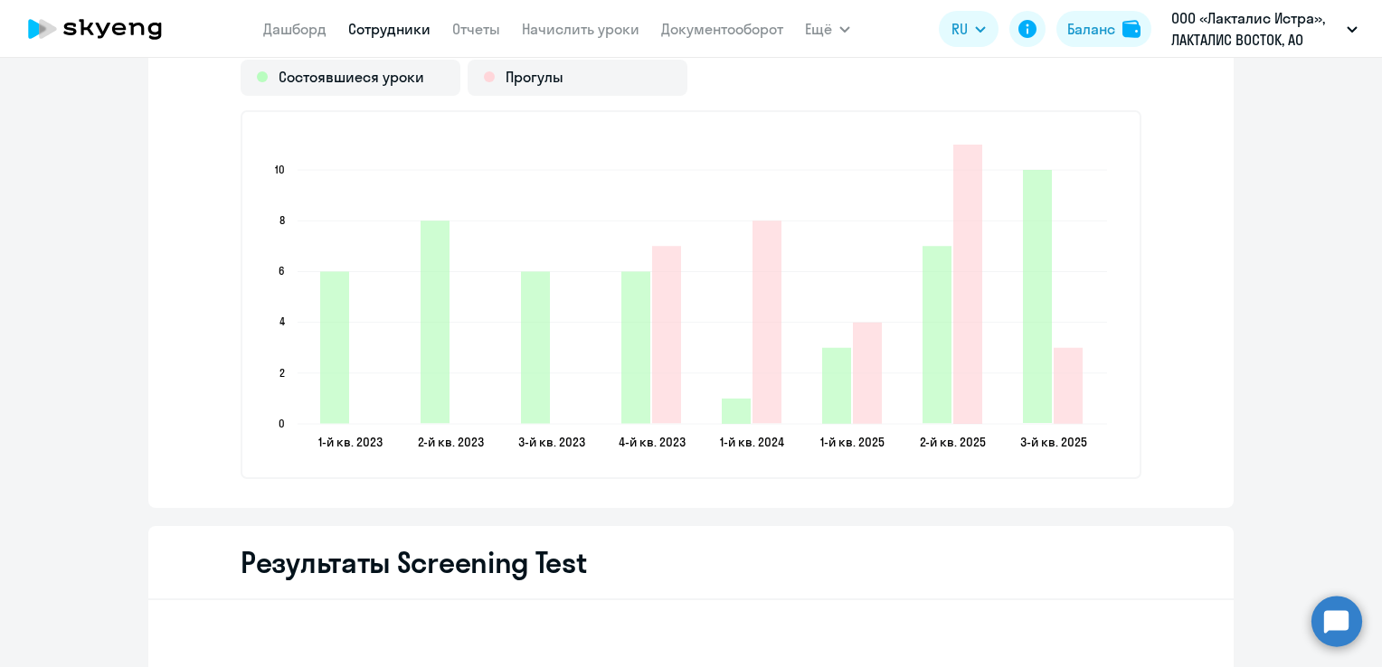
scroll to position [2260, 0]
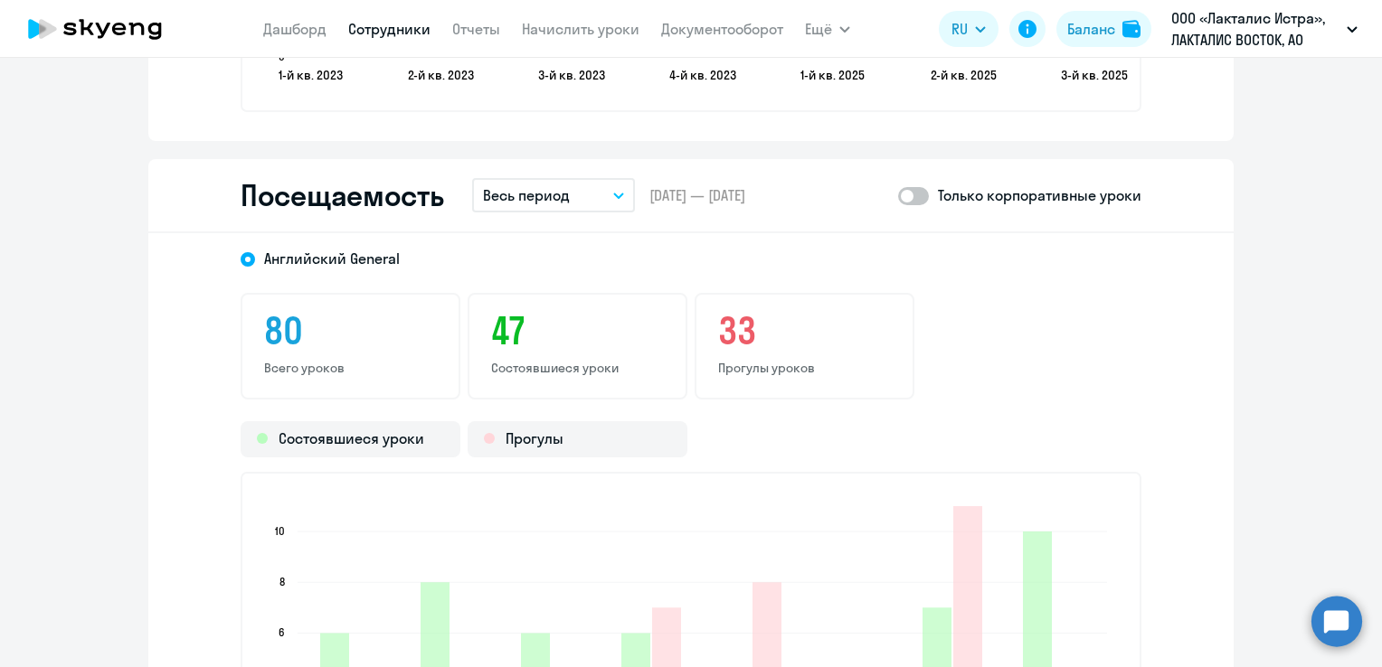
click at [613, 203] on button "Весь период" at bounding box center [553, 195] width 163 height 34
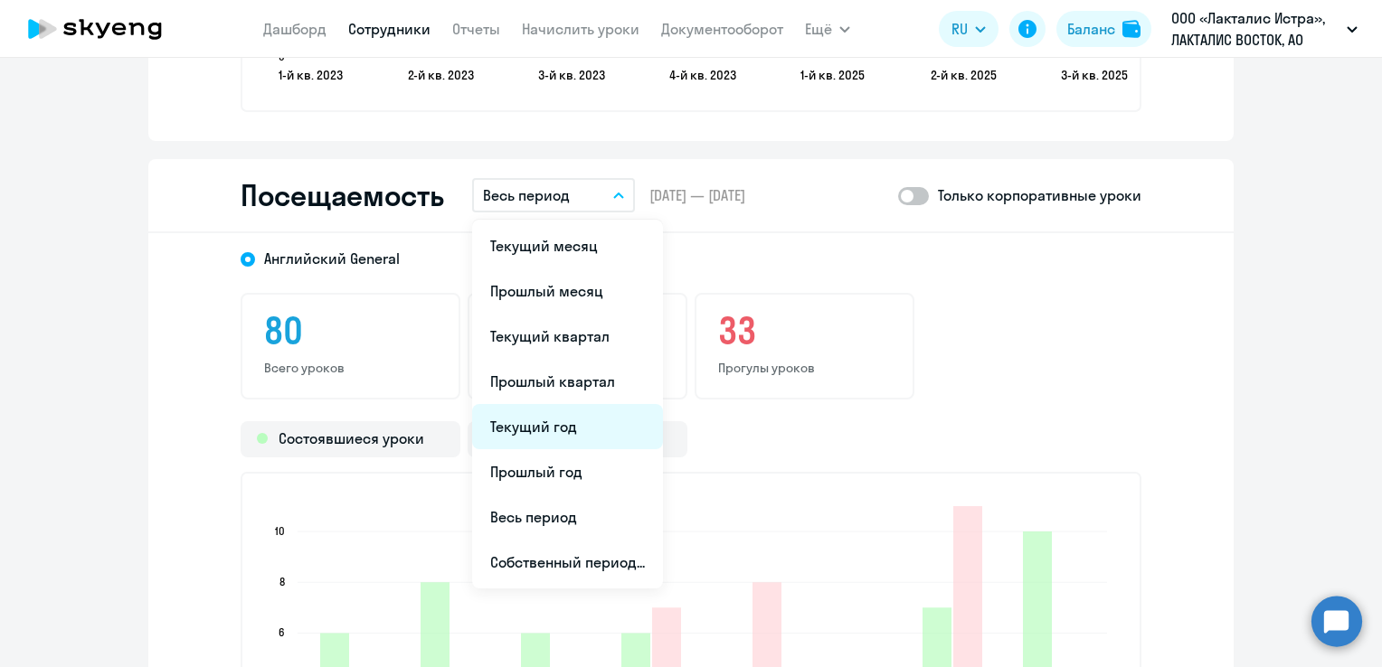
click at [523, 437] on li "Текущий год" at bounding box center [567, 426] width 191 height 45
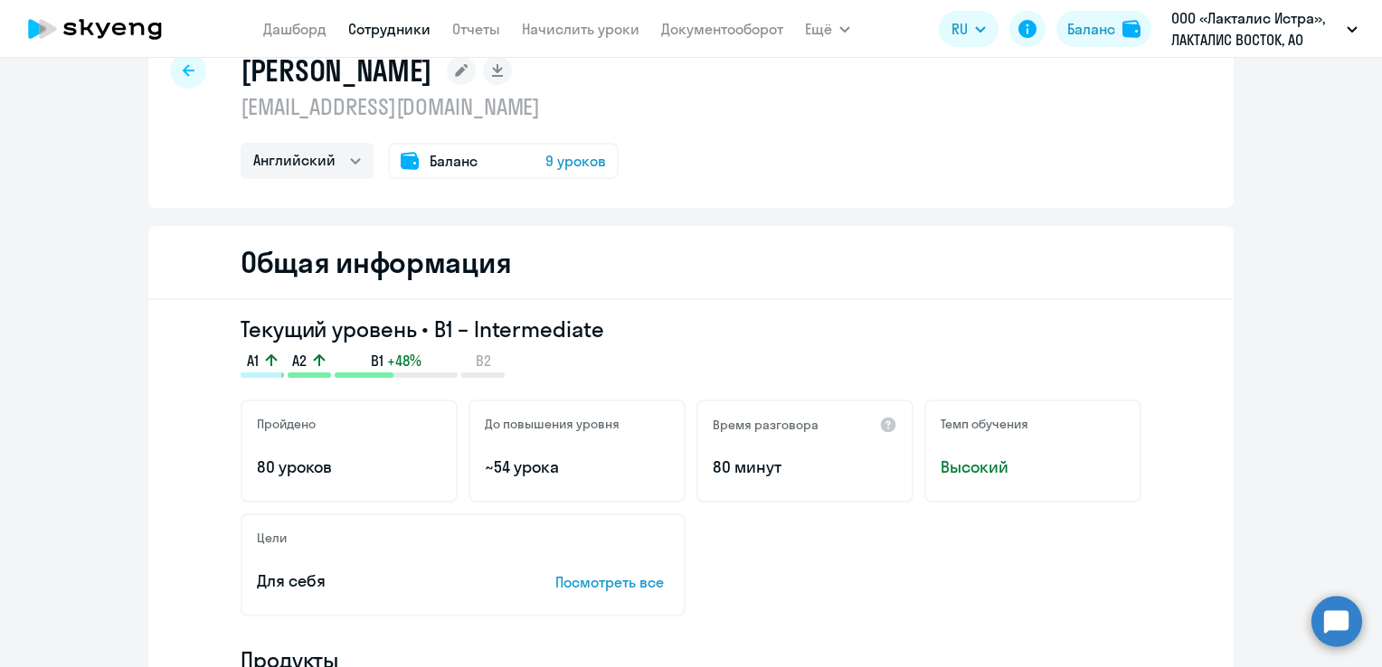
scroll to position [0, 0]
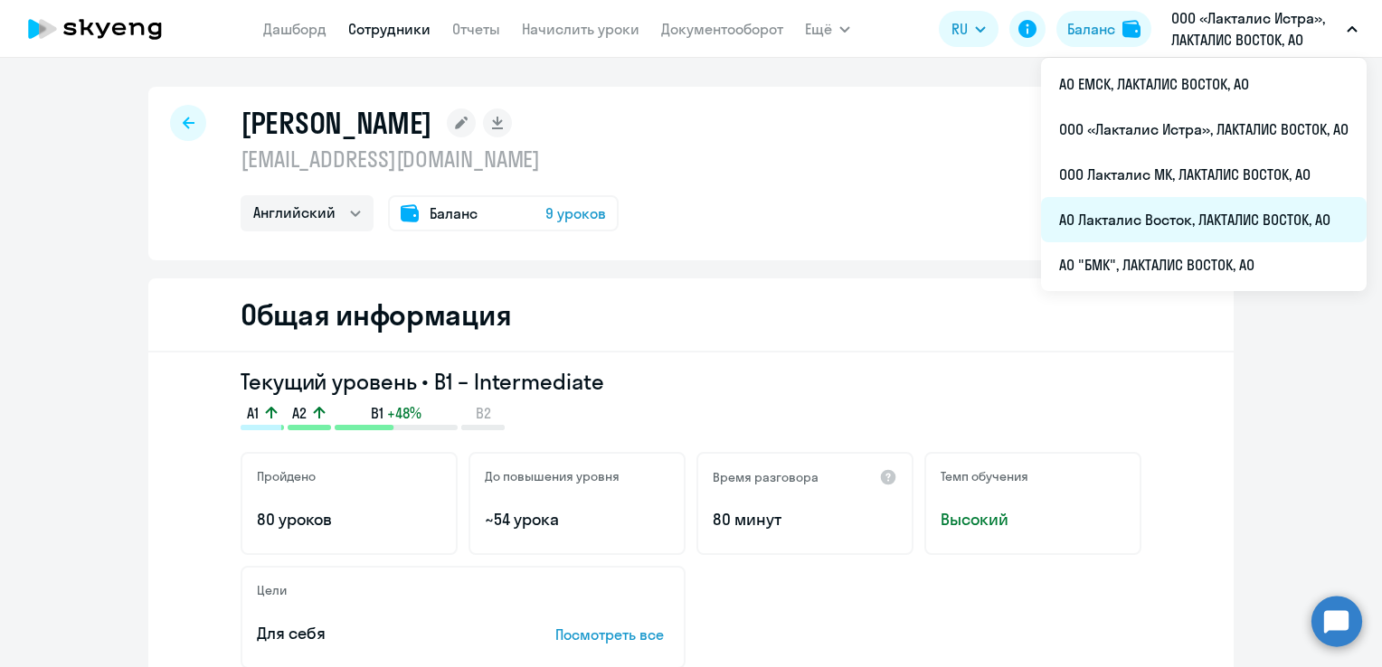
click at [1148, 222] on li "АО Лакталис Восток, ЛАКТАЛИС ВОСТОК, АО" at bounding box center [1203, 219] width 325 height 45
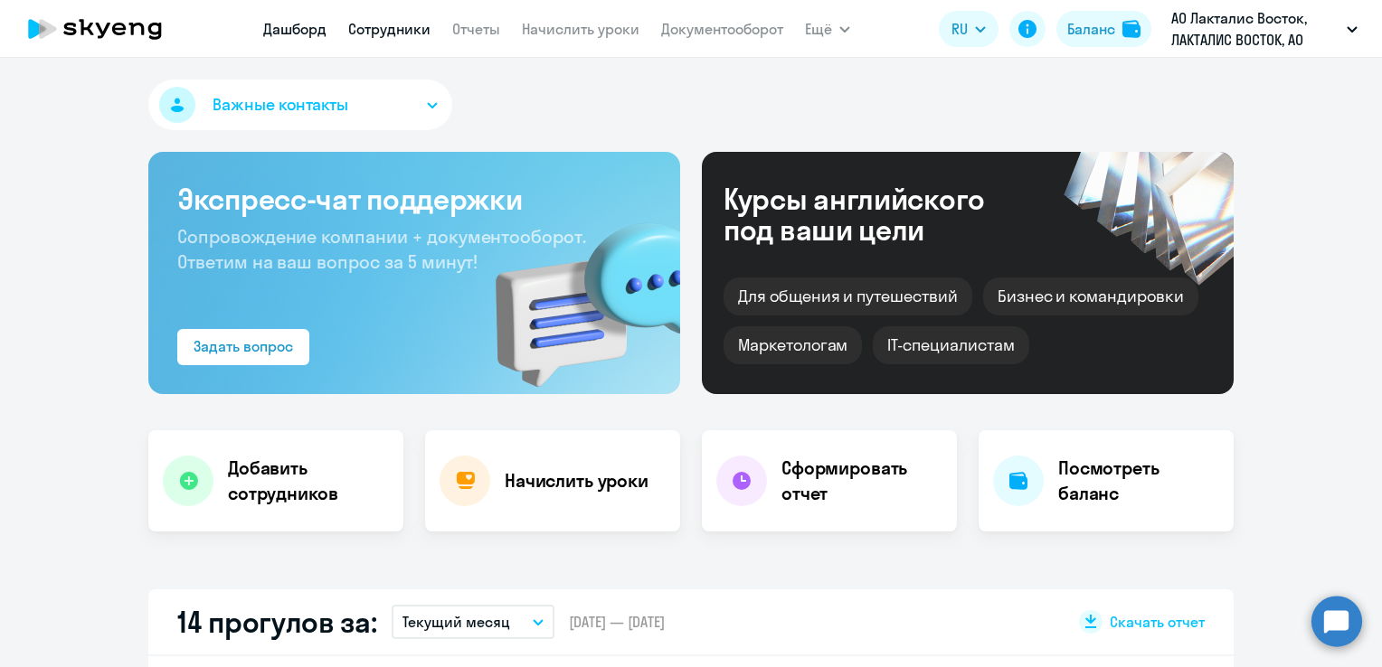
click at [385, 34] on link "Сотрудники" at bounding box center [389, 29] width 82 height 18
select select "30"
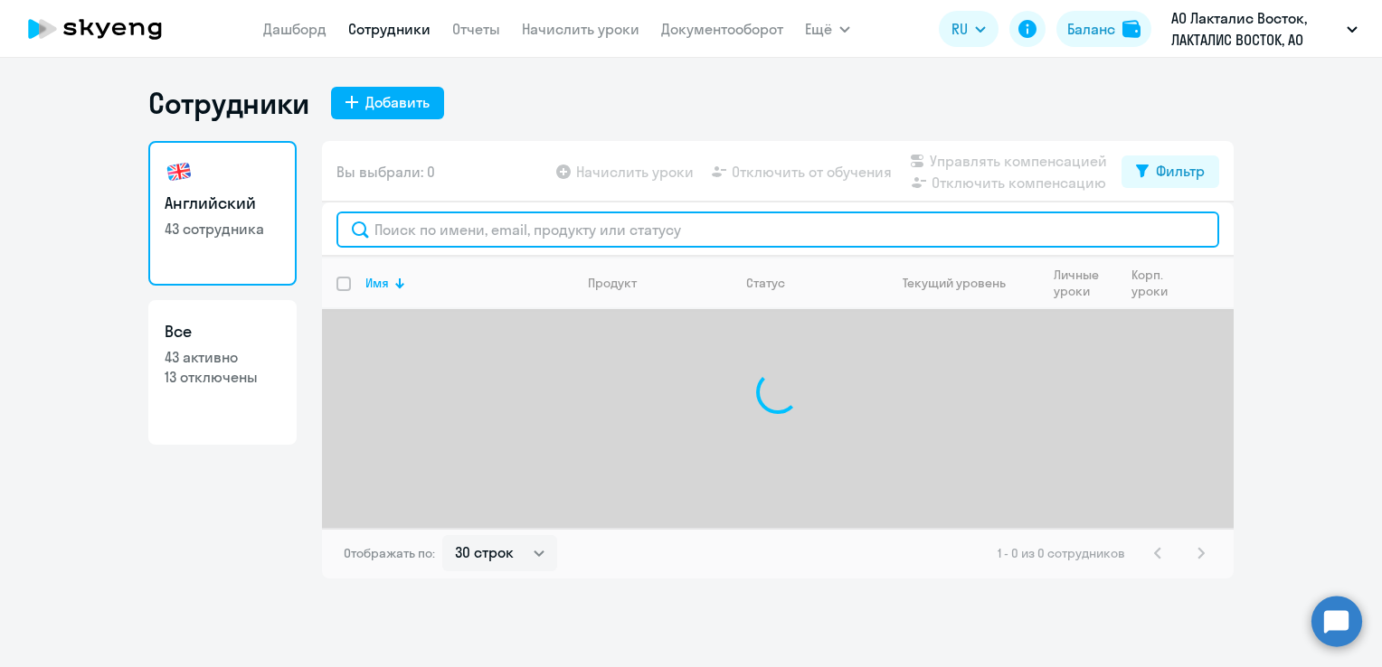
click at [443, 230] on input "text" at bounding box center [777, 230] width 882 height 36
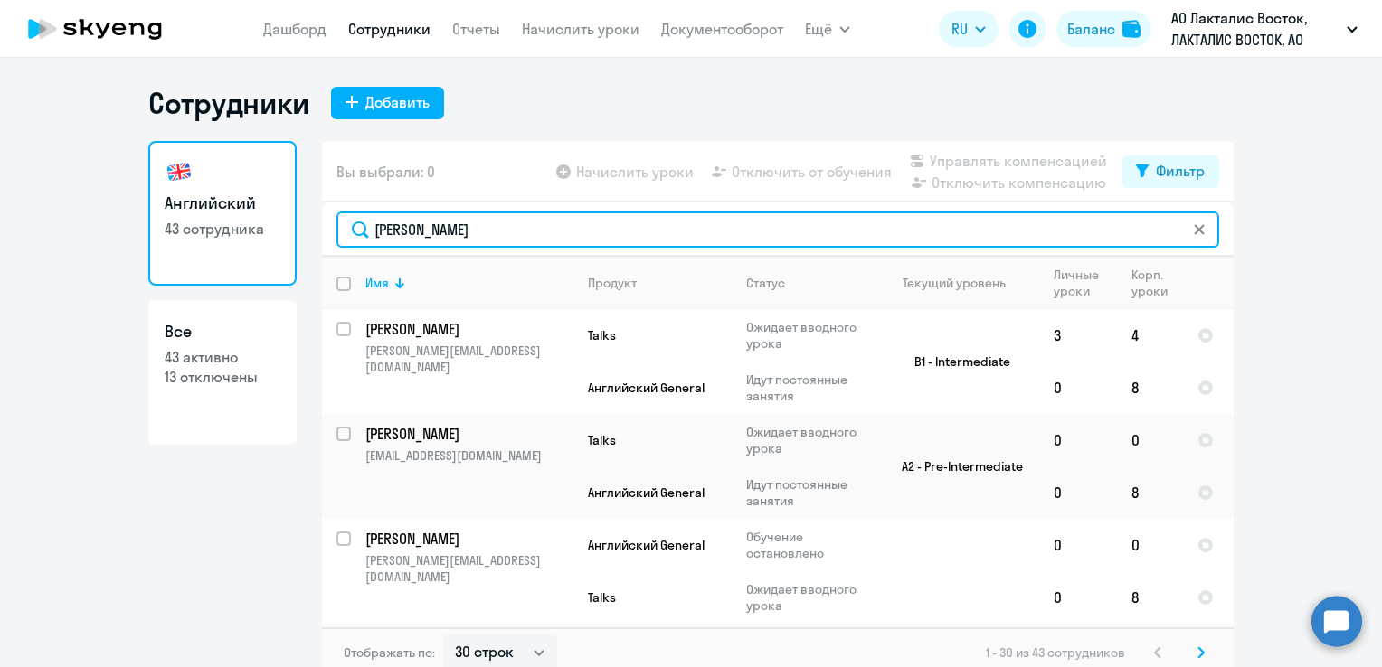
type input "[PERSON_NAME]"
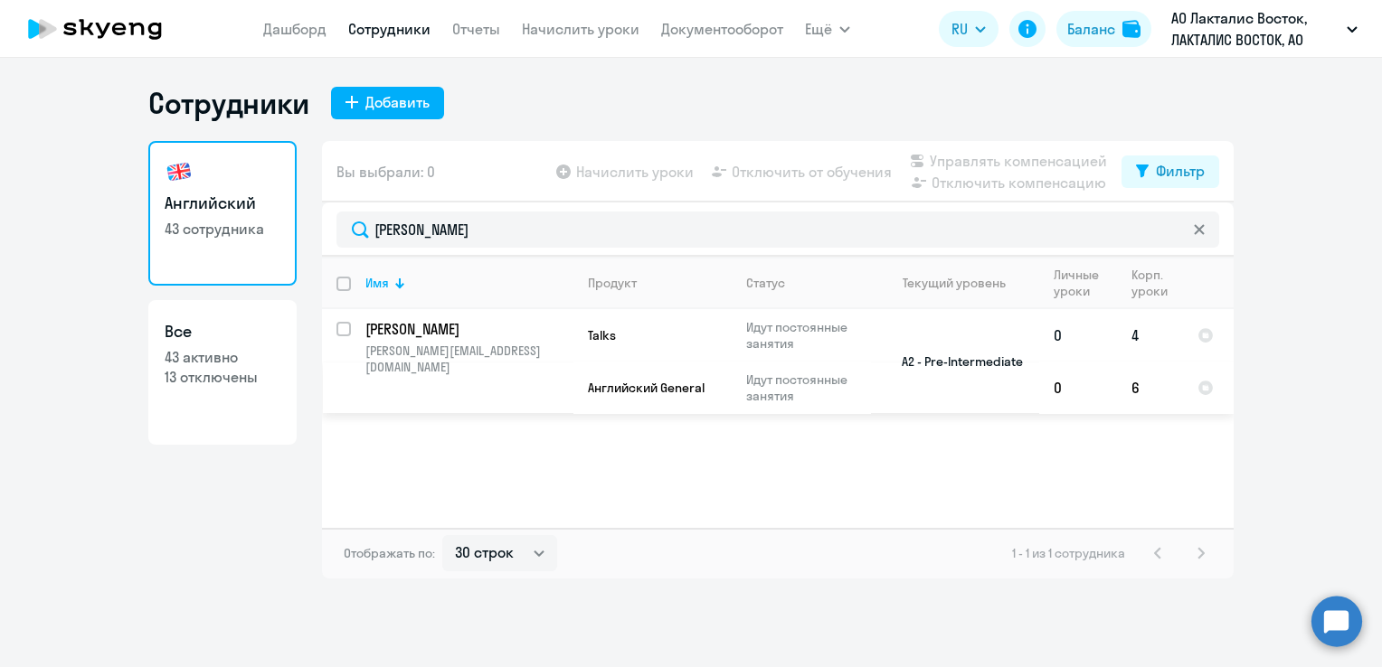
click at [422, 335] on p "[PERSON_NAME]" at bounding box center [467, 329] width 204 height 20
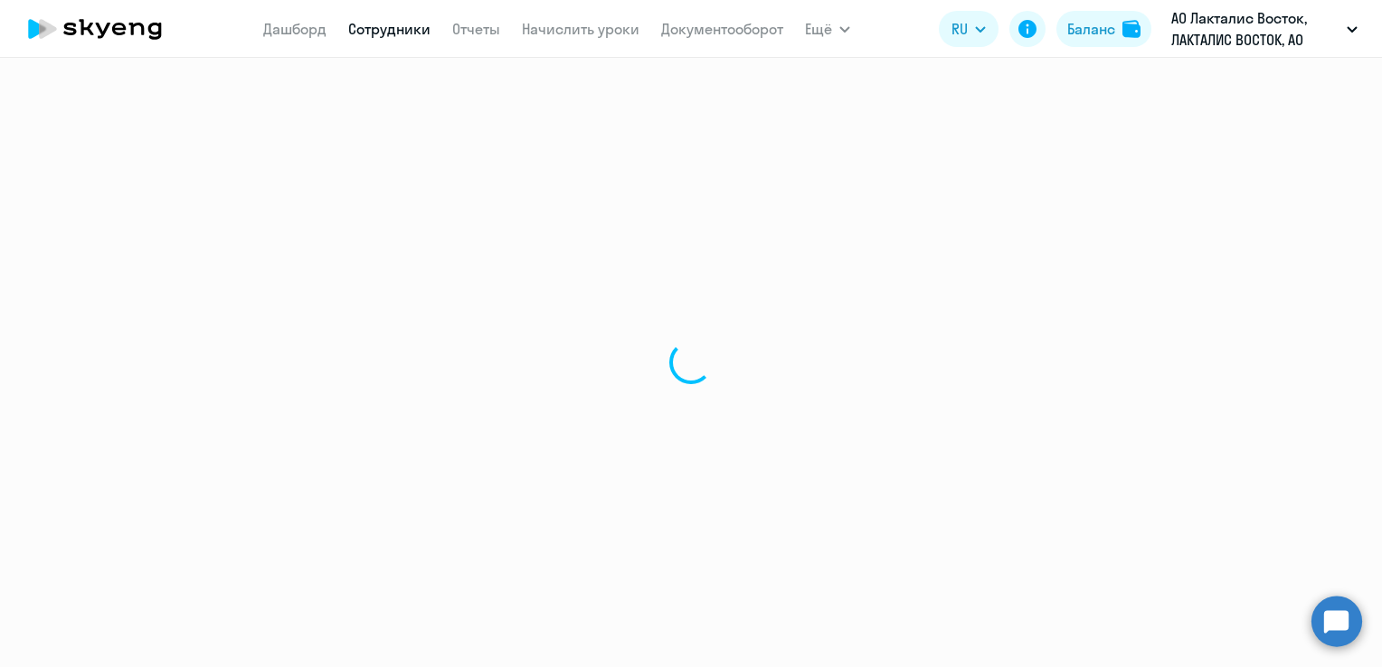
select select "english"
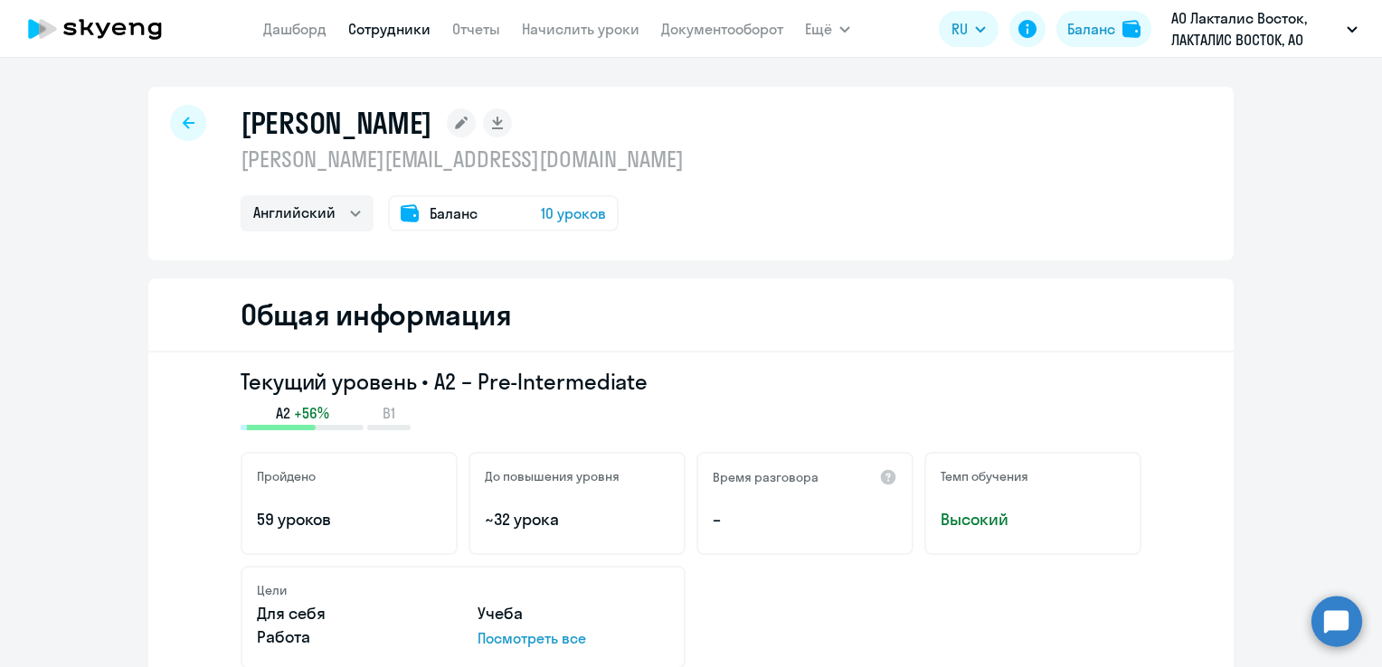
select select "30"
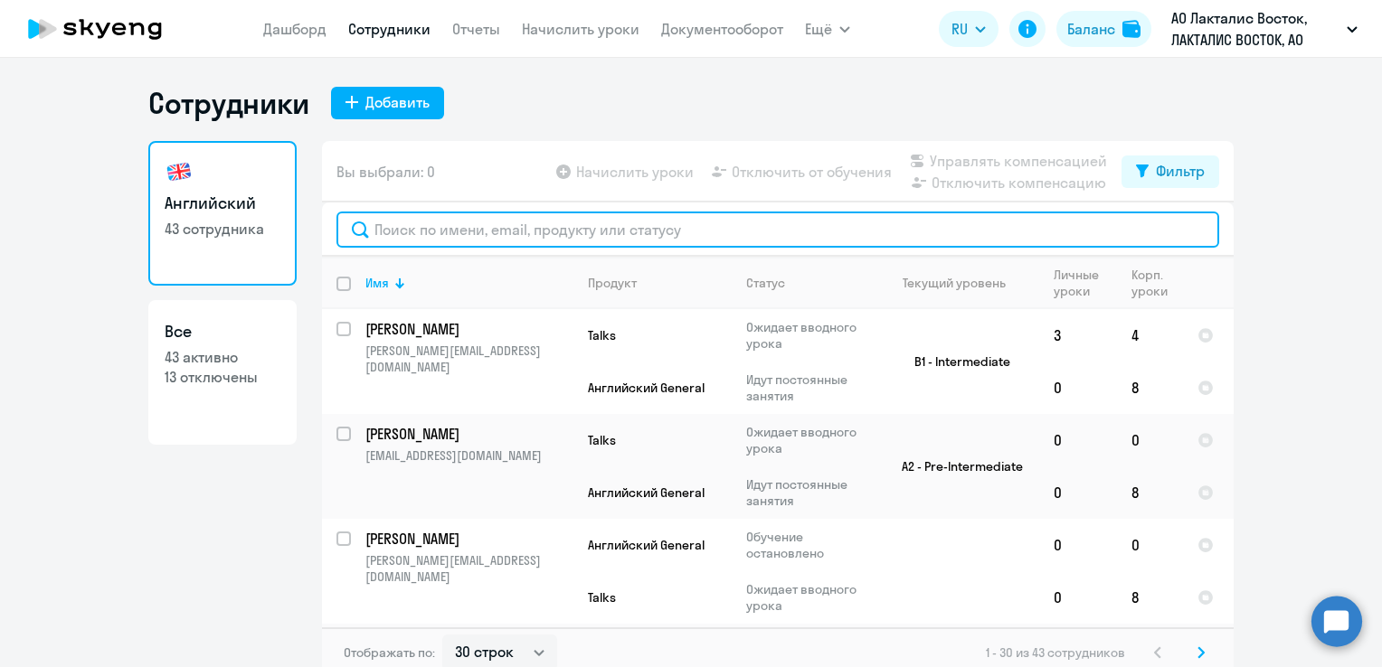
click at [446, 232] on input "text" at bounding box center [777, 230] width 882 height 36
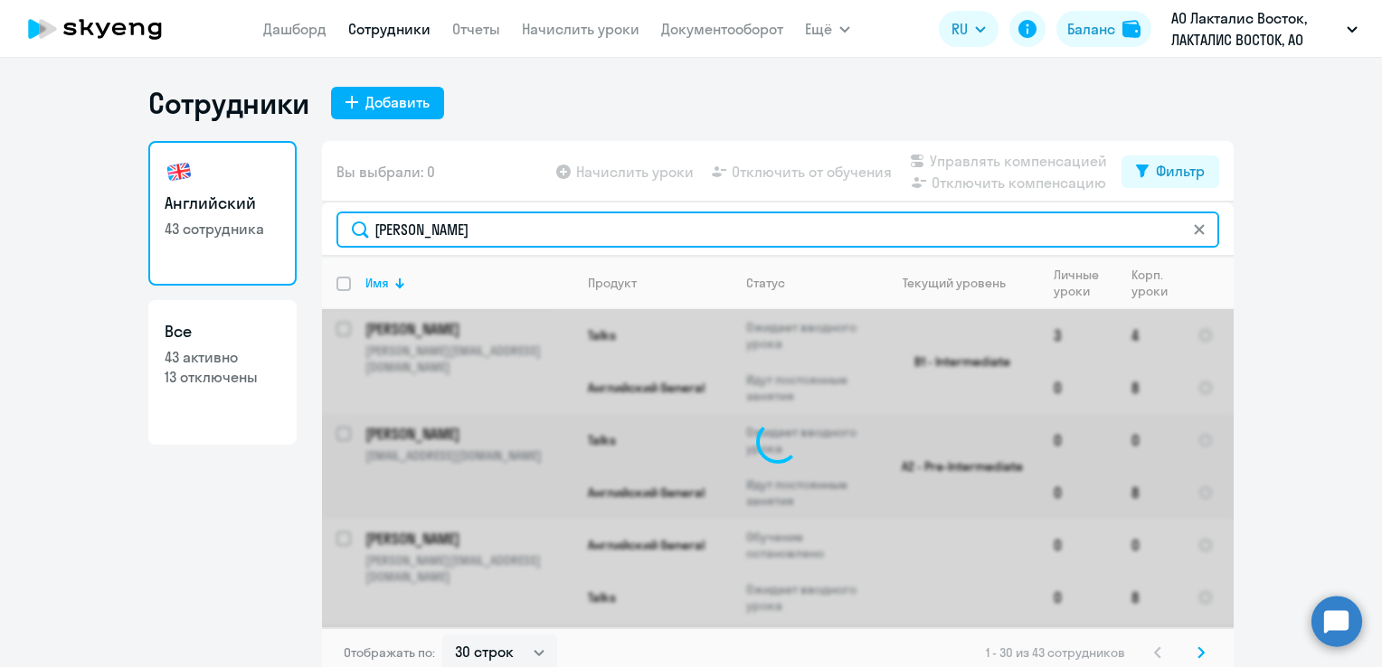
type input "[PERSON_NAME]"
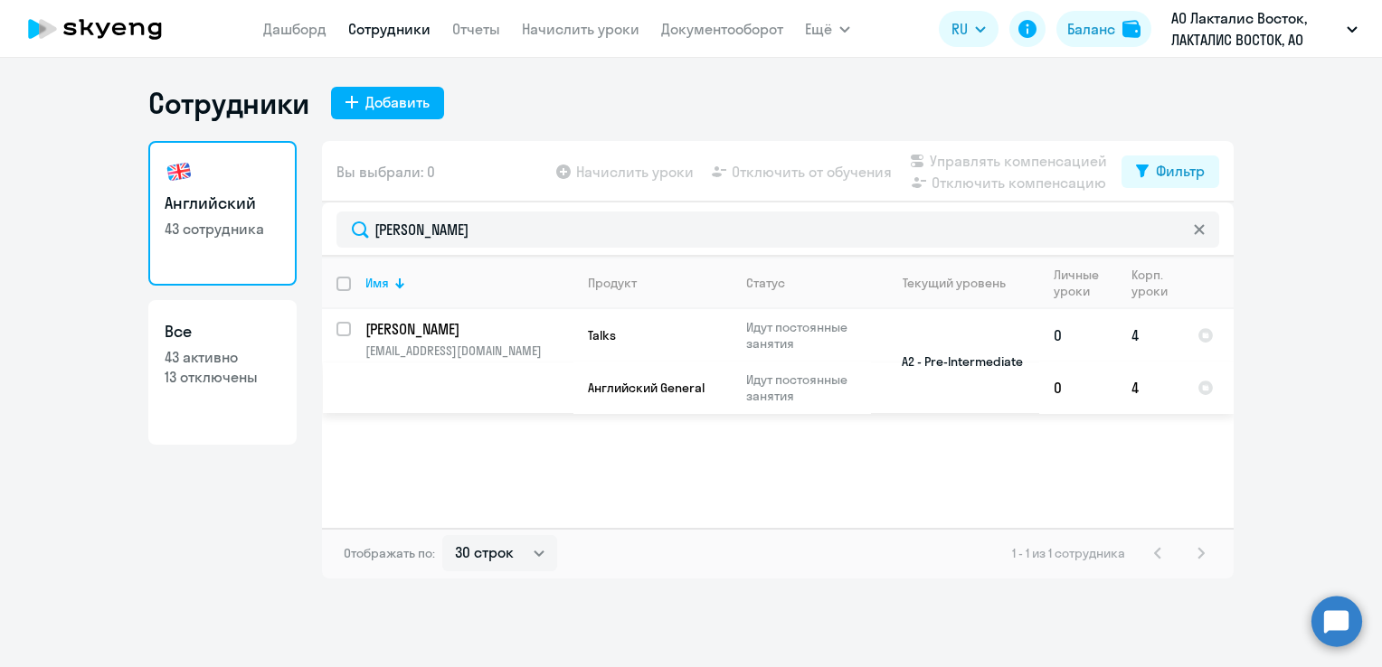
click at [426, 338] on p "[PERSON_NAME]" at bounding box center [467, 329] width 204 height 20
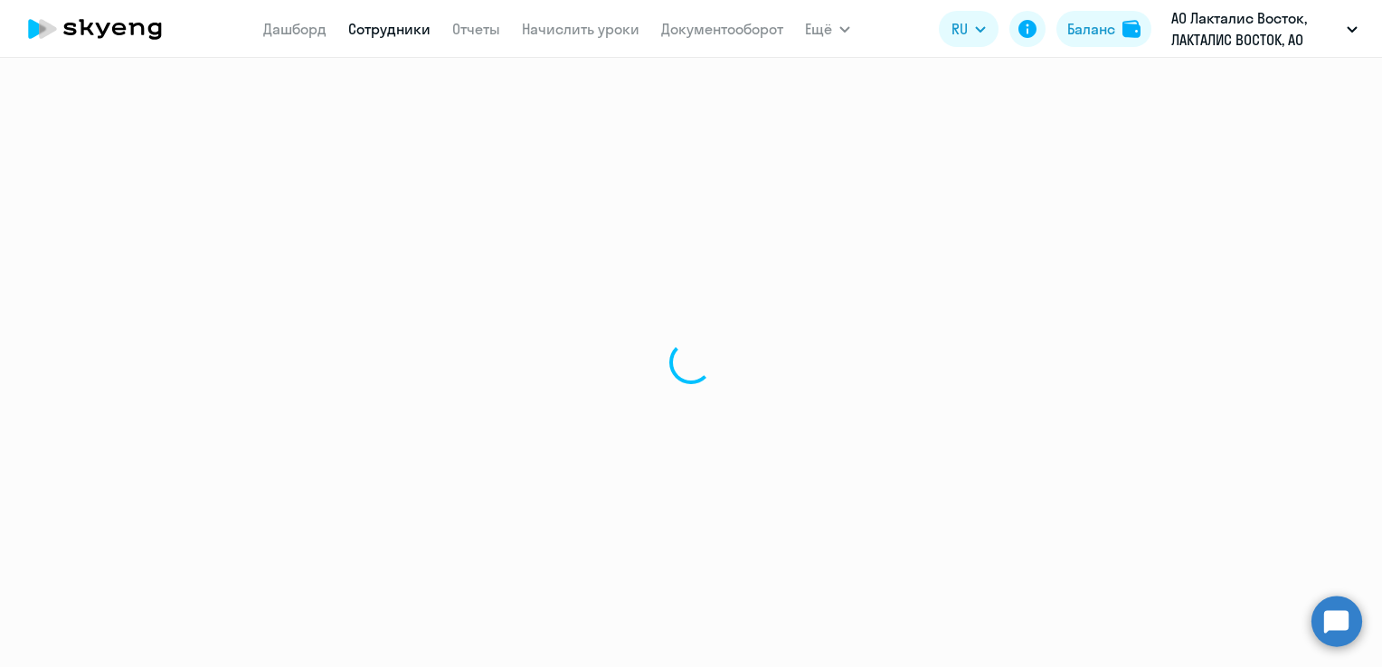
select select "english"
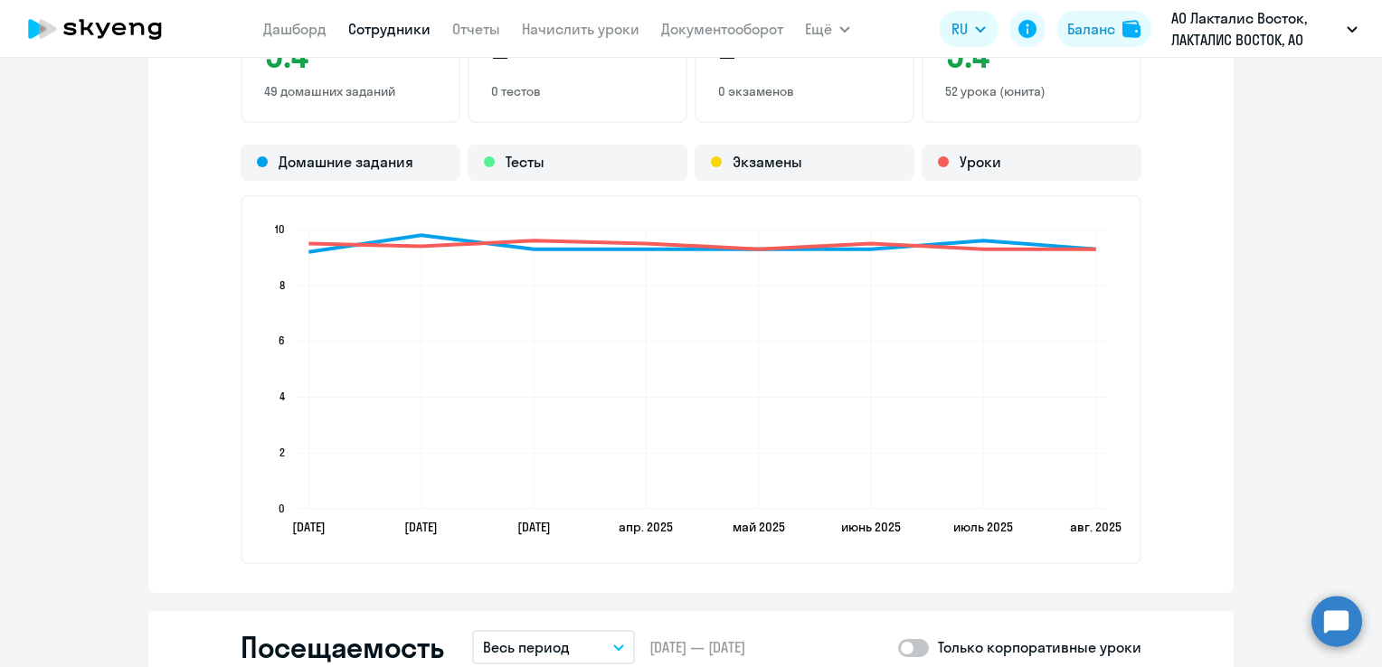
scroll to position [2079, 0]
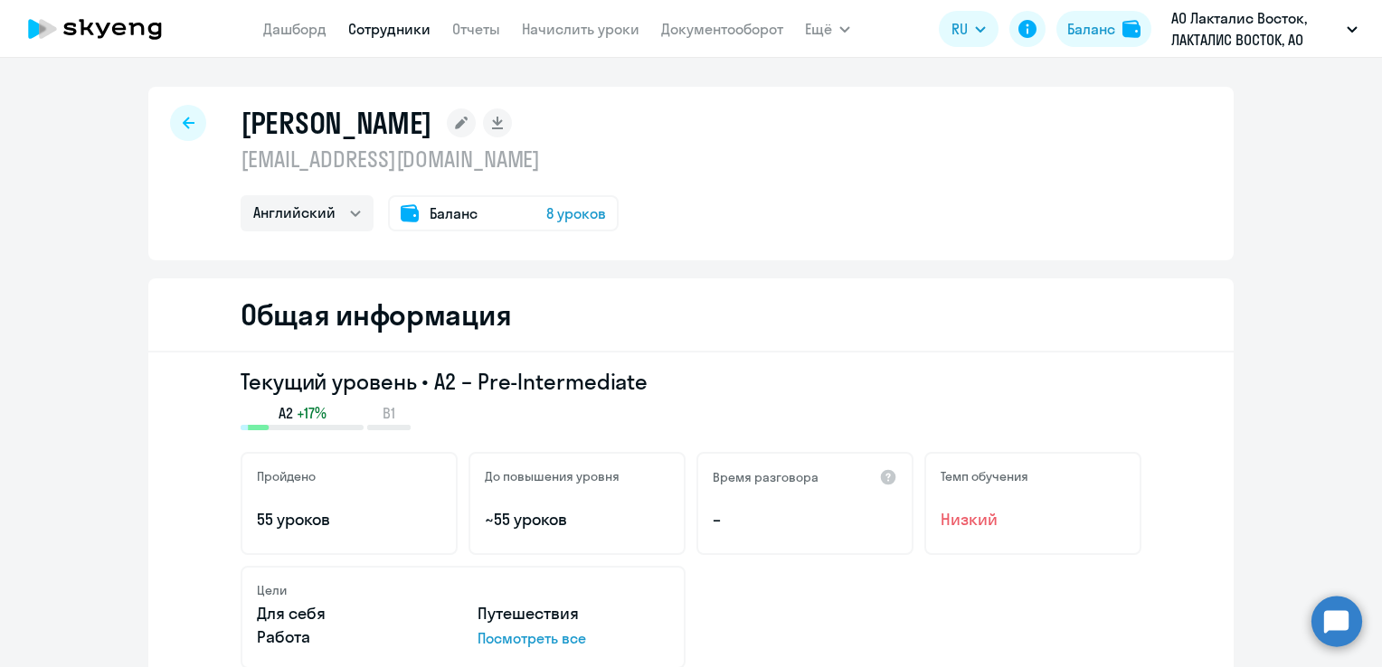
select select "30"
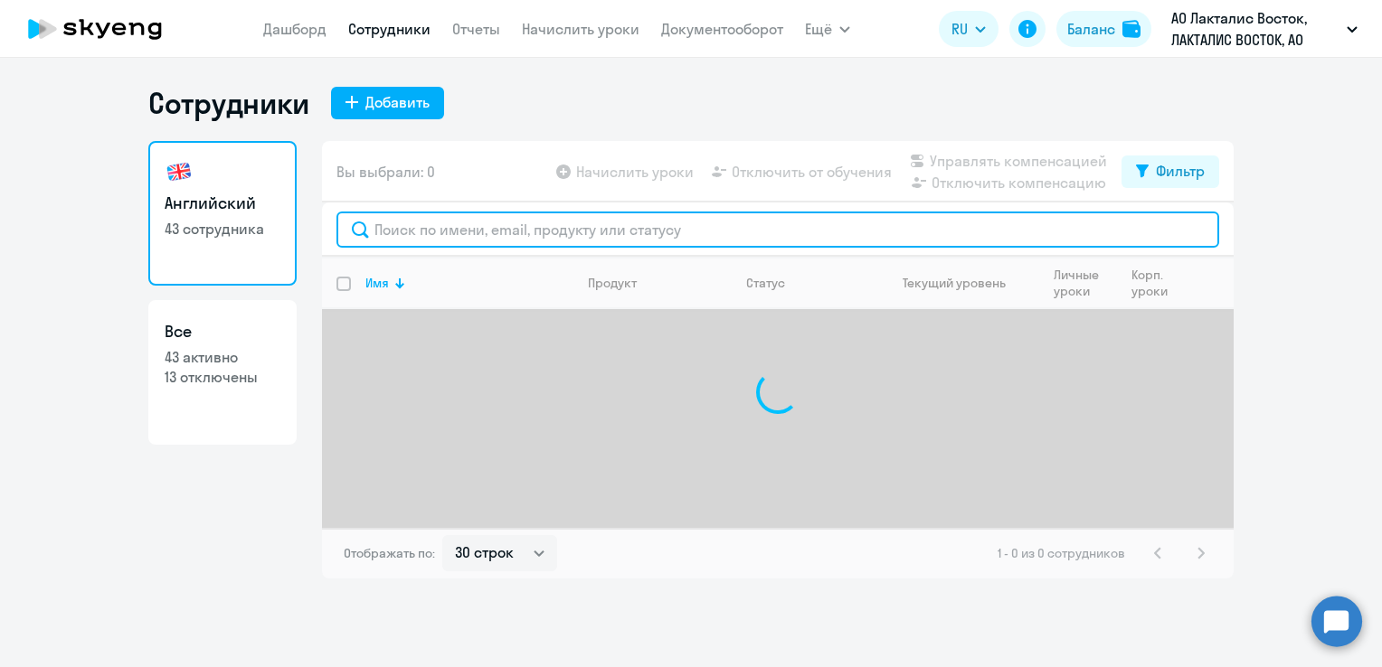
click at [457, 240] on input "text" at bounding box center [777, 230] width 882 height 36
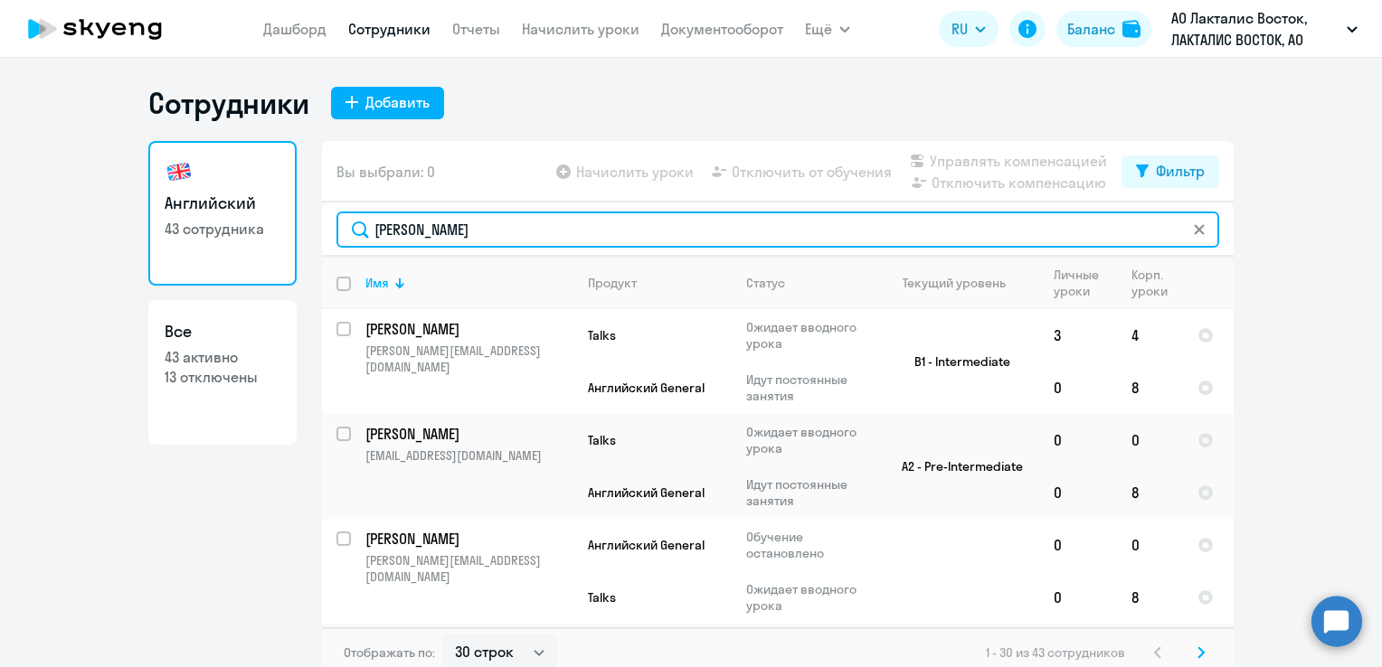
type input "[PERSON_NAME]"
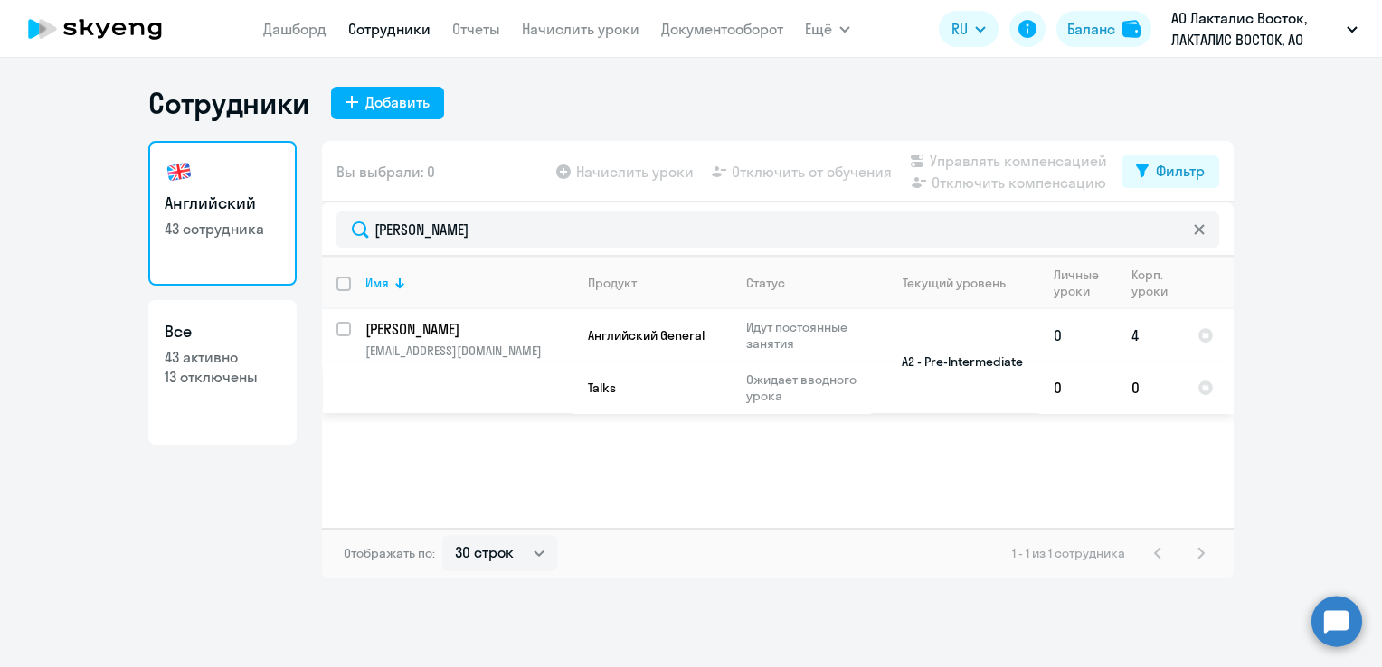
click at [444, 324] on p "[PERSON_NAME]" at bounding box center [467, 329] width 204 height 20
select select "english"
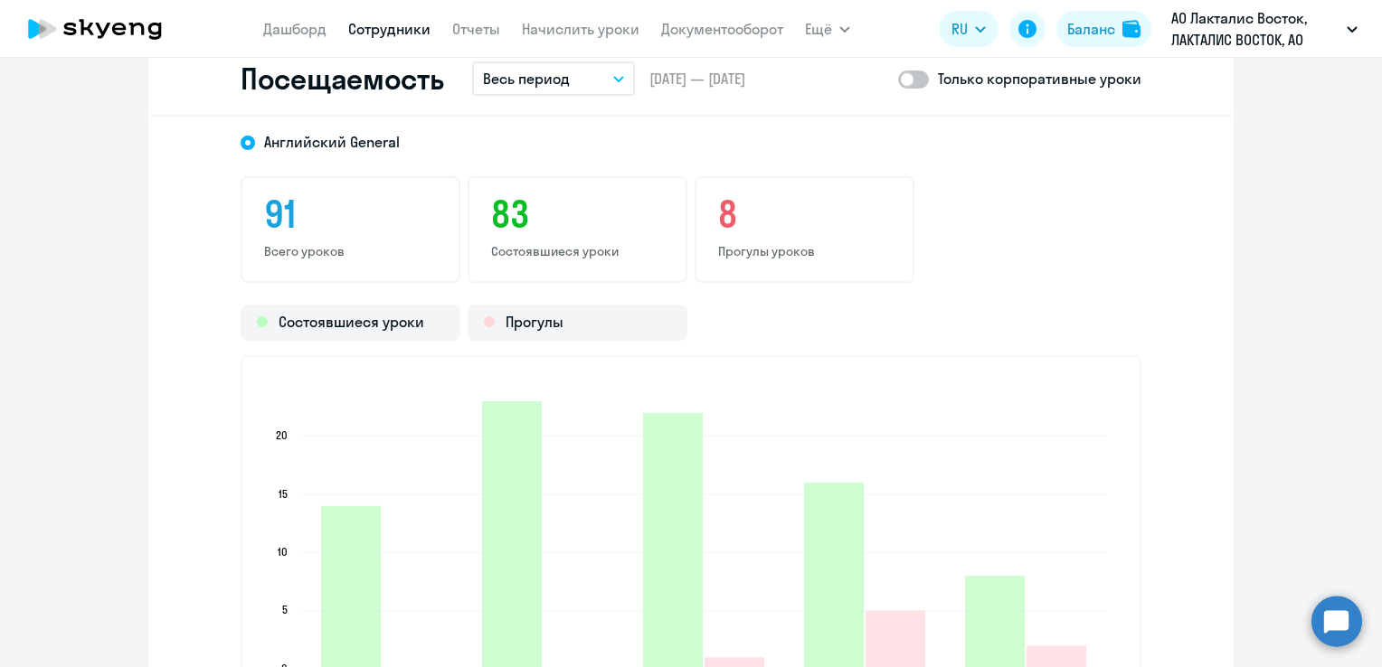
scroll to position [2351, 0]
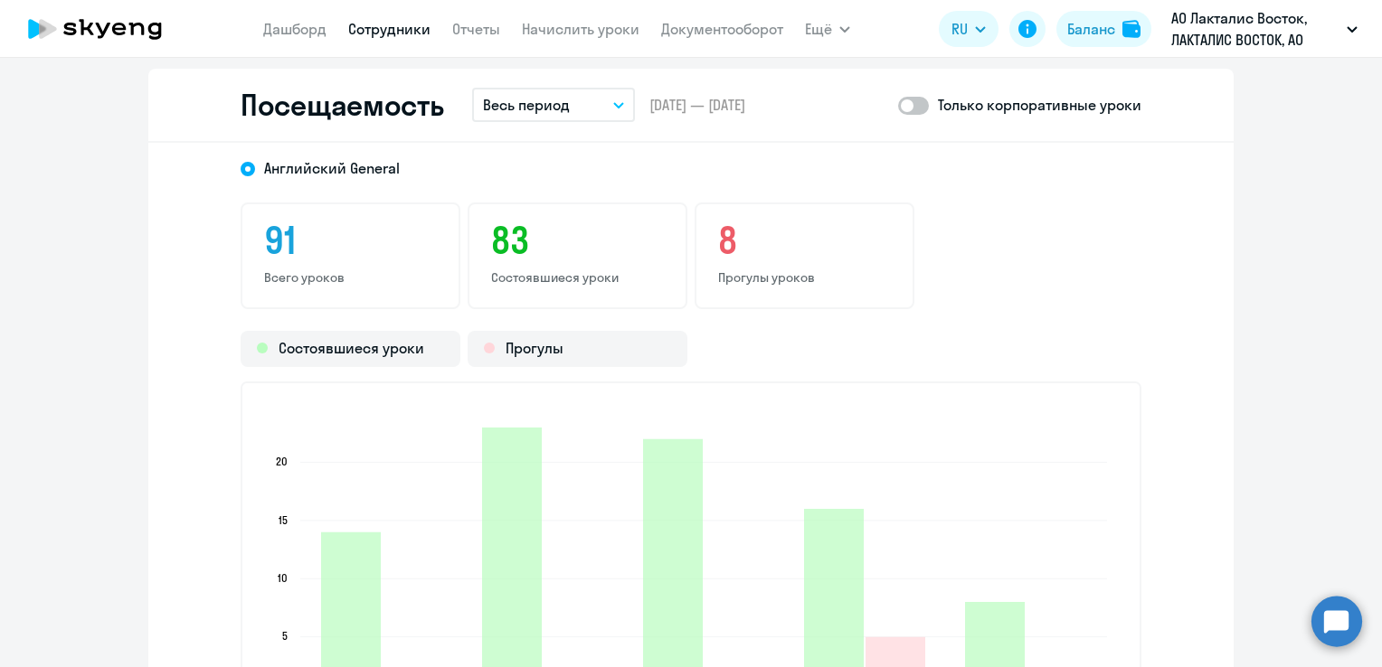
click at [556, 98] on p "Весь период" at bounding box center [526, 105] width 87 height 22
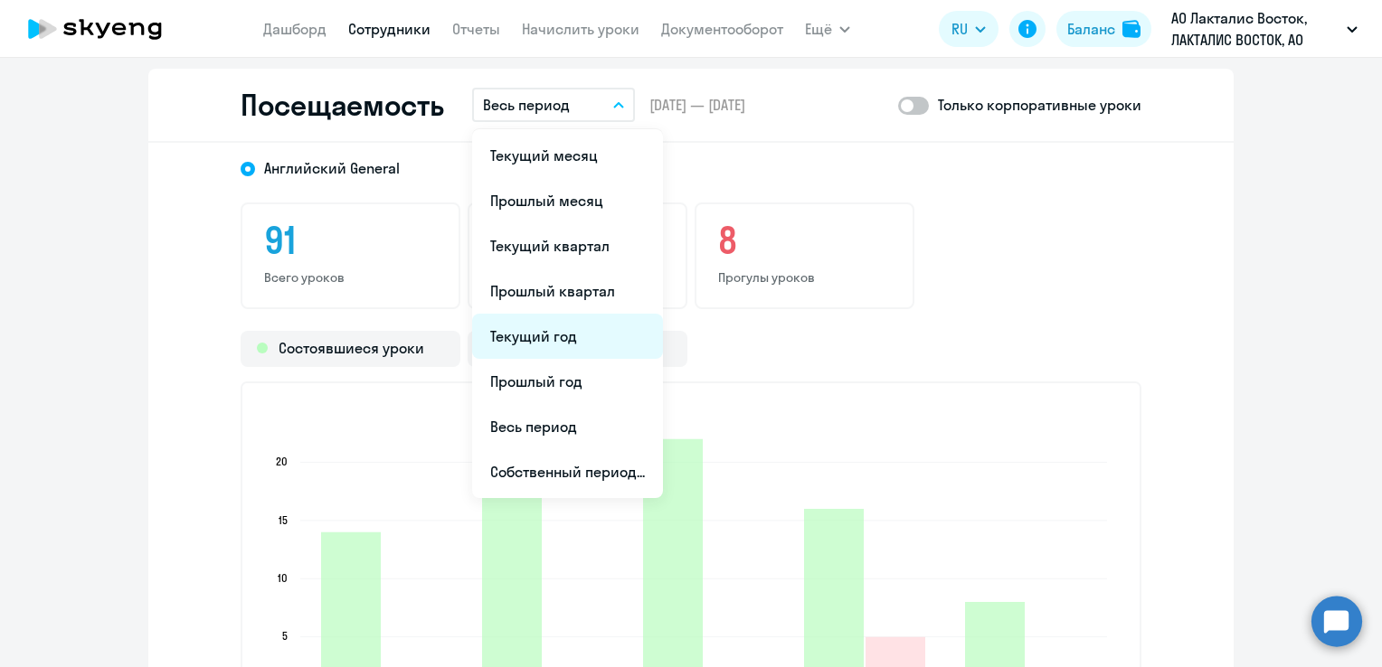
click at [532, 332] on li "Текущий год" at bounding box center [567, 336] width 191 height 45
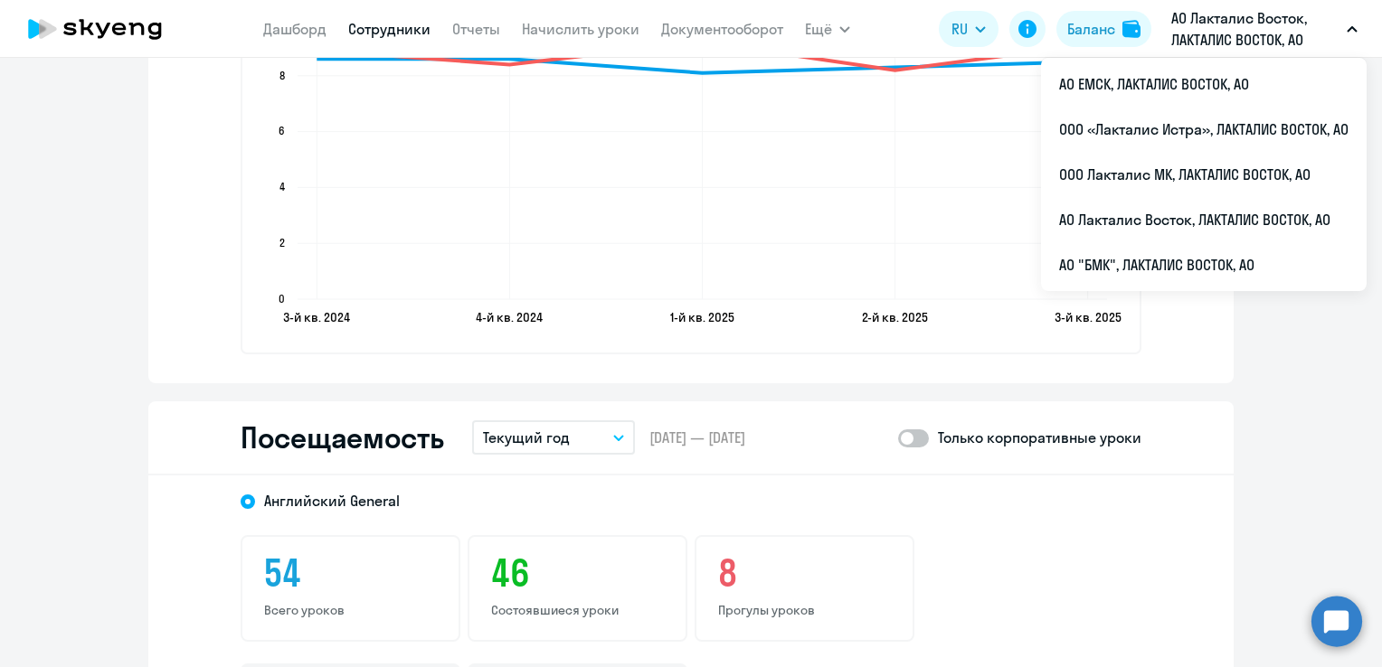
scroll to position [1627, 0]
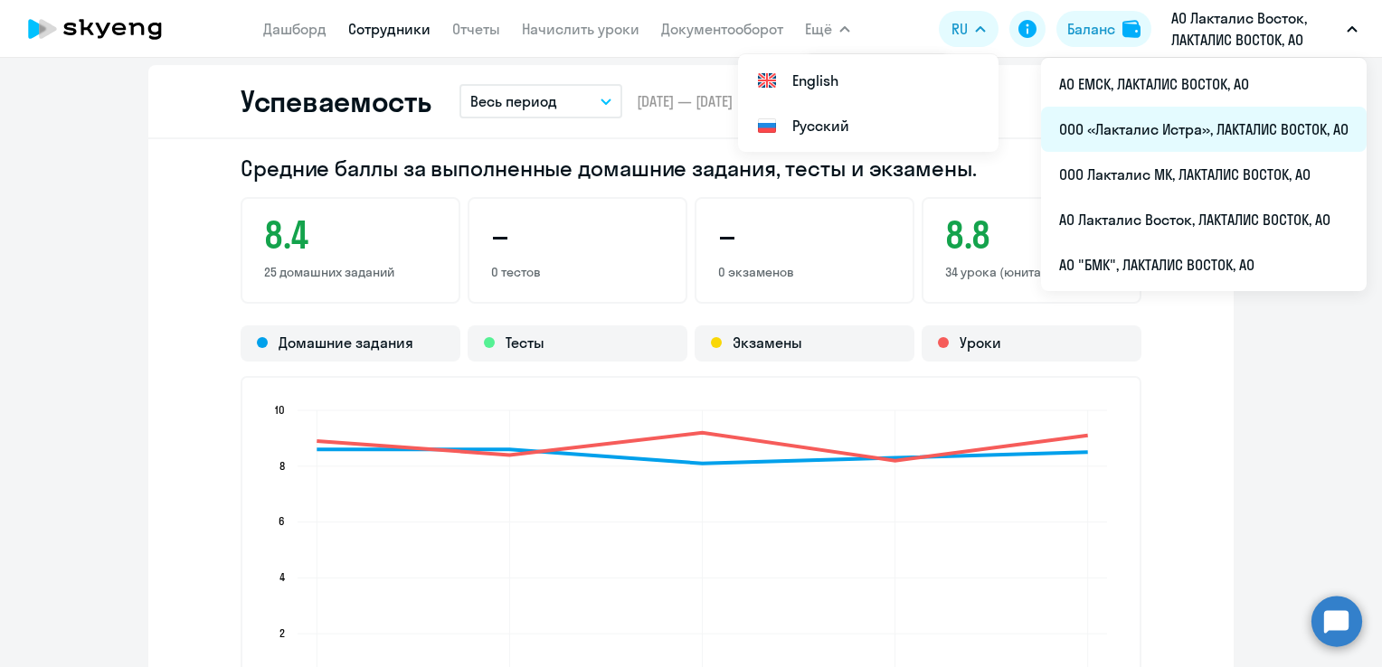
click at [1161, 134] on li "ООО «Лакталис Истра», ЛАКТАЛИС ВОСТОК, АО" at bounding box center [1203, 129] width 325 height 45
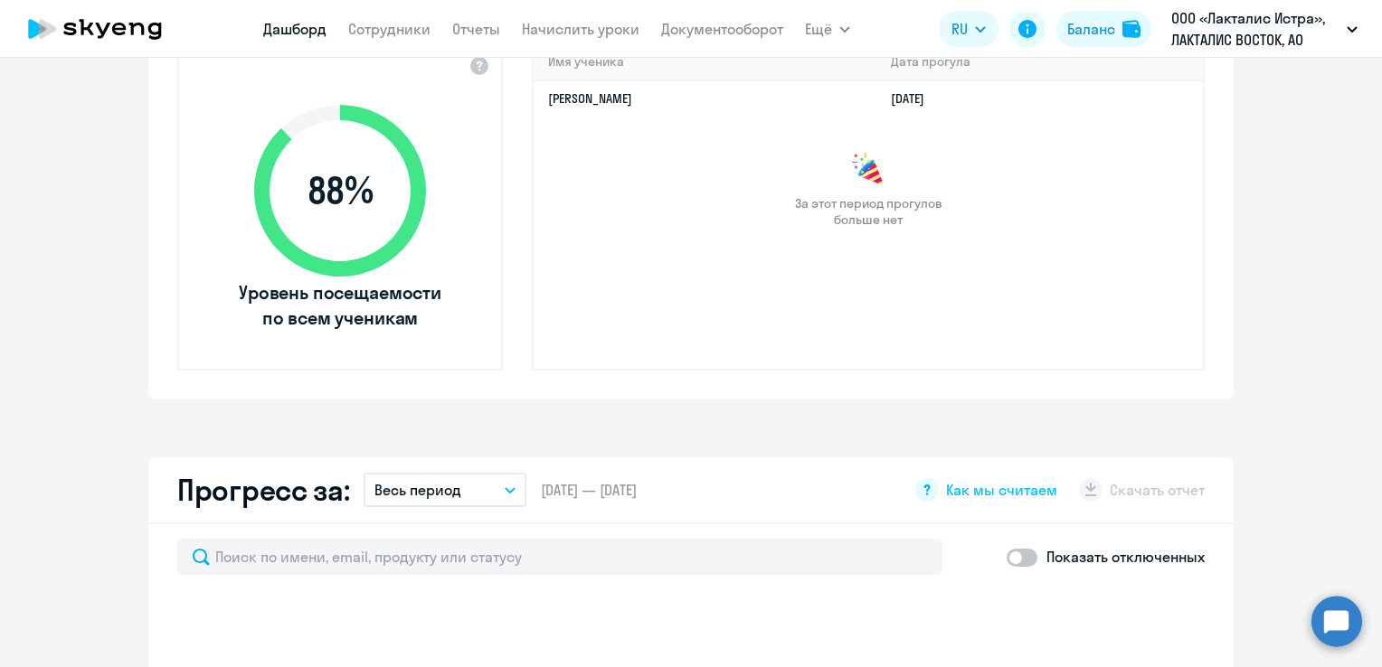
scroll to position [282, 0]
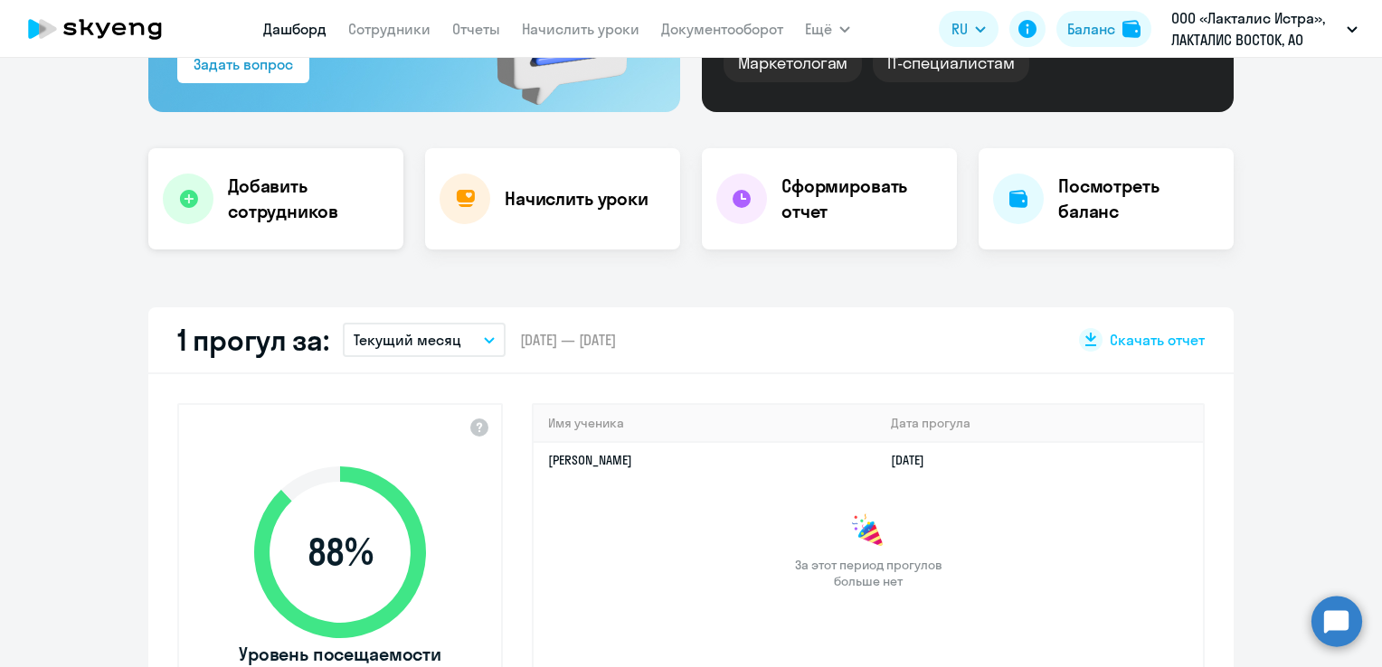
select select "30"
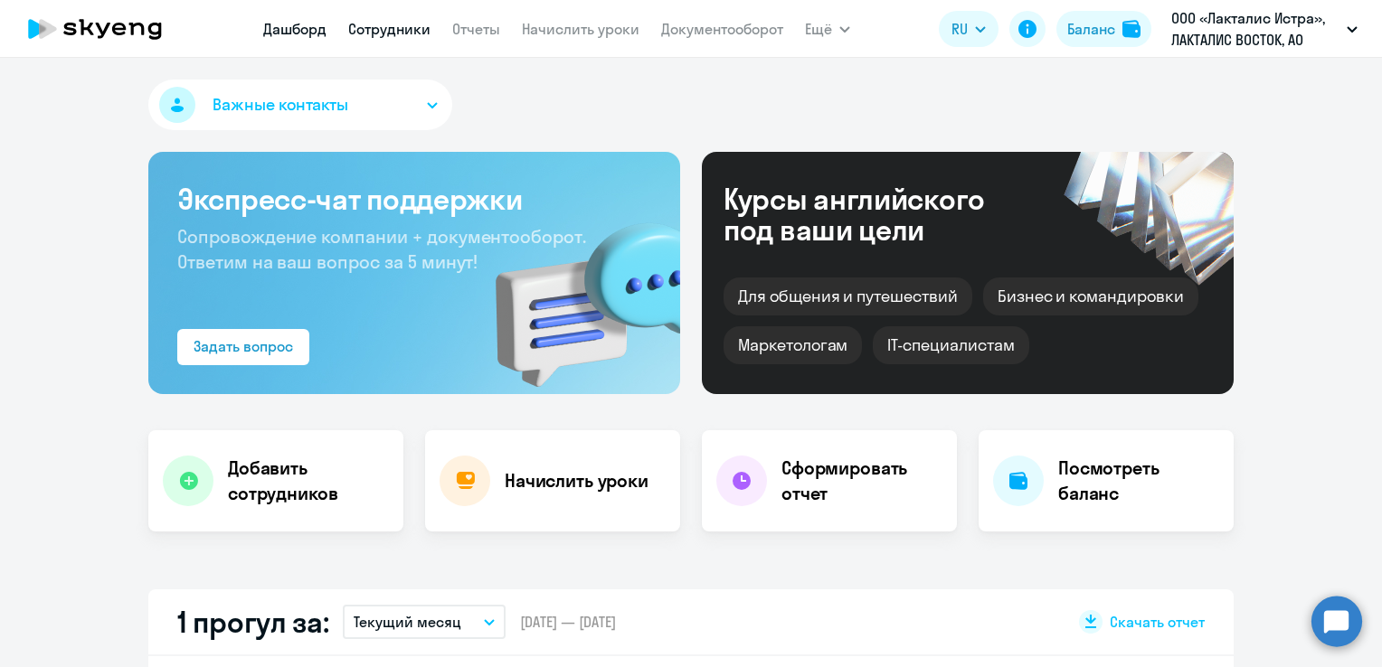
click at [387, 35] on link "Сотрудники" at bounding box center [389, 29] width 82 height 18
select select "30"
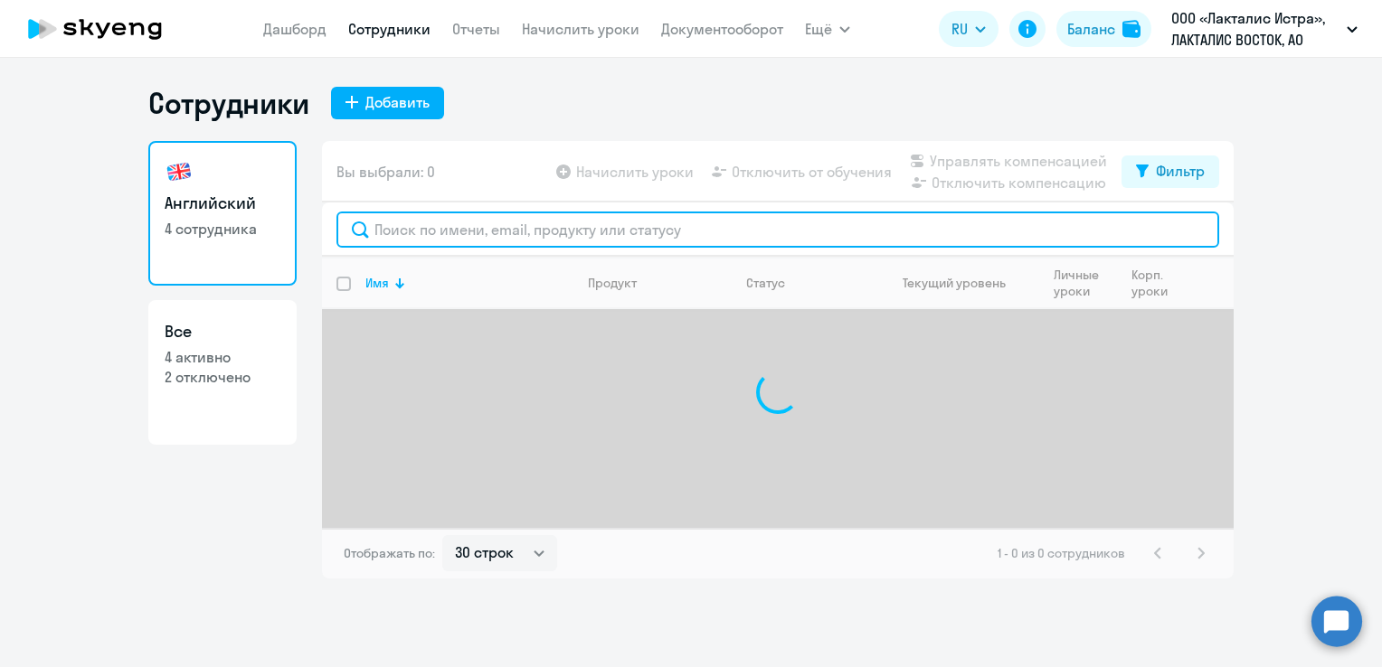
click at [405, 228] on input "text" at bounding box center [777, 230] width 882 height 36
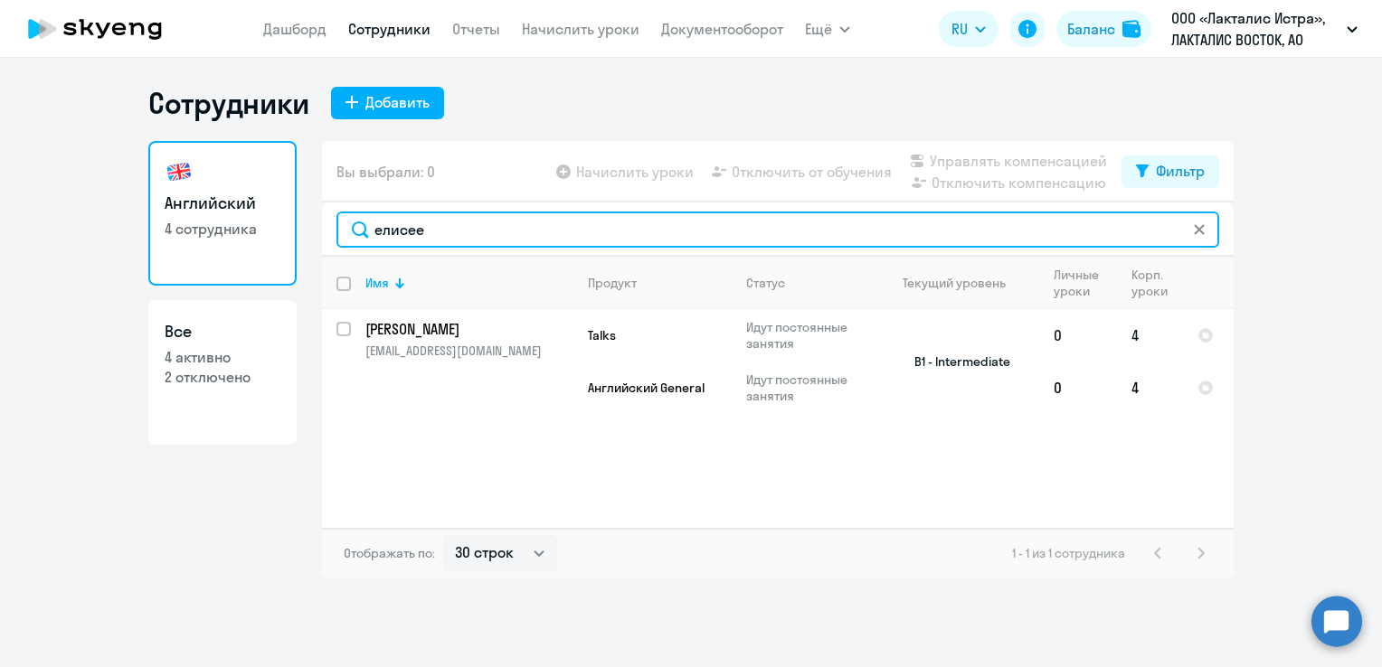
type input "елисее"
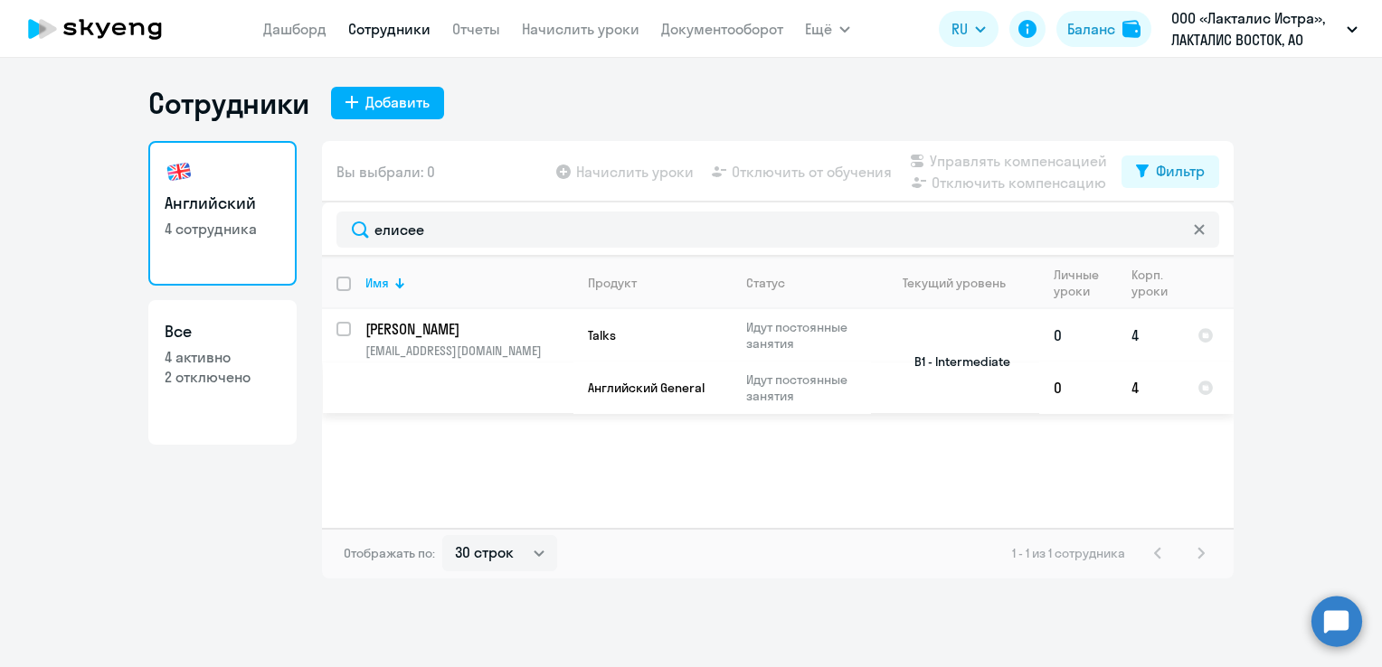
click at [433, 313] on td "Елисеева Юлия Евгеньевна elis.iulia@yandex.ru" at bounding box center [462, 361] width 222 height 105
select select "english"
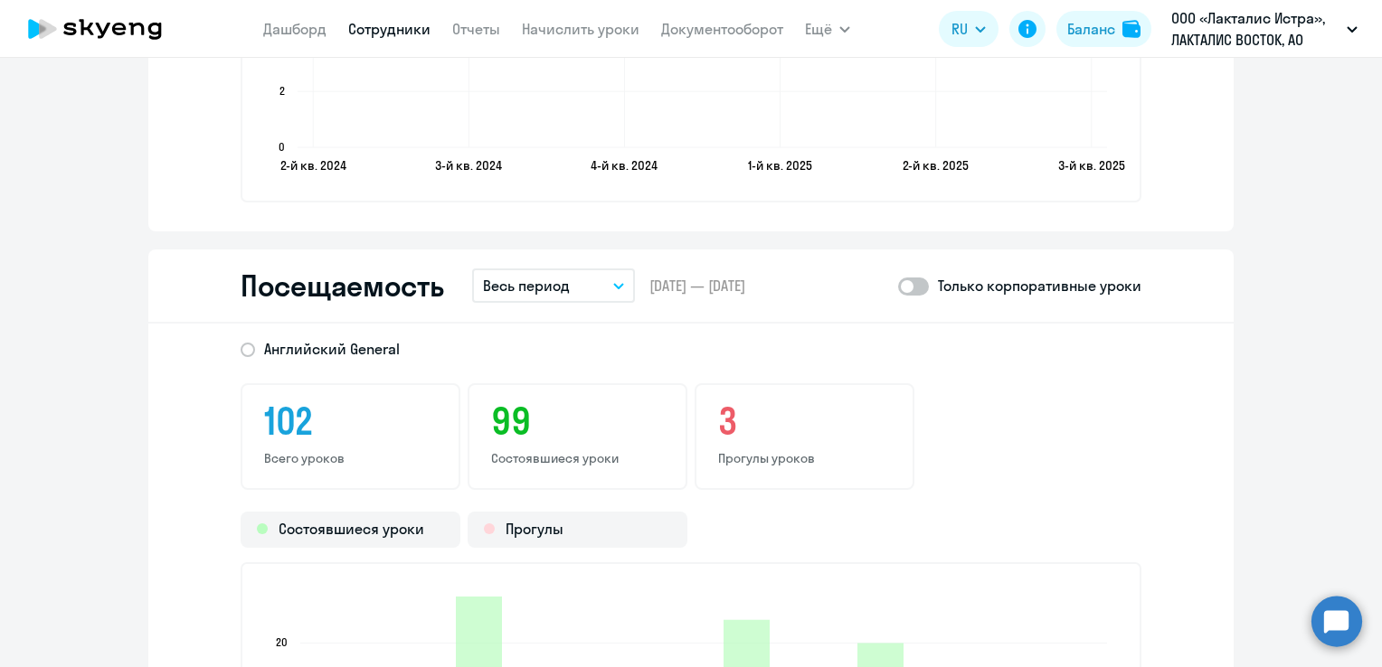
scroll to position [2170, 0]
click at [564, 292] on button "Весь период" at bounding box center [553, 286] width 163 height 34
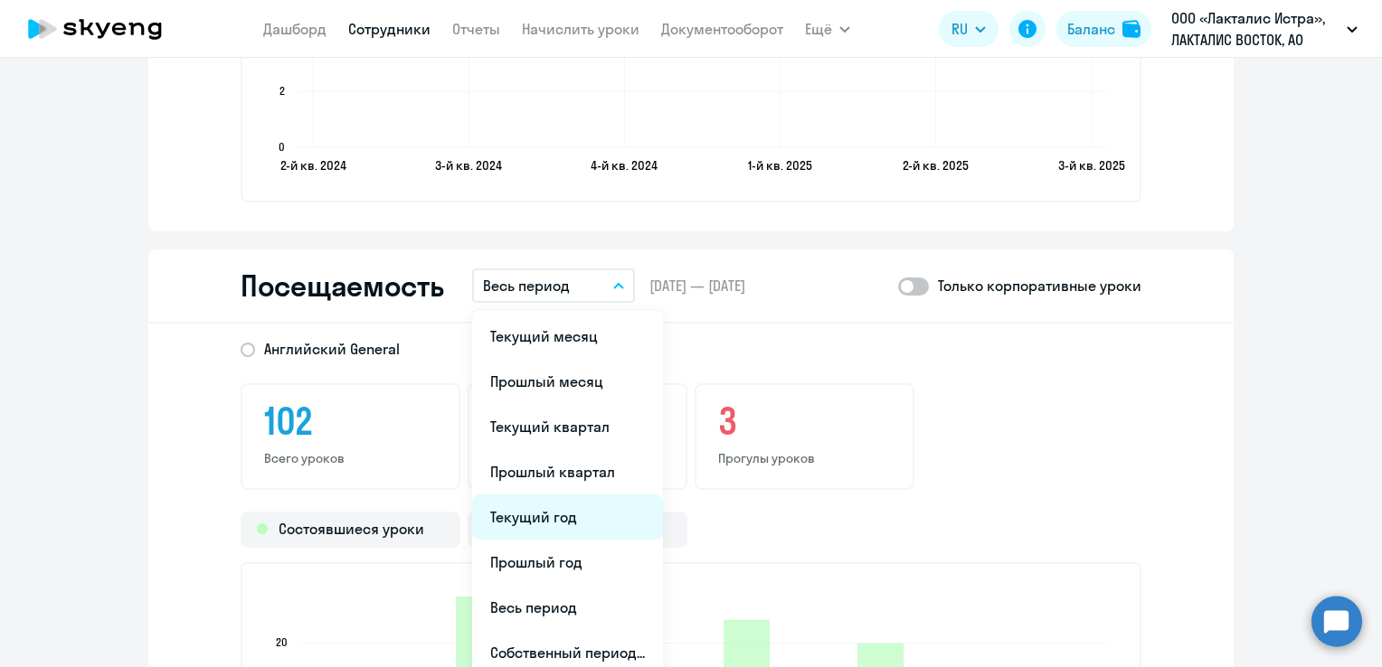
click at [533, 530] on li "Текущий год" at bounding box center [567, 517] width 191 height 45
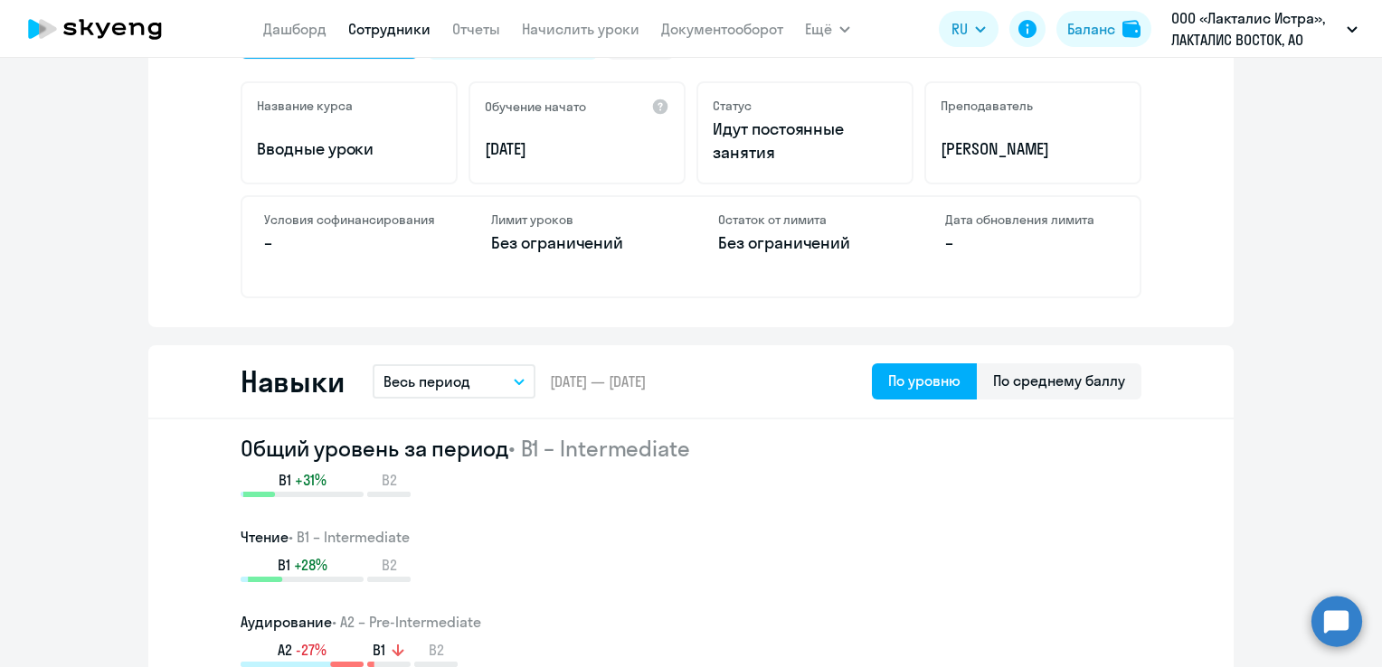
scroll to position [0, 0]
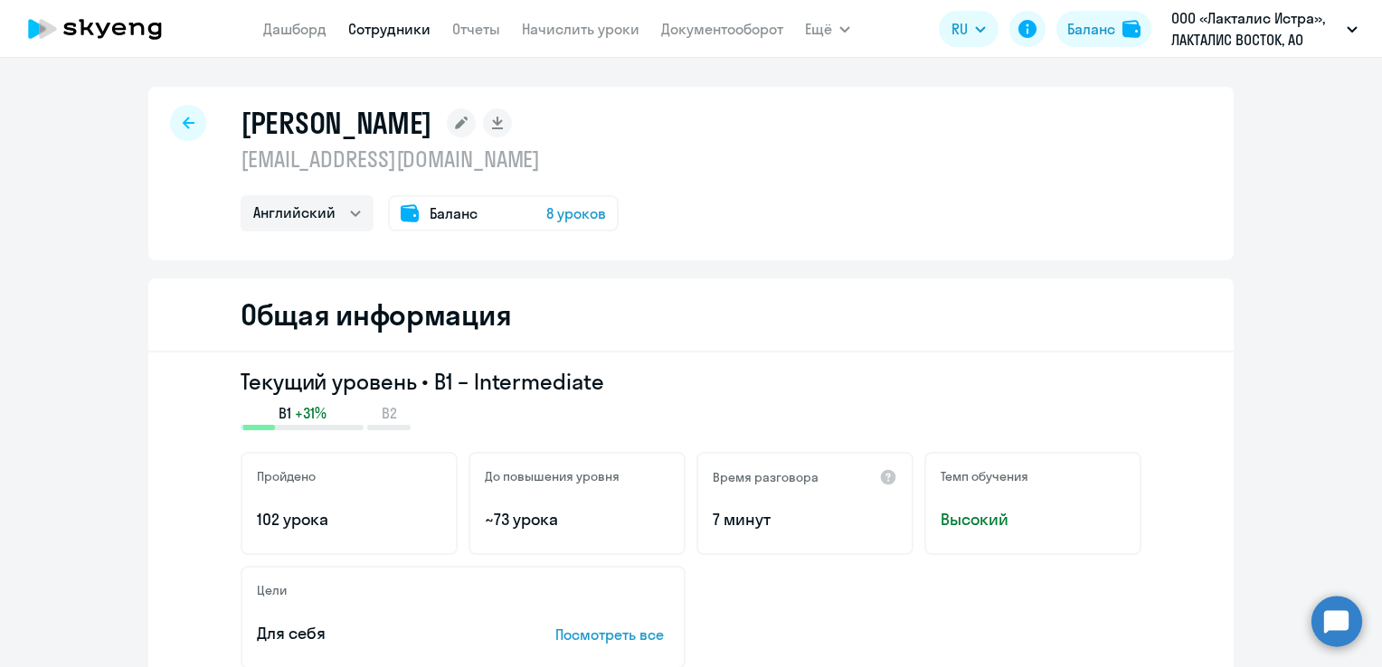
select select "30"
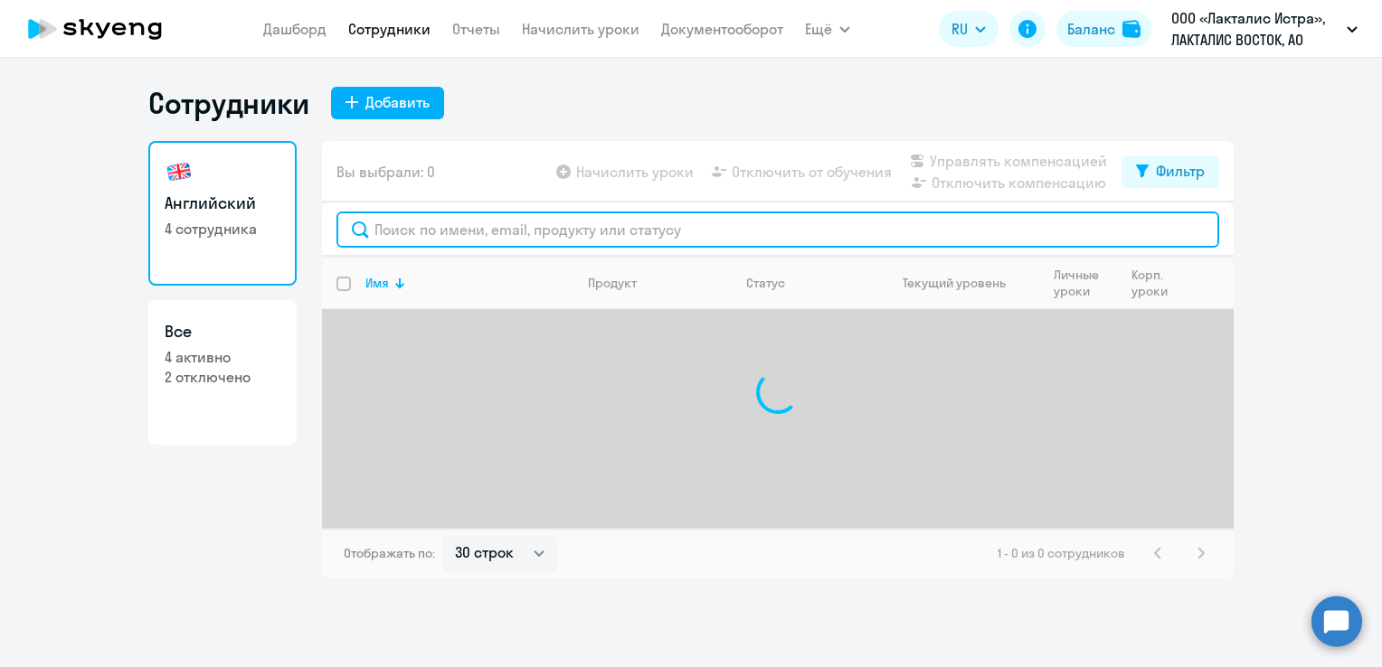
click at [458, 235] on input "text" at bounding box center [777, 230] width 882 height 36
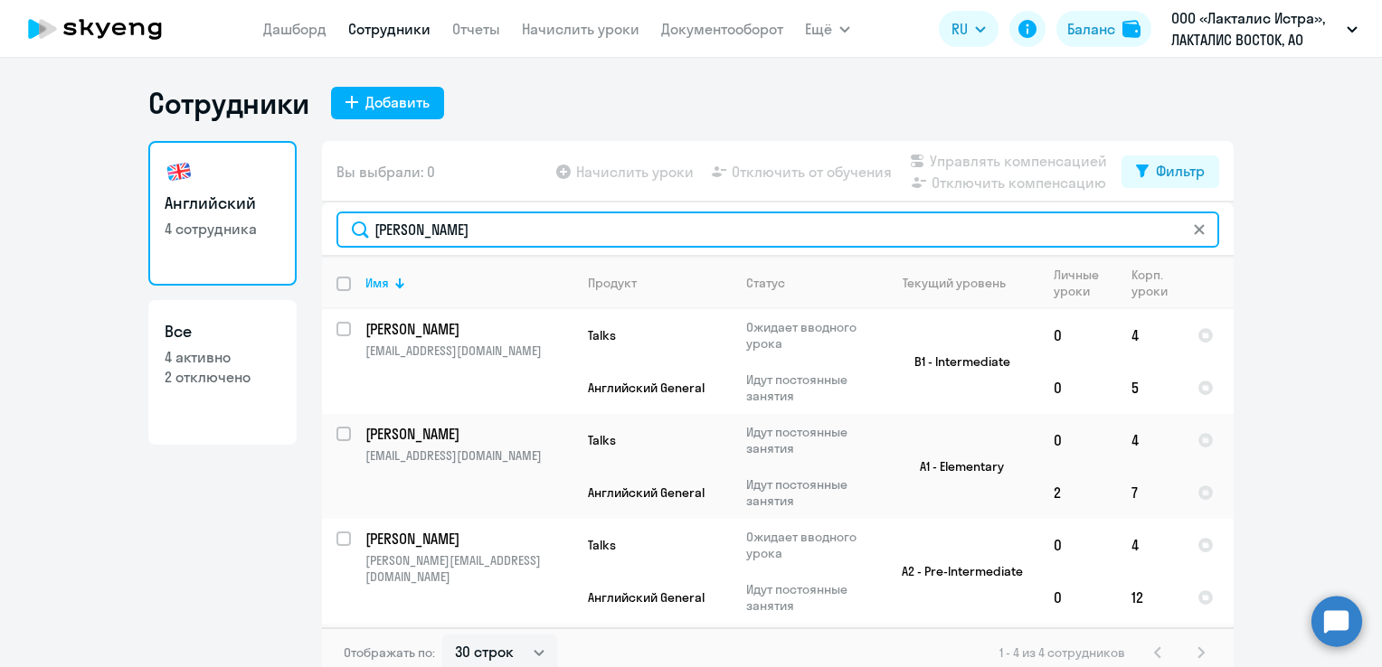
type input "[PERSON_NAME]"
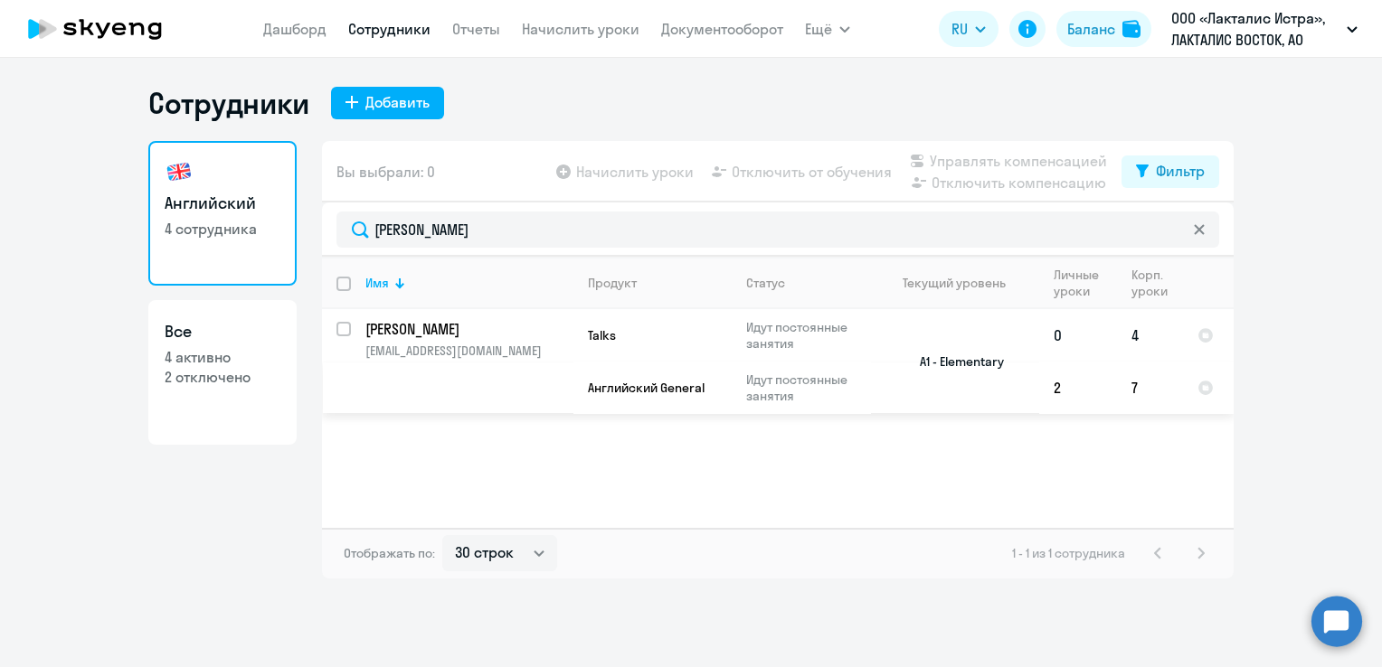
click at [463, 327] on p "[PERSON_NAME]" at bounding box center [467, 329] width 204 height 20
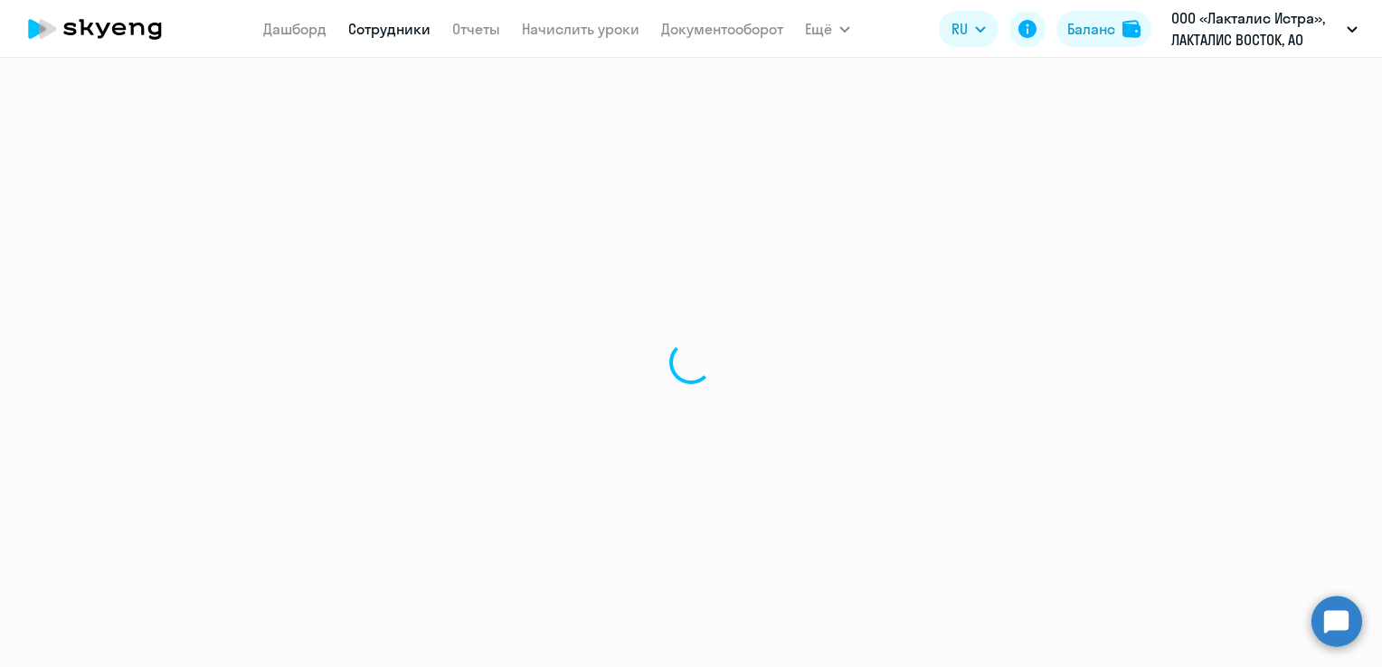
select select "english"
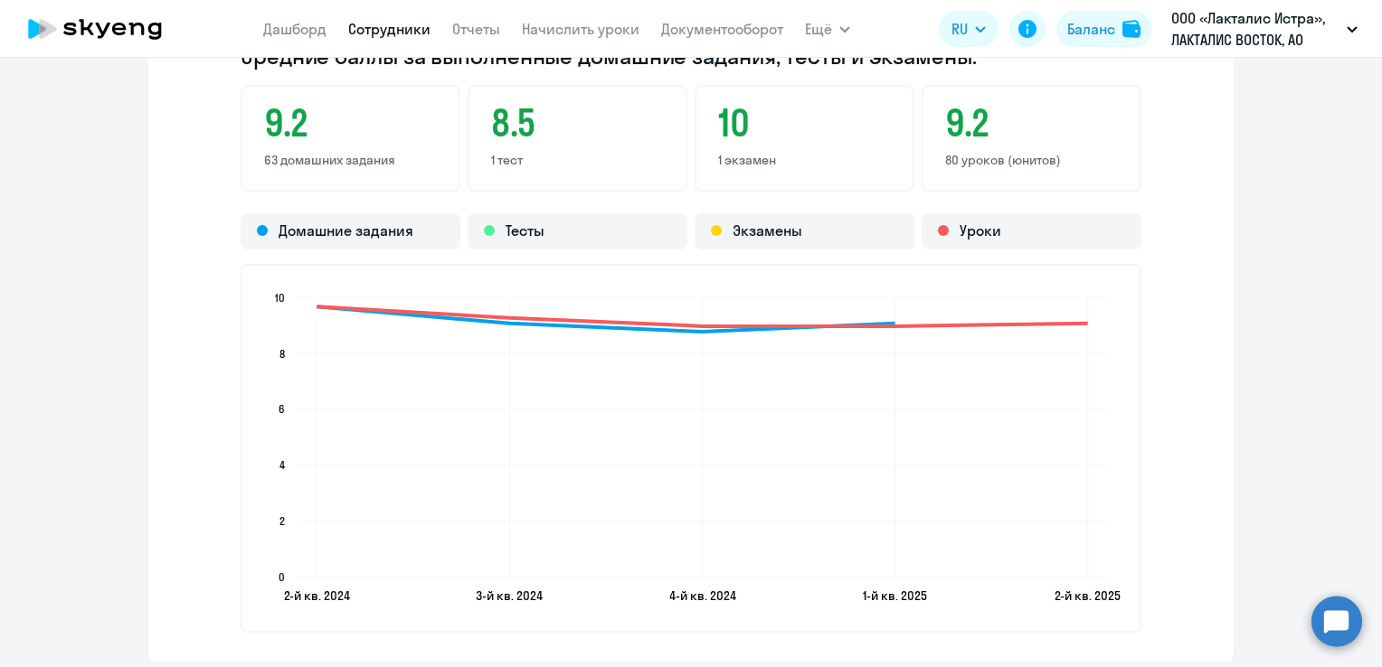
scroll to position [1989, 0]
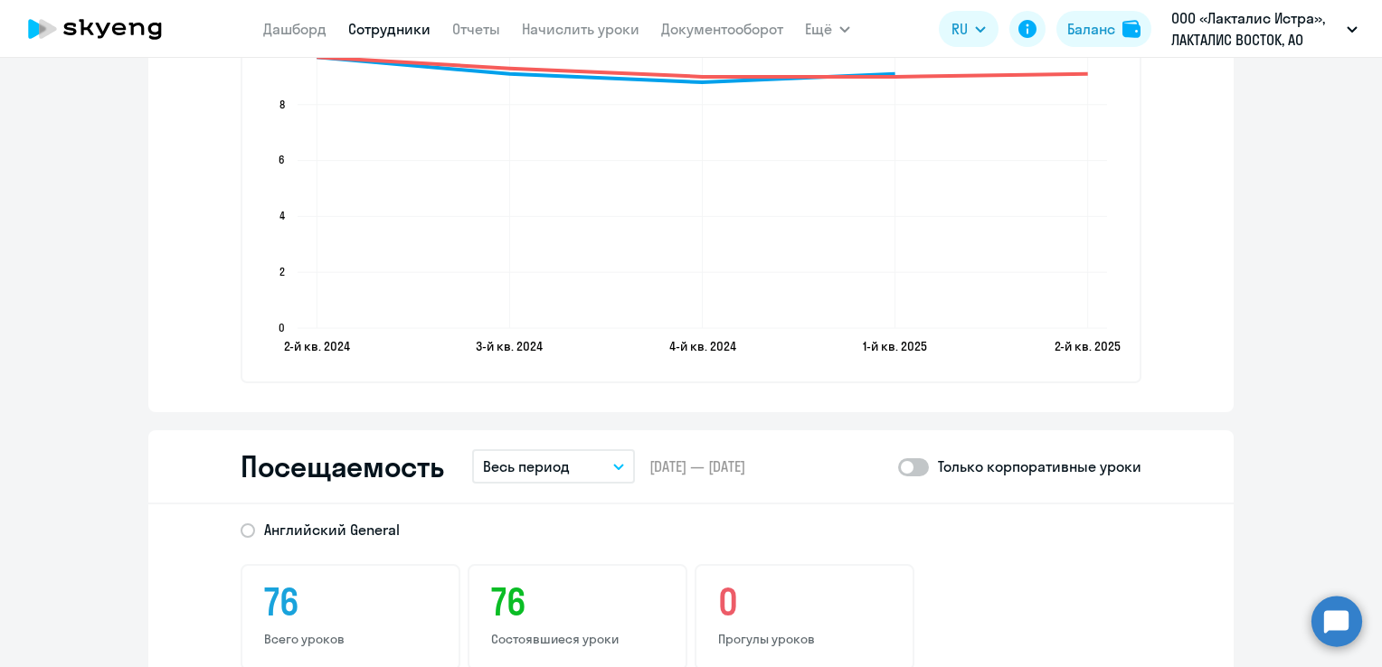
click at [571, 471] on button "Весь период" at bounding box center [553, 466] width 163 height 34
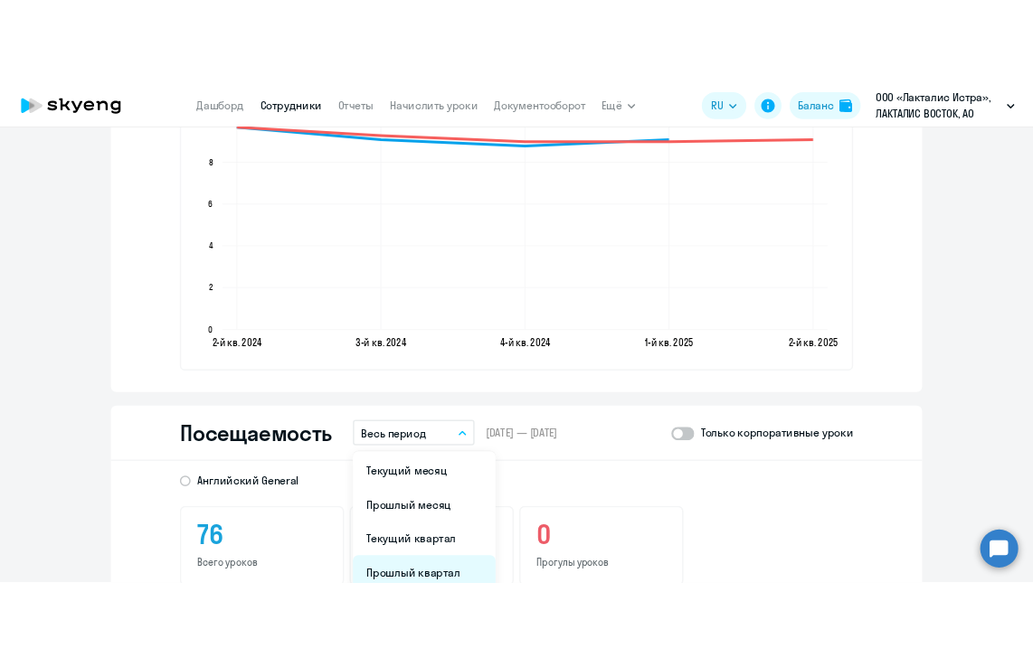
scroll to position [2079, 0]
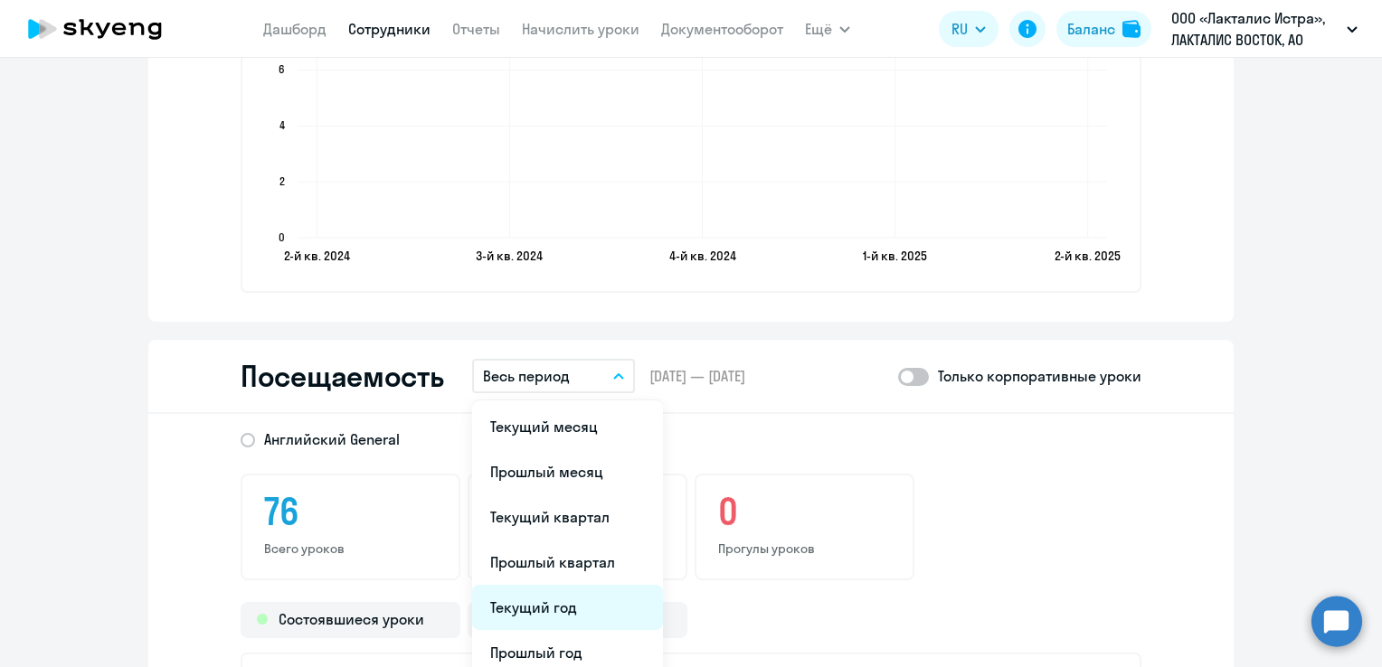
click at [526, 606] on li "Текущий год" at bounding box center [567, 607] width 191 height 45
